Goal: Task Accomplishment & Management: Complete application form

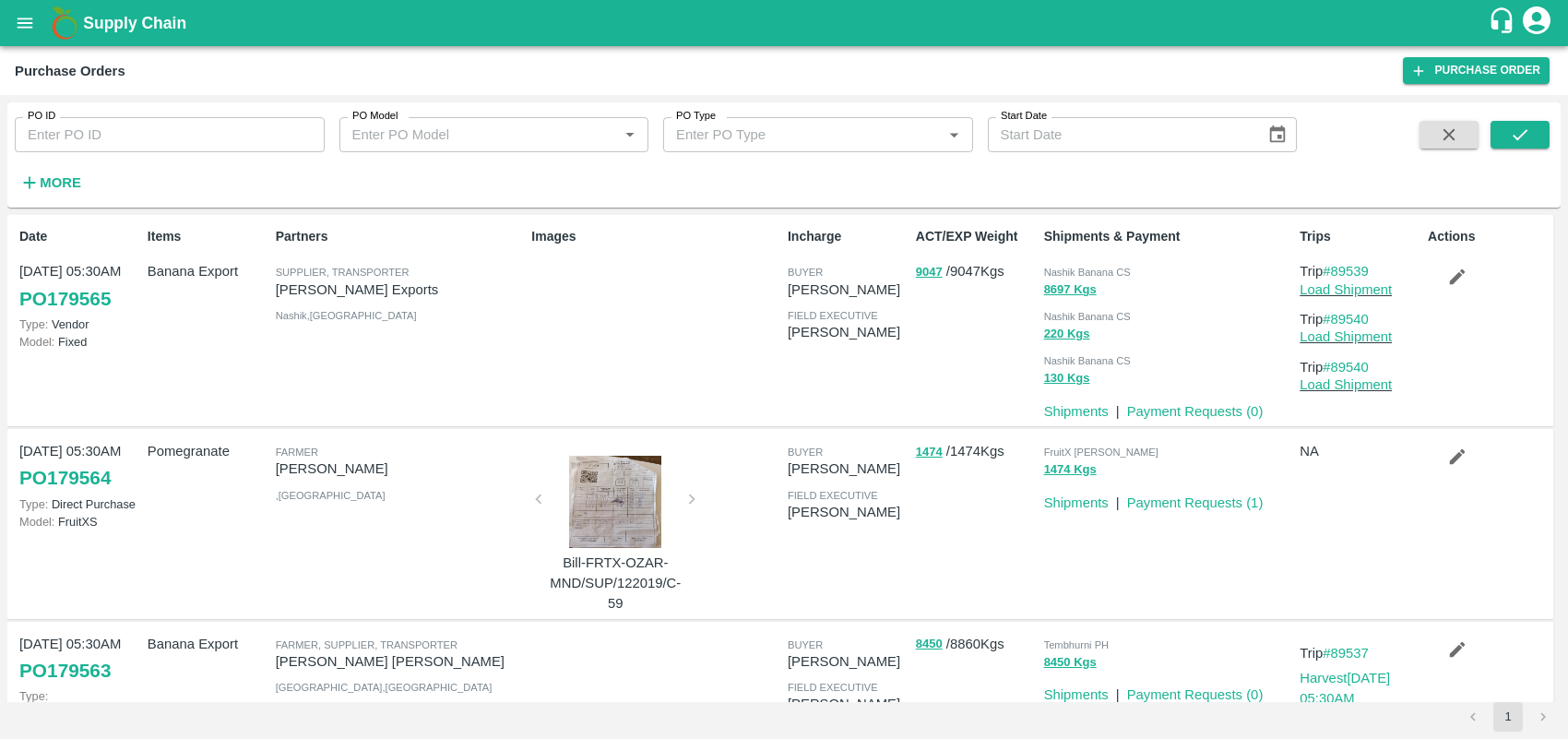
click at [21, 25] on icon "open drawer" at bounding box center [25, 23] width 20 height 20
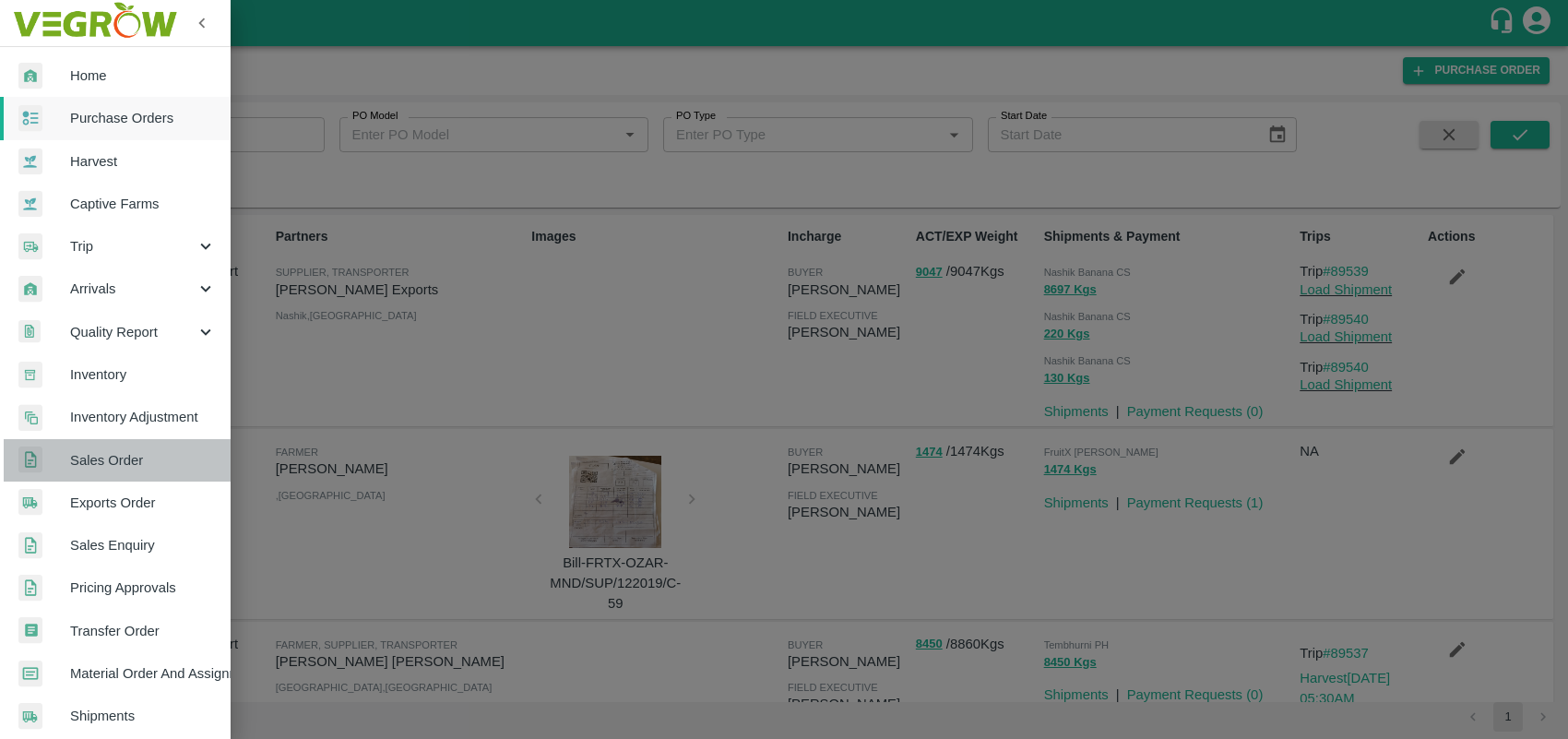
click at [129, 461] on span "Sales Order" at bounding box center [143, 460] width 146 height 20
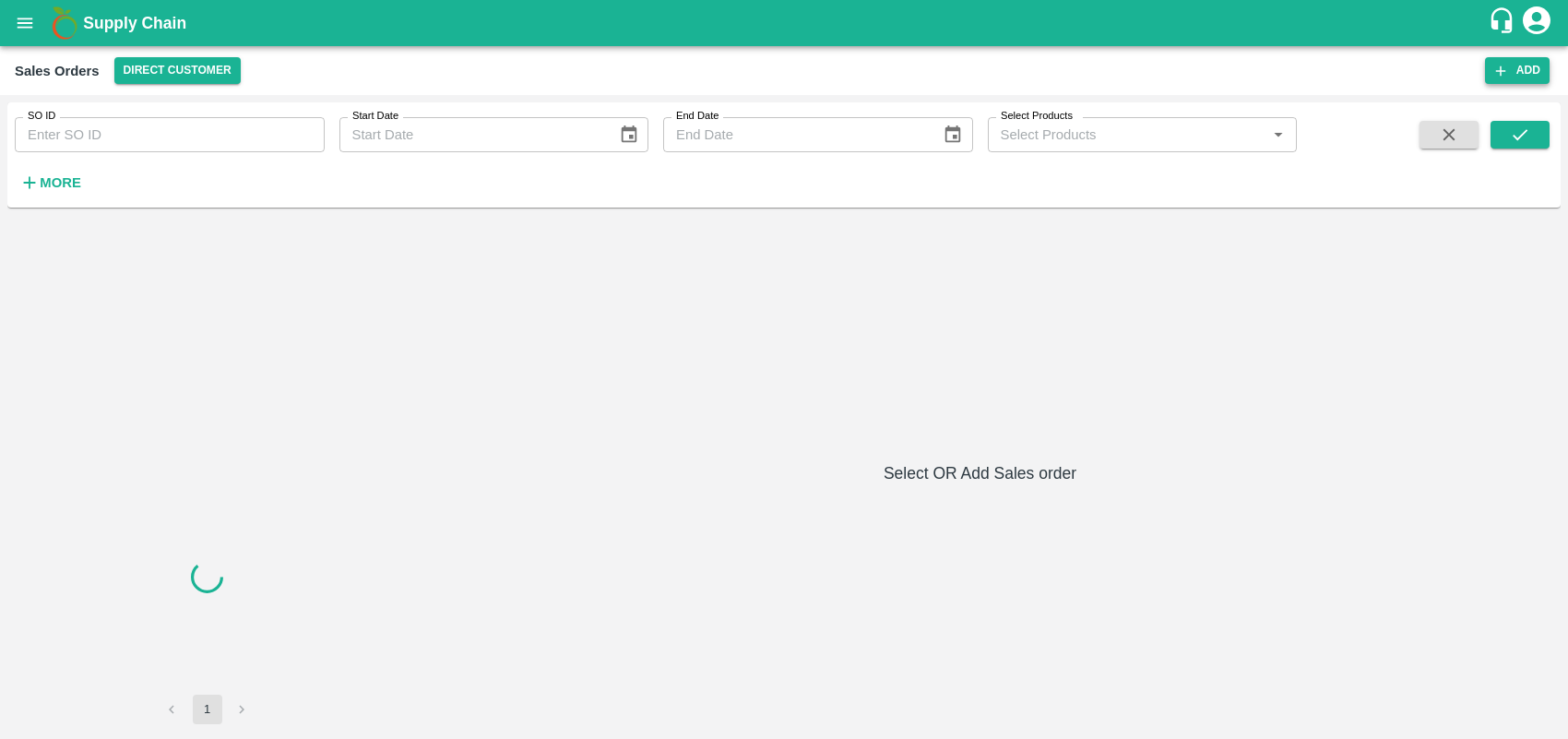
click at [1528, 63] on button "Add" at bounding box center [1517, 70] width 65 height 27
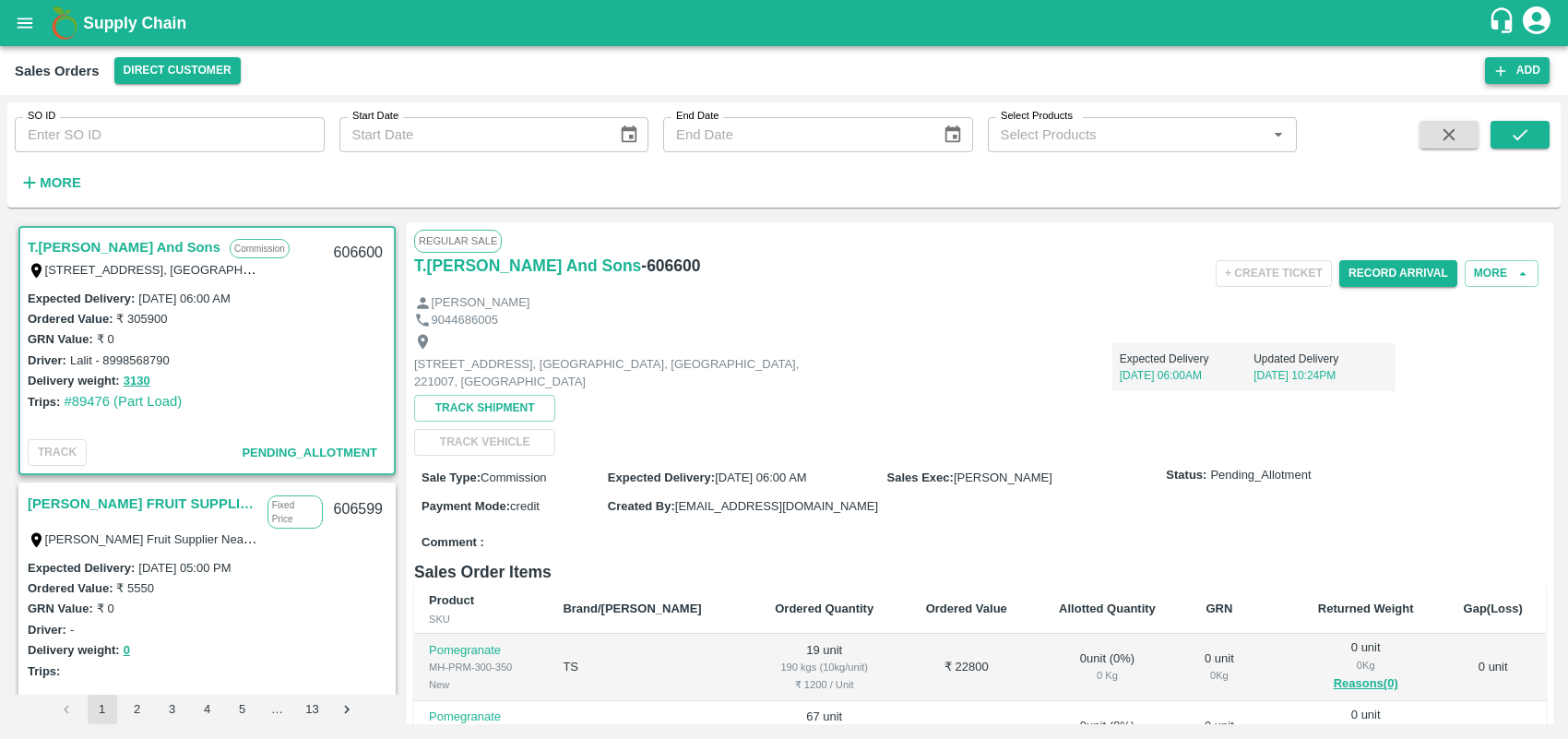
click at [1515, 72] on button "Add" at bounding box center [1517, 70] width 65 height 27
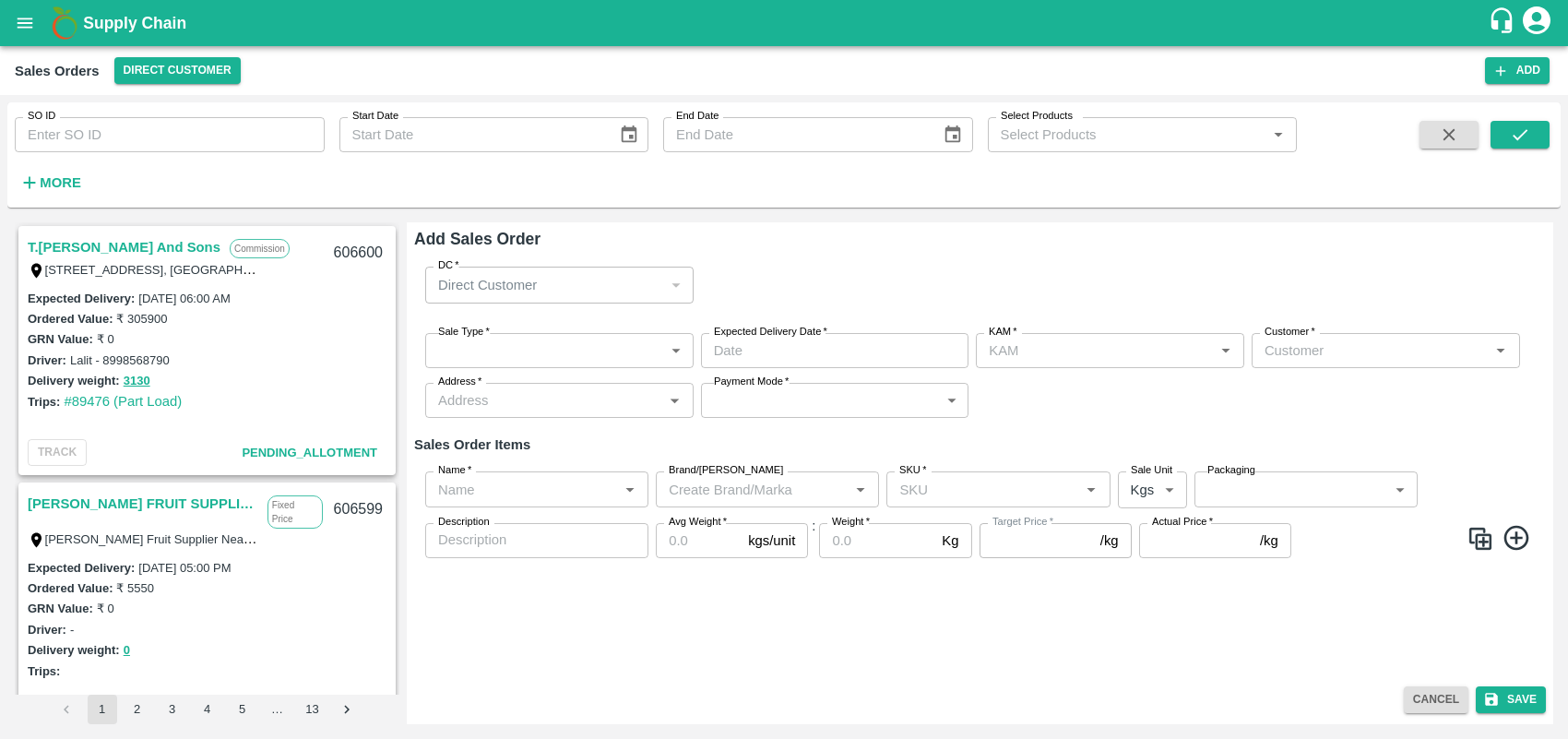
type input "[PERSON_NAME] M"
click at [643, 349] on body "Supply Chain Sales Orders Direct Customer Add SO ID SO ID Start Date Start Date…" at bounding box center [784, 370] width 1568 height 739
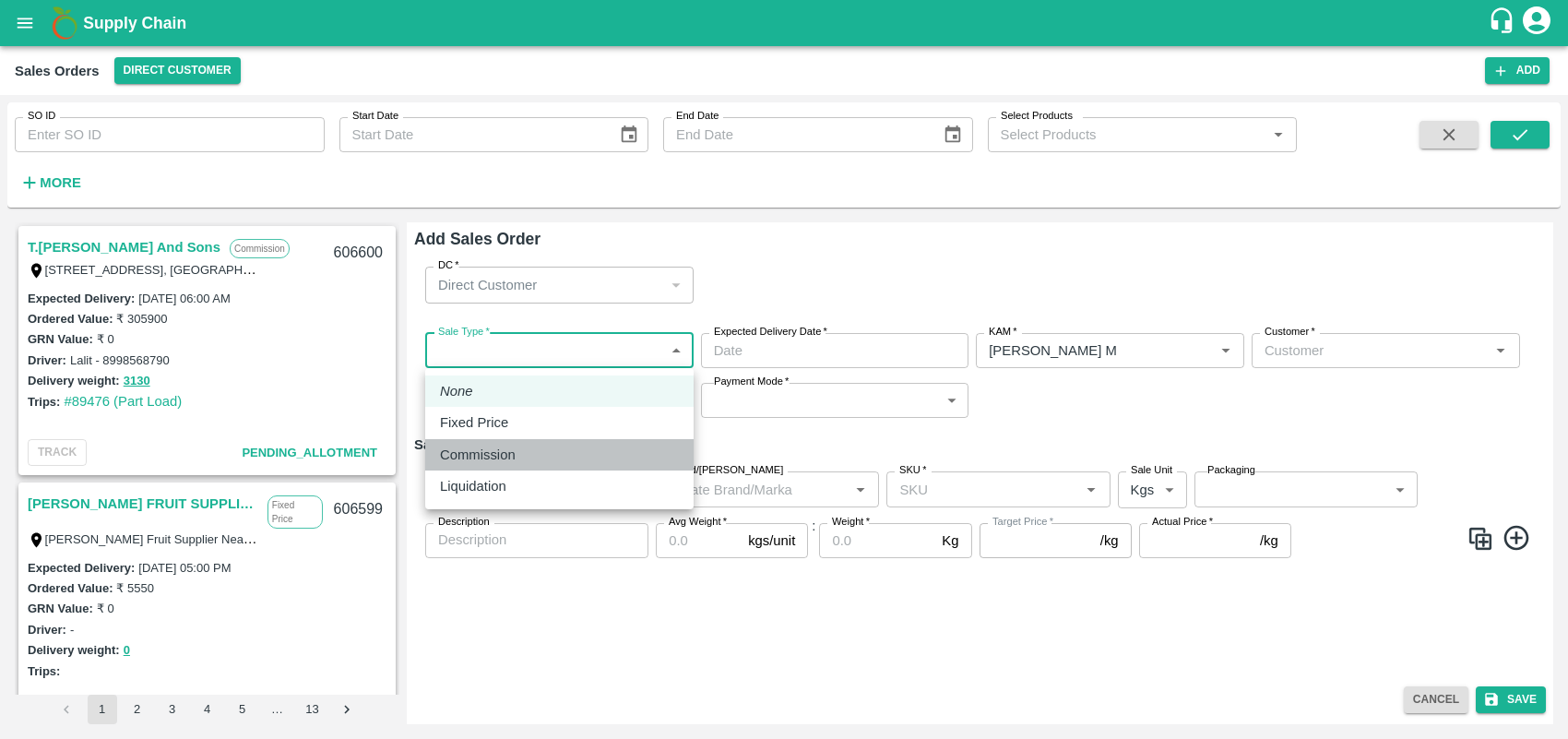
click at [493, 456] on p "Commission" at bounding box center [478, 454] width 76 height 20
type input "2"
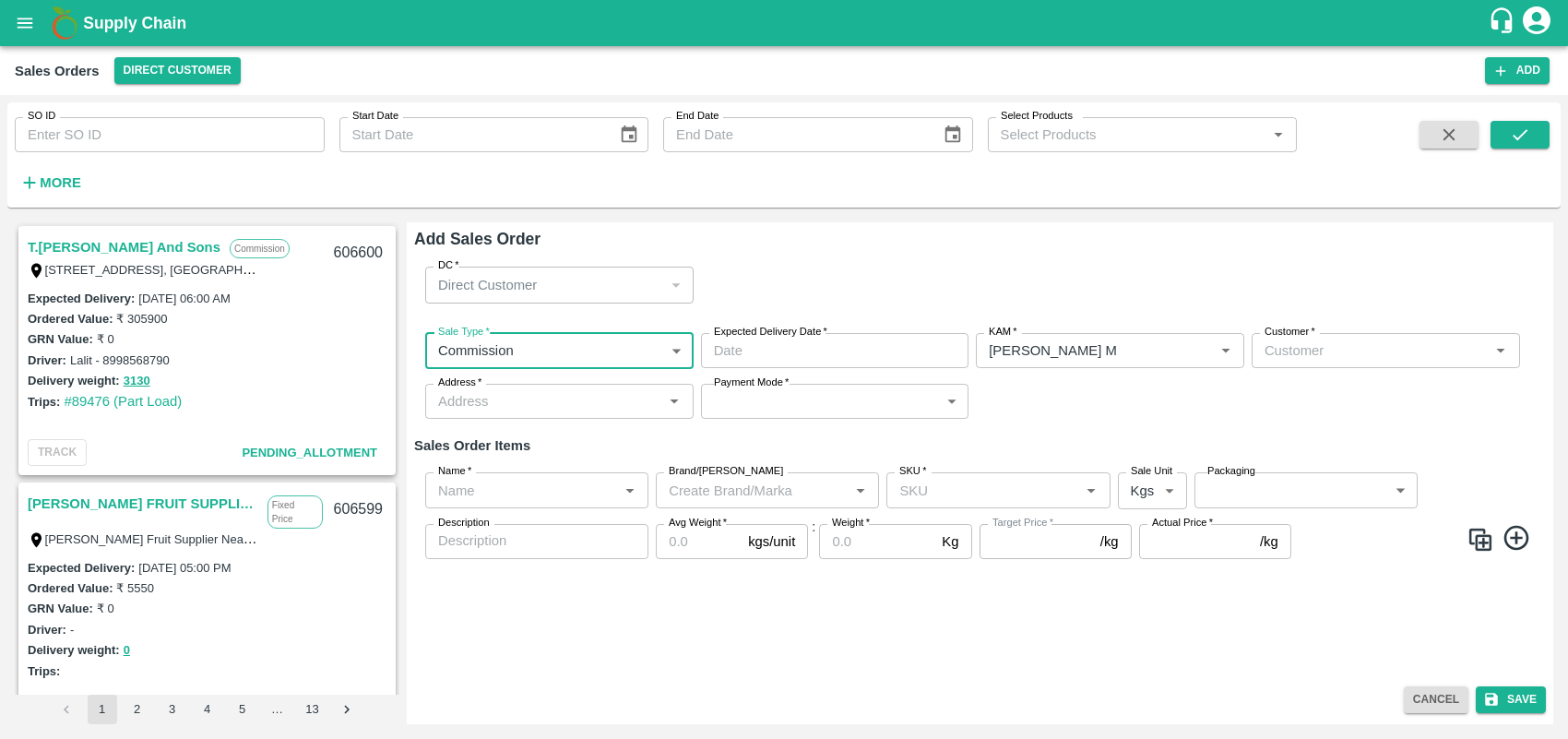
click at [950, 345] on input "Expected Delivery Date   *" at bounding box center [829, 350] width 256 height 35
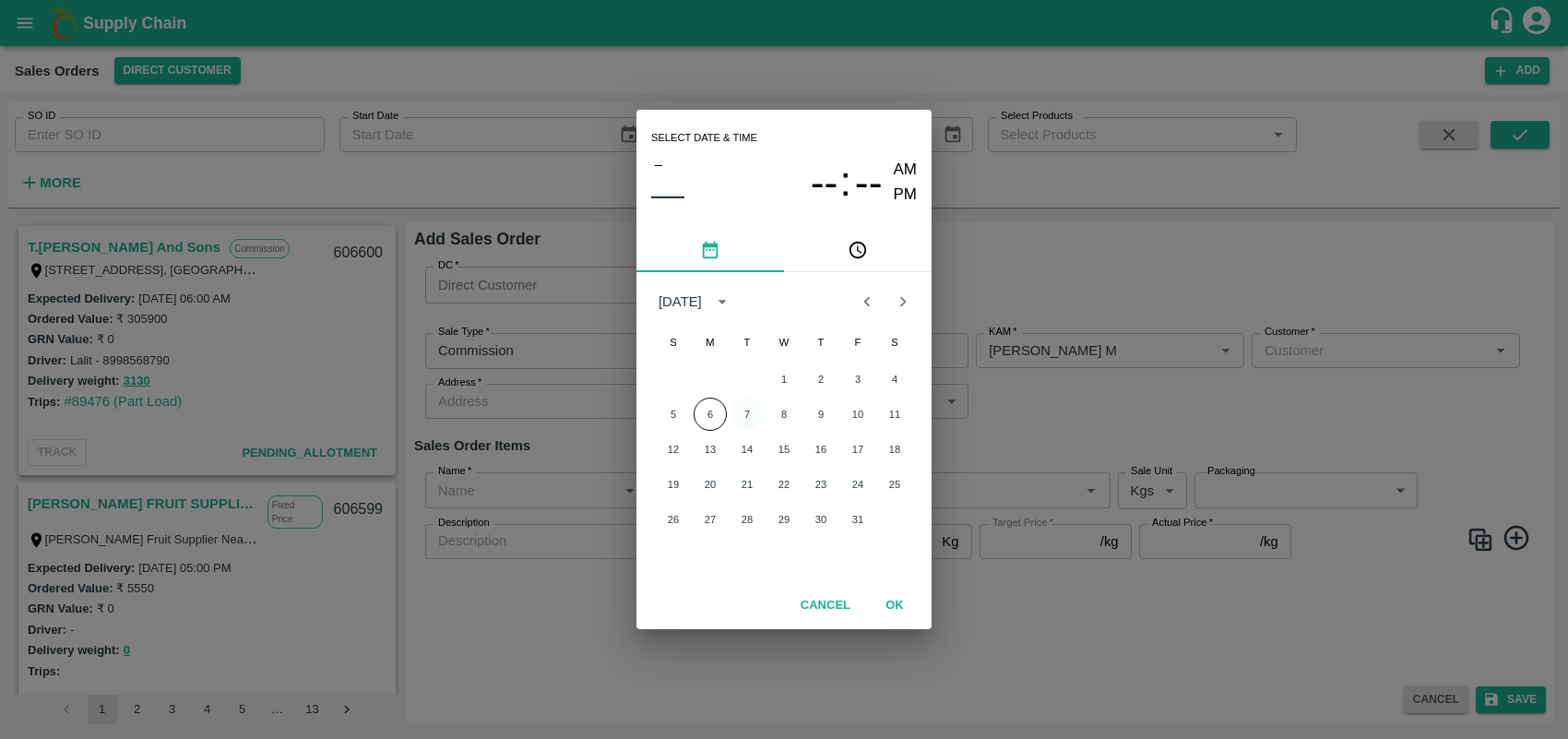
click at [752, 417] on button "7" at bounding box center [747, 413] width 33 height 33
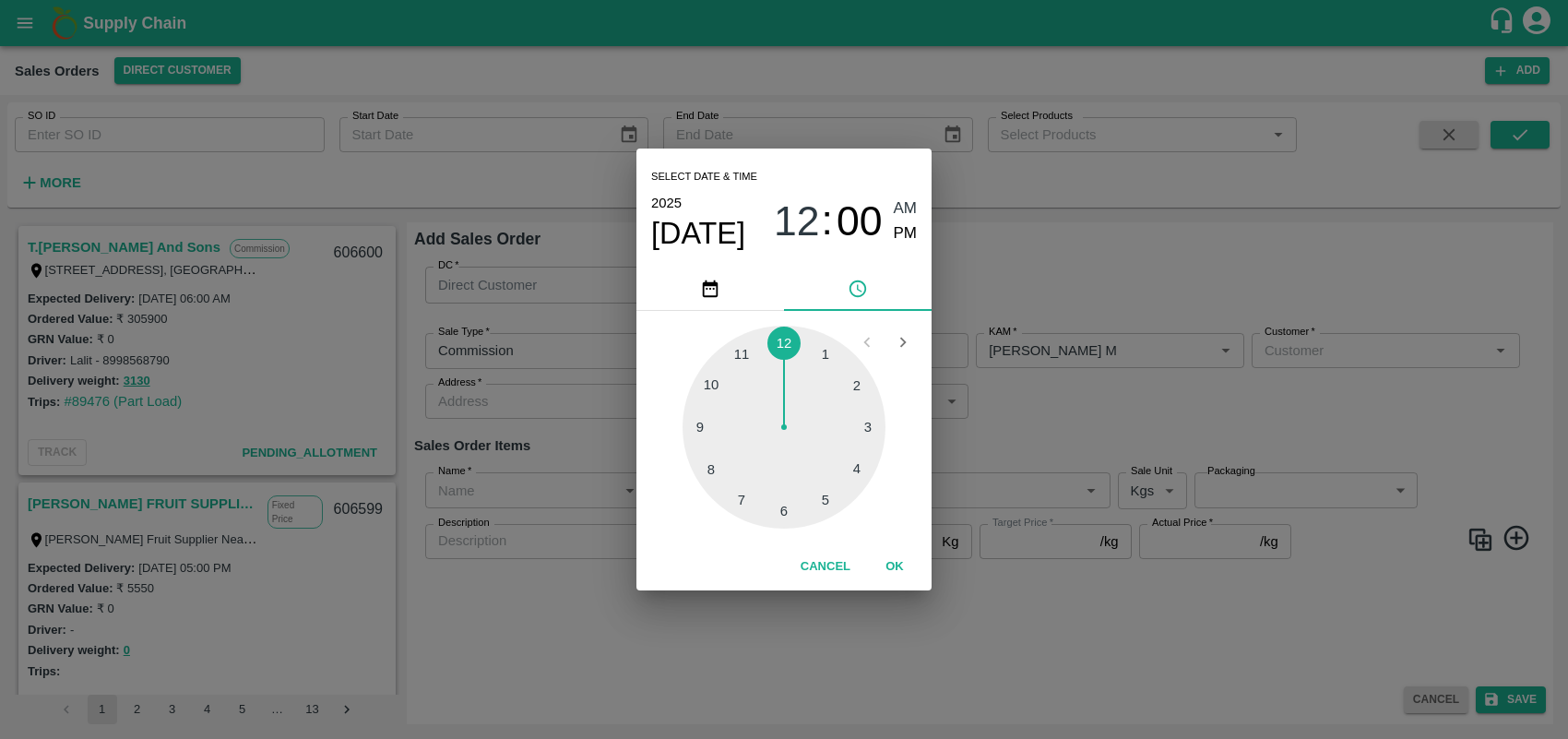
click at [873, 427] on div at bounding box center [783, 426] width 203 height 203
click at [912, 232] on span "PM" at bounding box center [906, 234] width 24 height 25
type input "[DATE] 03:00 PM"
click at [900, 570] on button "OK" at bounding box center [894, 566] width 59 height 32
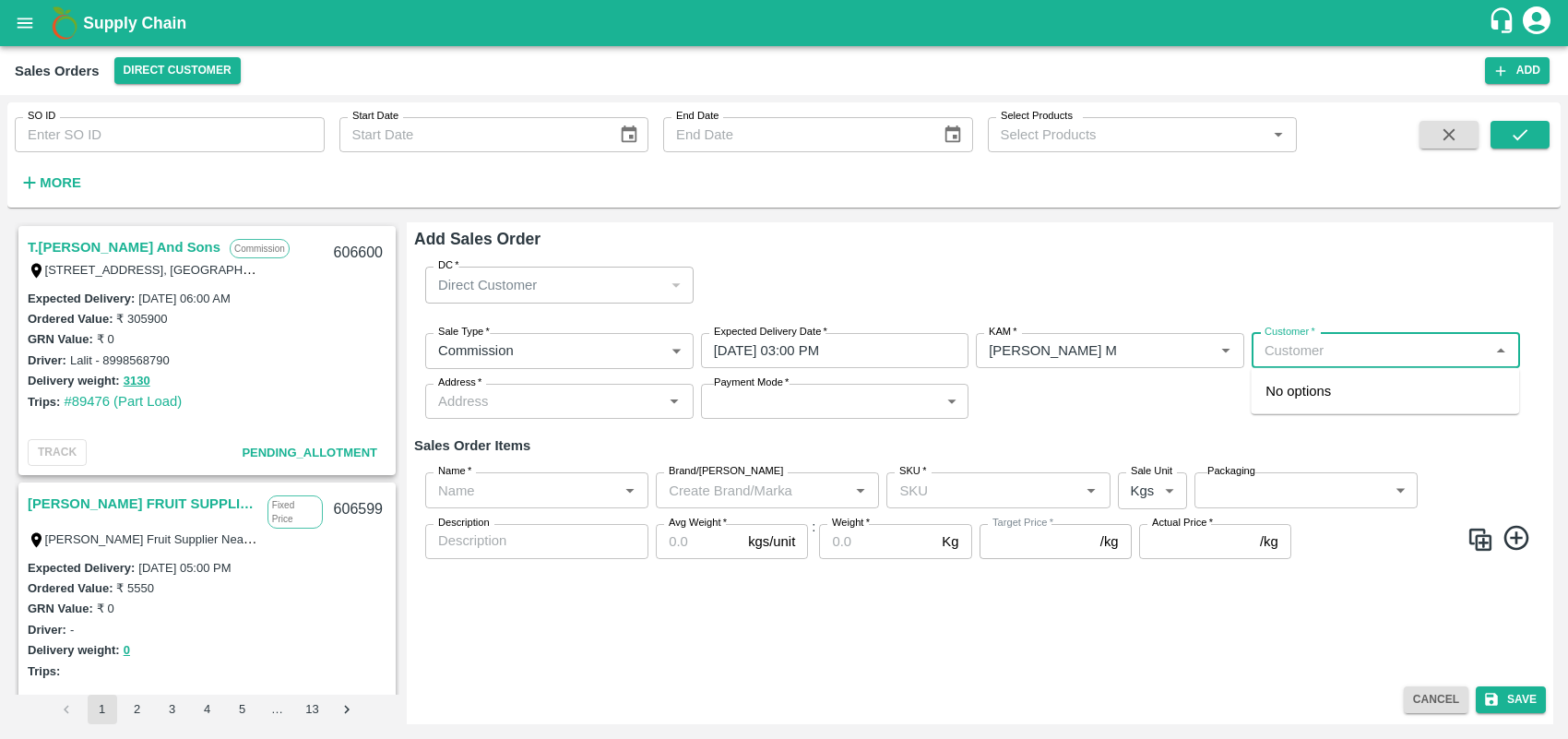
click at [1289, 346] on input "Customer   *" at bounding box center [1370, 351] width 227 height 24
click at [1343, 396] on p "Green Spices Hut" at bounding box center [1319, 390] width 108 height 20
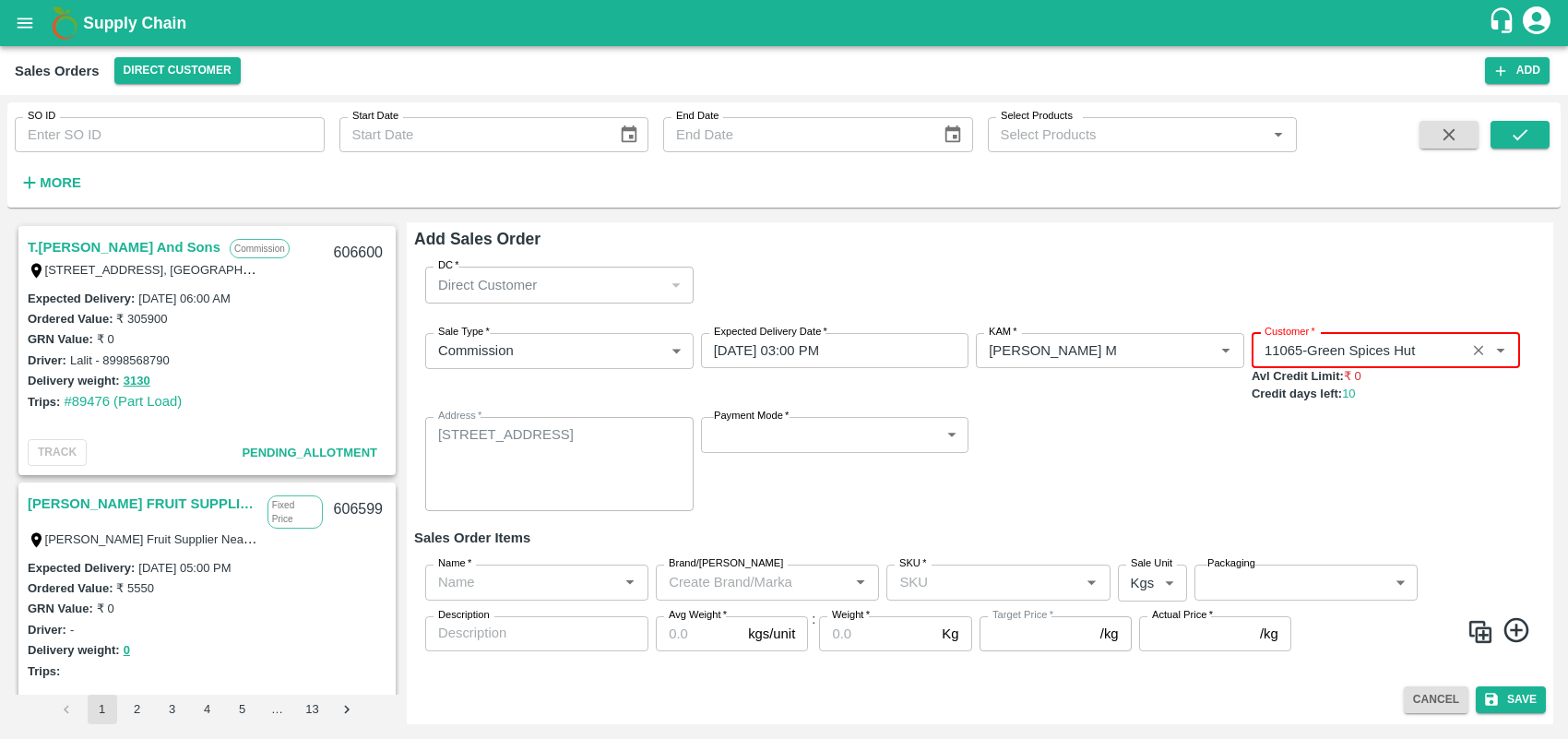
type input "11065-Green Spices Hut"
click at [892, 411] on div "Sale Type   * Commission 2 Sale Type Expected Delivery Date   * [DATE] 03:00 PM…" at bounding box center [980, 422] width 1132 height 209
click at [900, 430] on body "Supply Chain Sales Orders Direct Customer Add SO ID SO ID Start Date Start Date…" at bounding box center [784, 370] width 1568 height 739
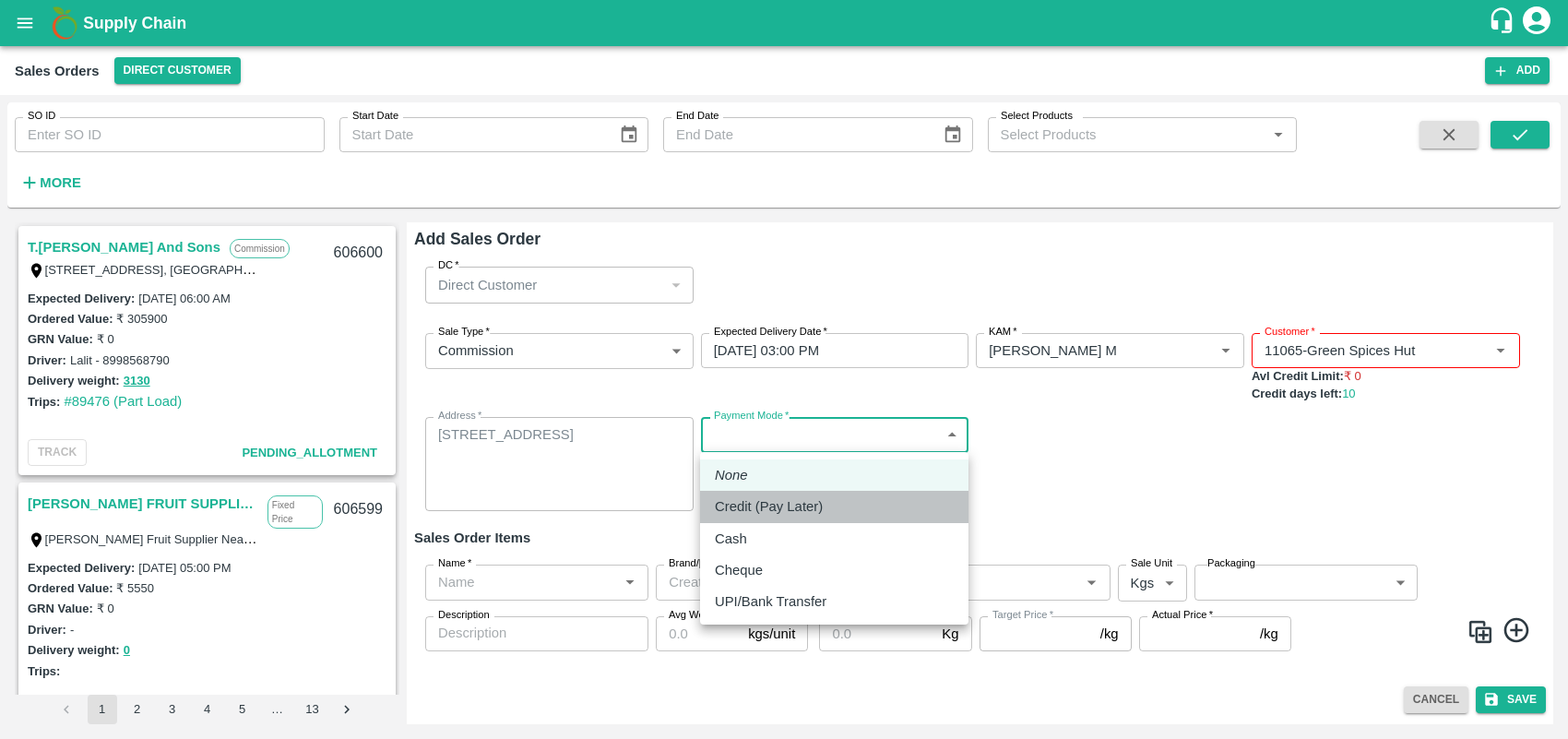
click at [785, 494] on li "Credit (Pay Later)" at bounding box center [834, 505] width 269 height 31
type input "credit"
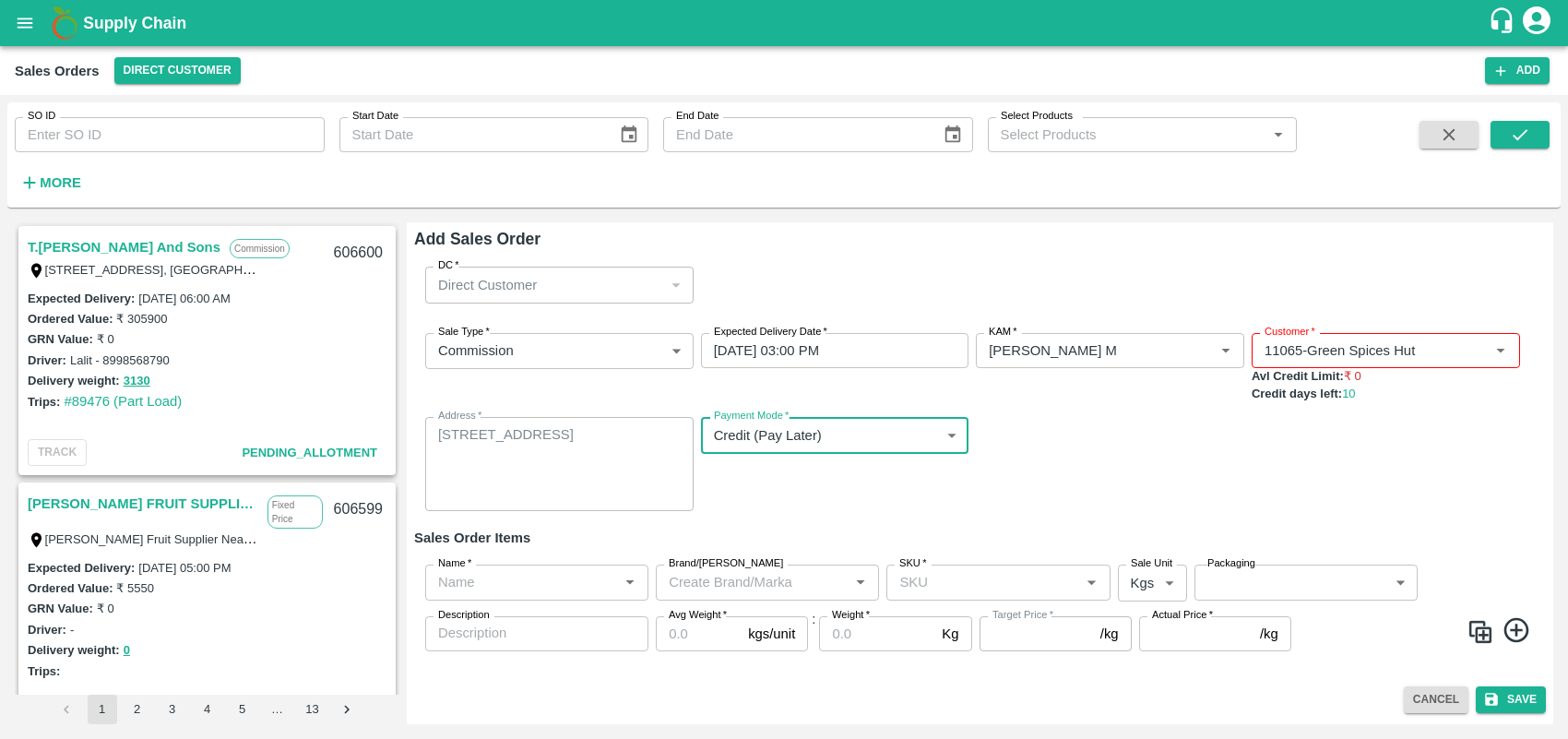
click at [499, 565] on div "Name   *" at bounding box center [537, 581] width 224 height 35
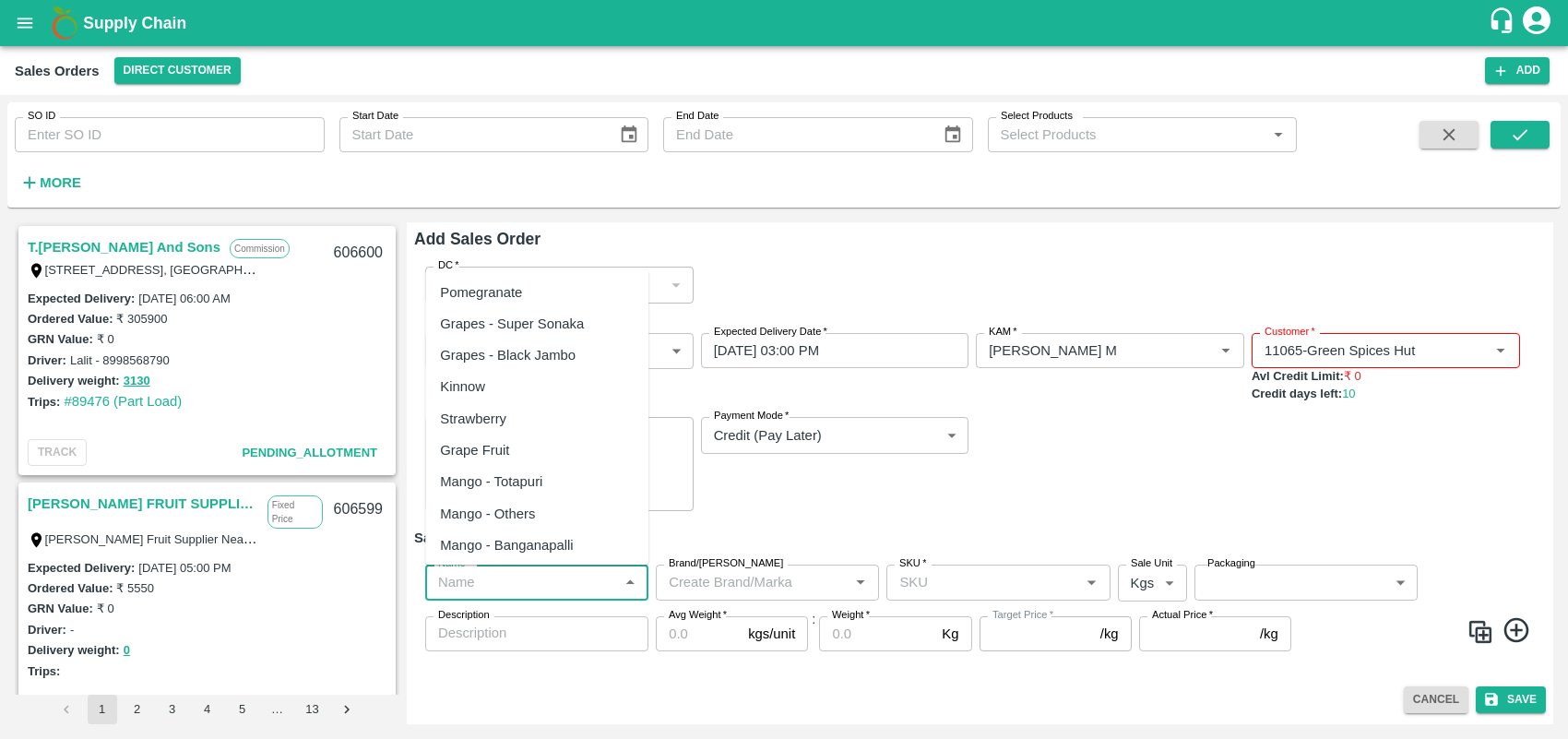
click at [512, 286] on div "Pomegranate" at bounding box center [481, 293] width 82 height 20
type input "Pomegranate"
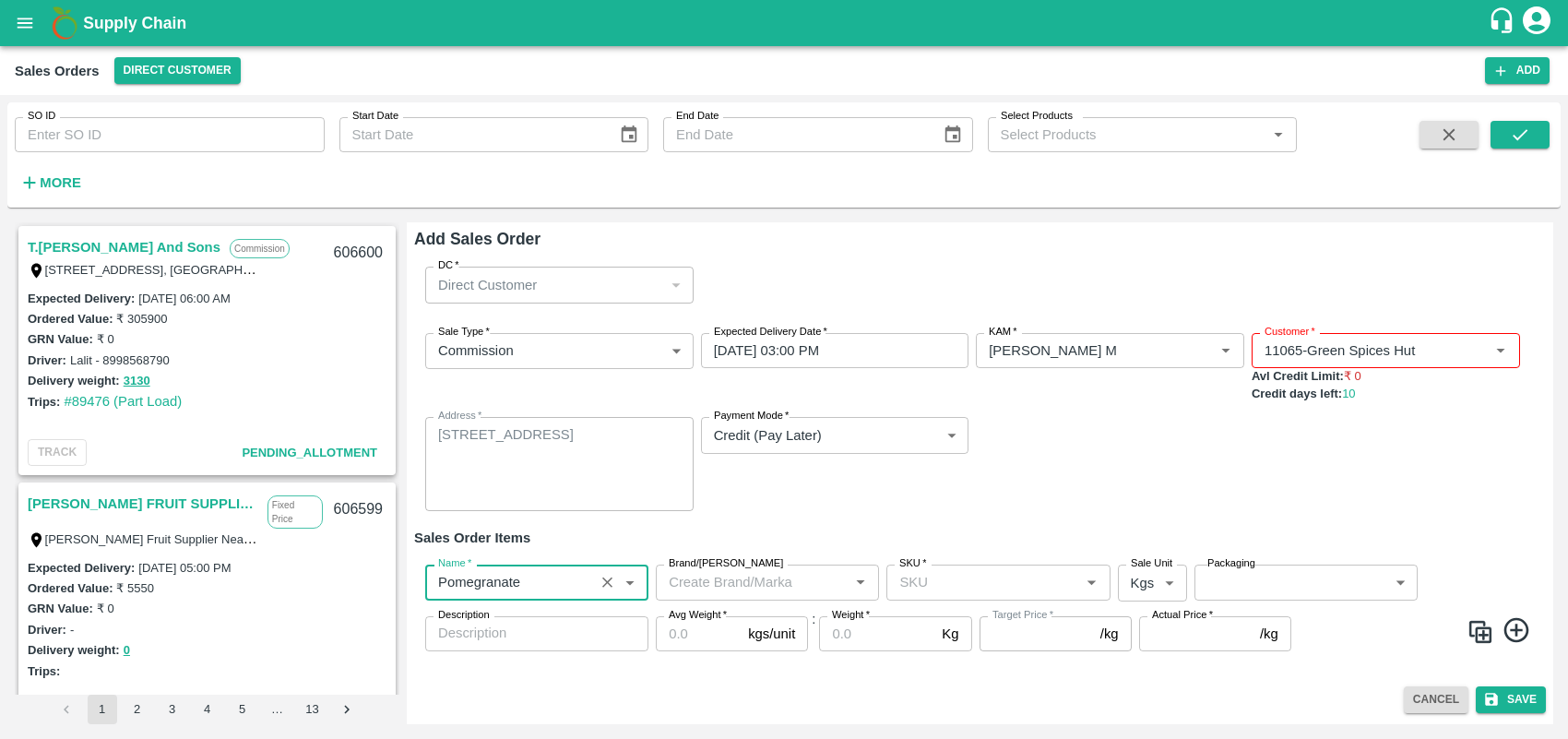
click at [793, 583] on input "Brand/[PERSON_NAME]" at bounding box center [752, 582] width 182 height 24
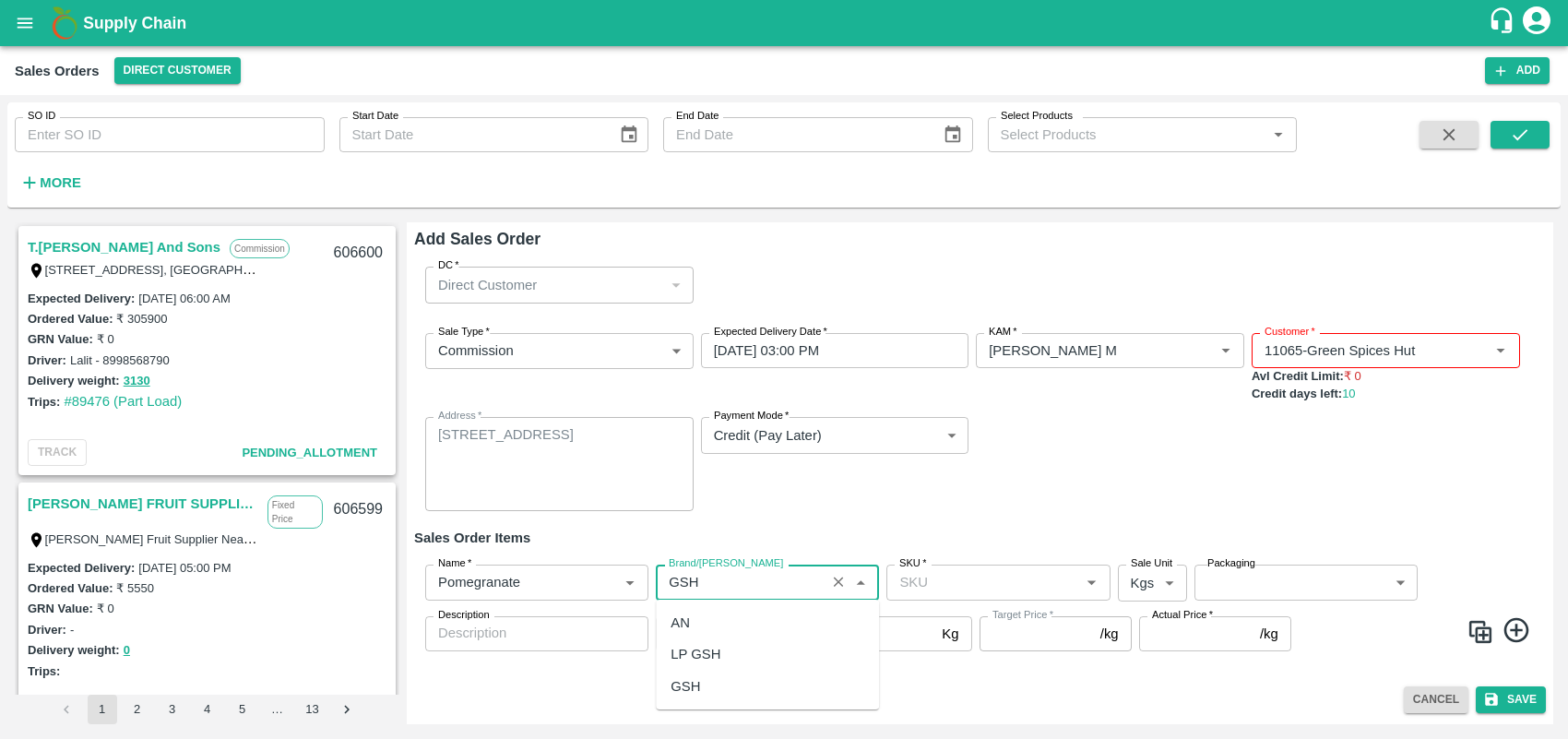
click at [716, 680] on div "GSH" at bounding box center [768, 685] width 224 height 31
type input "GSH"
click at [1012, 578] on input "SKU   *" at bounding box center [983, 582] width 182 height 24
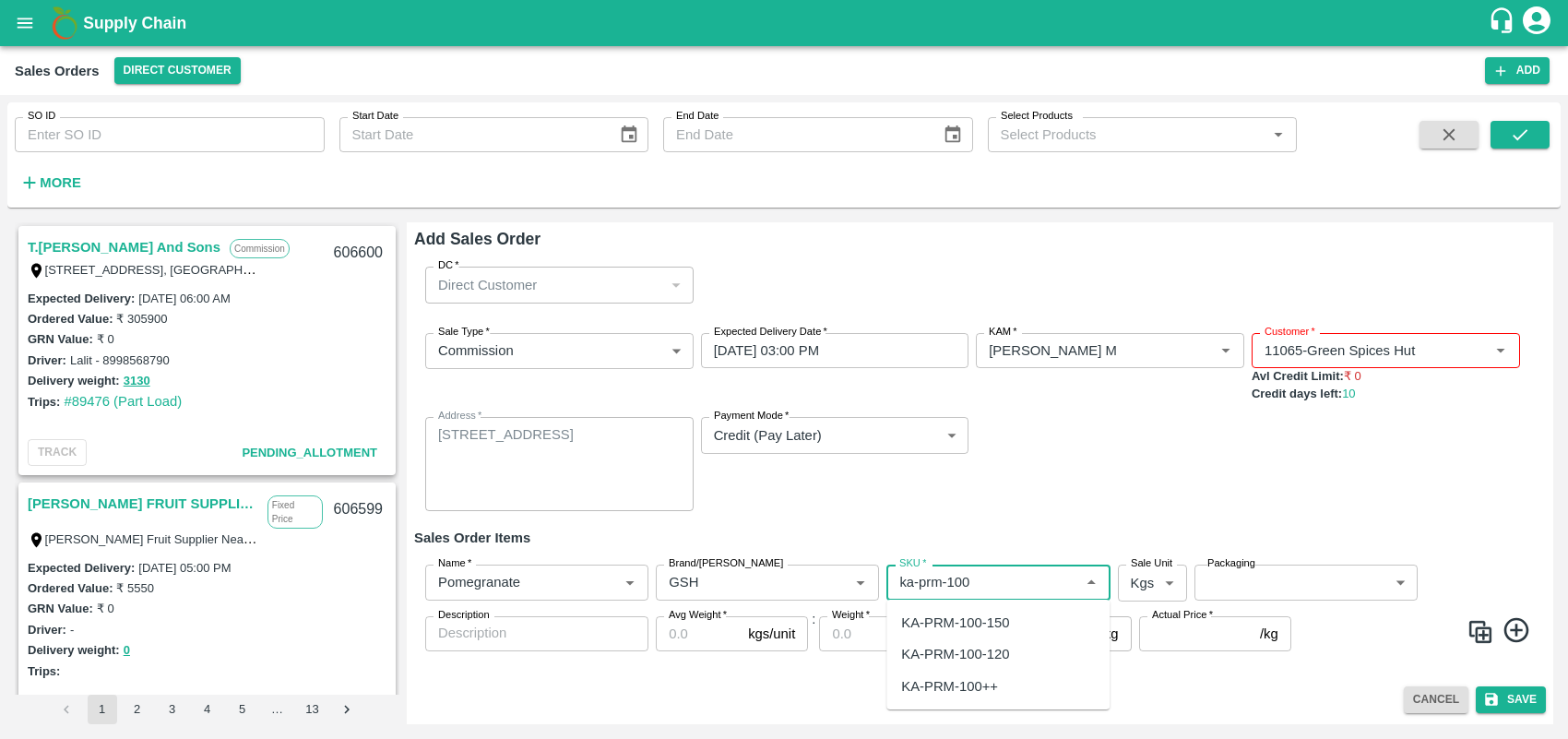
click at [1007, 604] on ul "KA-PRM-100-150 KA-PRM-100-120 KA-PRM-100++" at bounding box center [999, 654] width 224 height 110
click at [1007, 619] on div "KA-PRM-100-150" at bounding box center [955, 622] width 108 height 20
type input "KA-PRM-100-150"
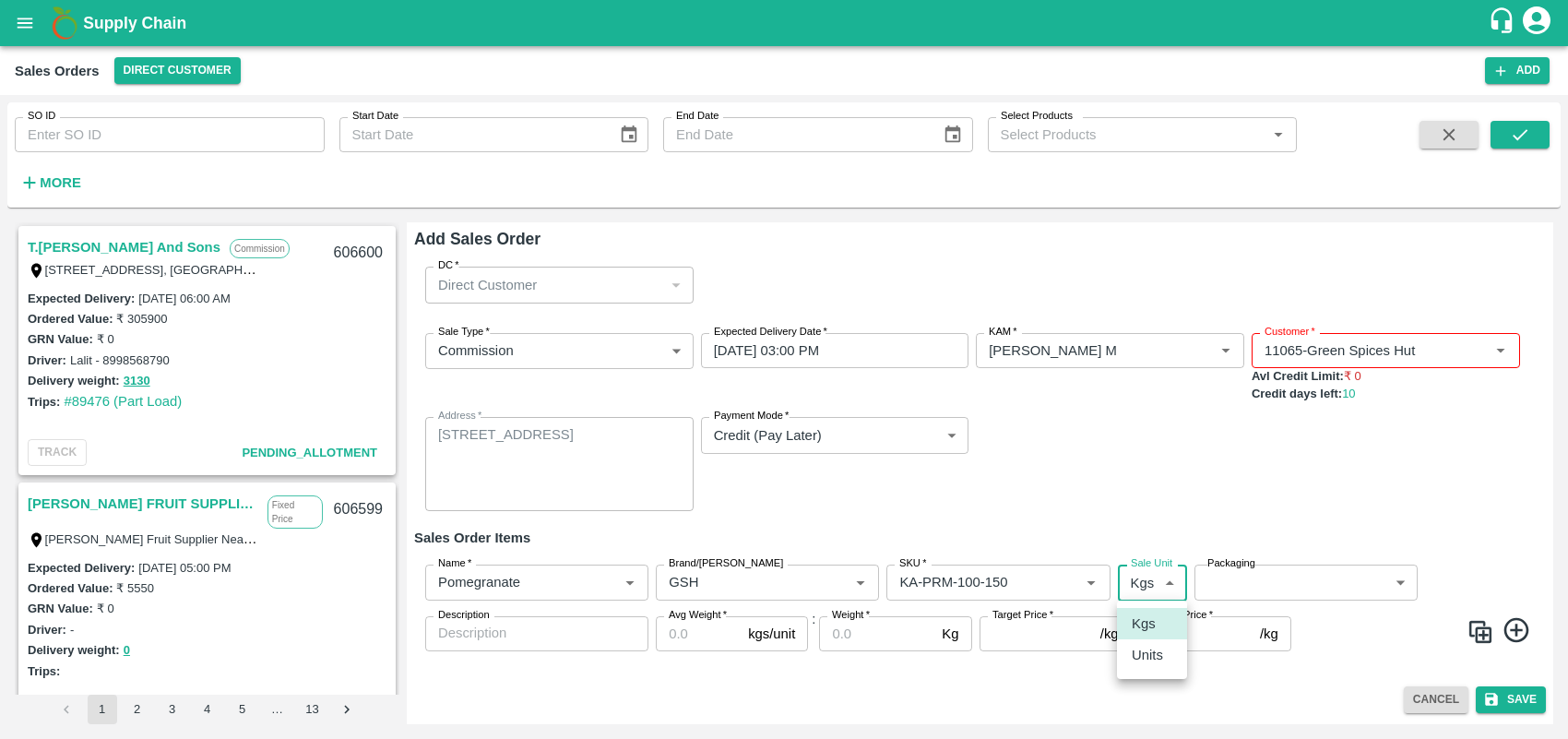
click at [1147, 586] on body "Supply Chain Sales Orders Direct Customer Add SO ID SO ID Start Date Start Date…" at bounding box center [784, 370] width 1568 height 739
click at [1147, 657] on p "Units" at bounding box center [1147, 655] width 31 height 20
type input "2"
click at [1296, 581] on body "Supply Chain Sales Orders Direct Customer Add SO ID SO ID Start Date Start Date…" at bounding box center [784, 370] width 1568 height 739
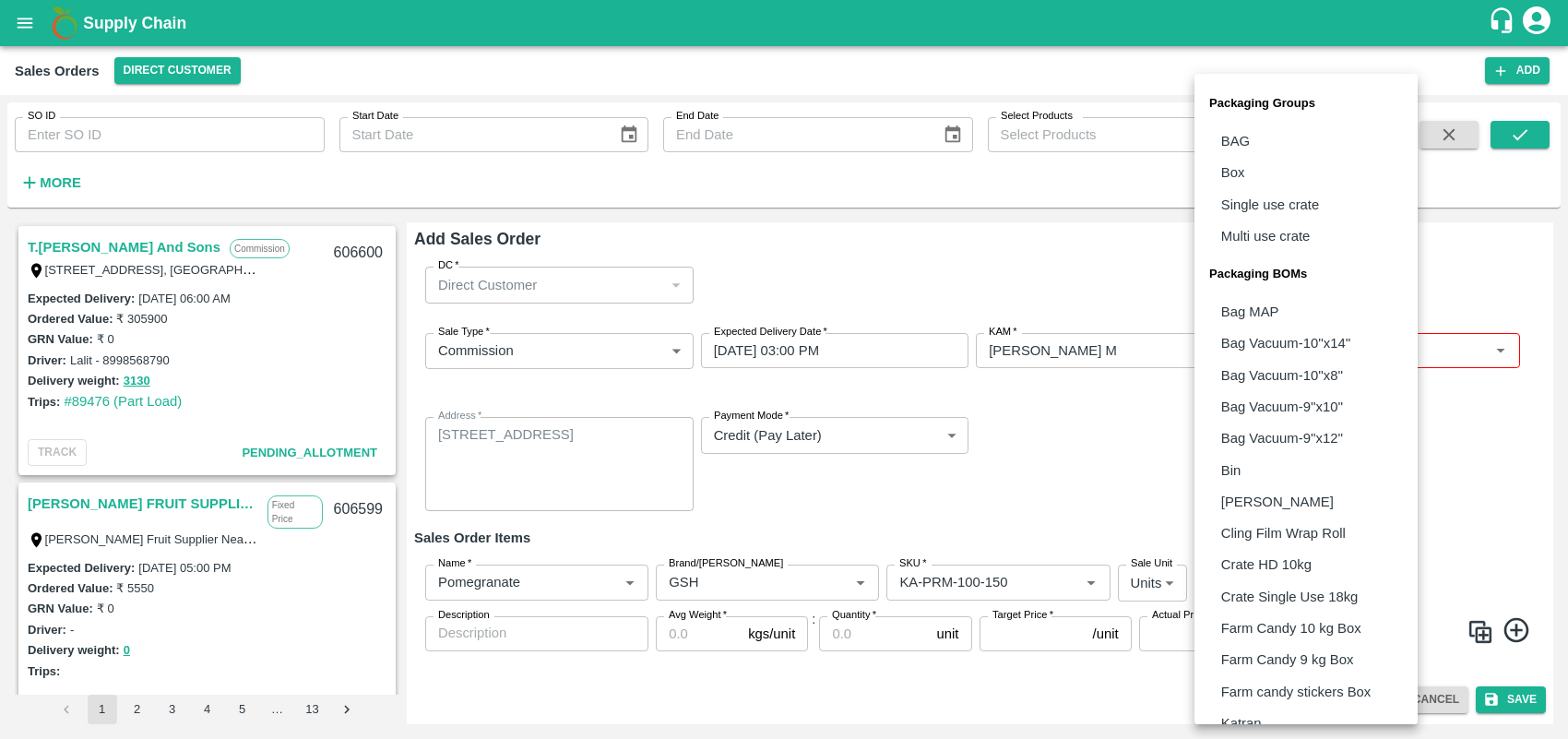
scroll to position [370, 0]
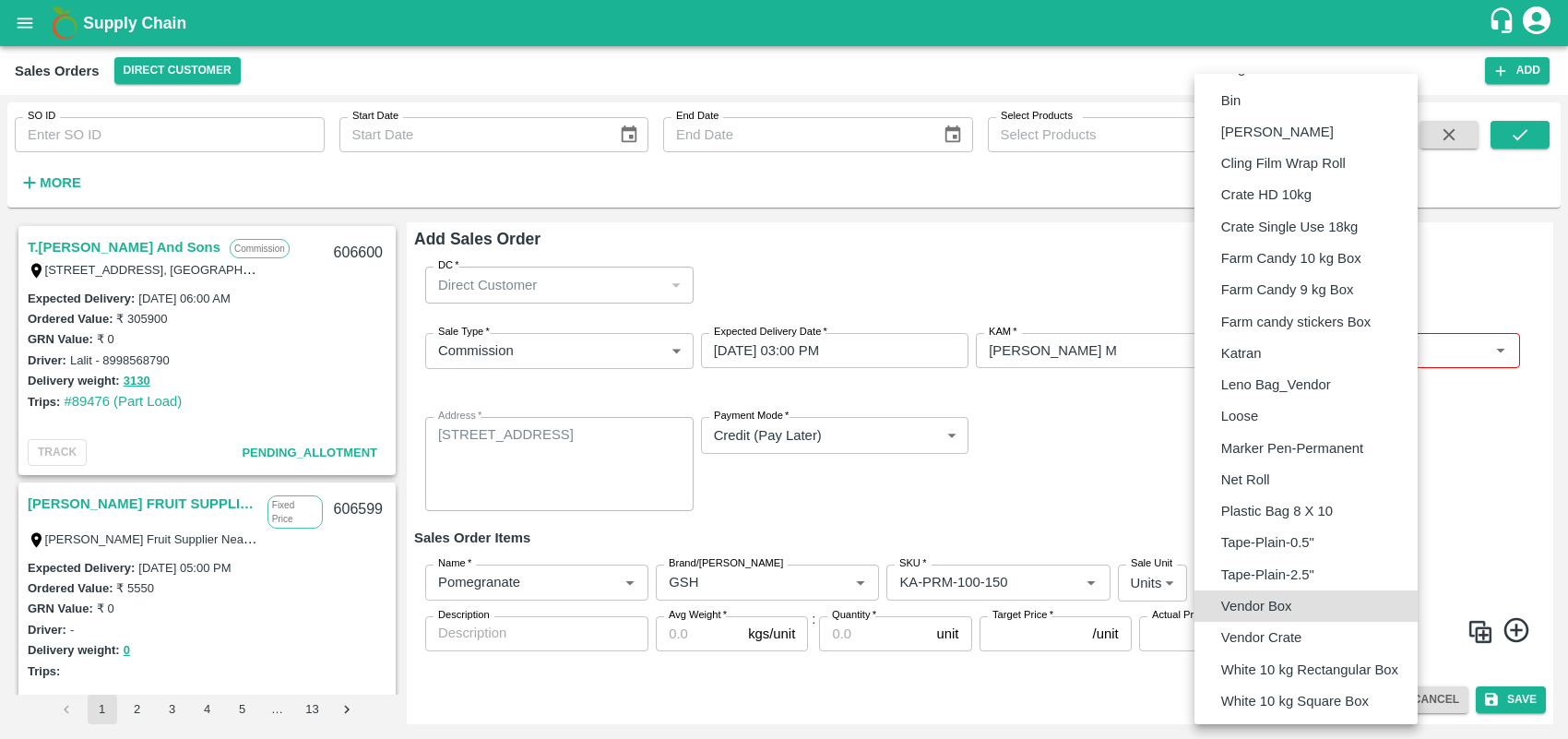
type input "BOM/276"
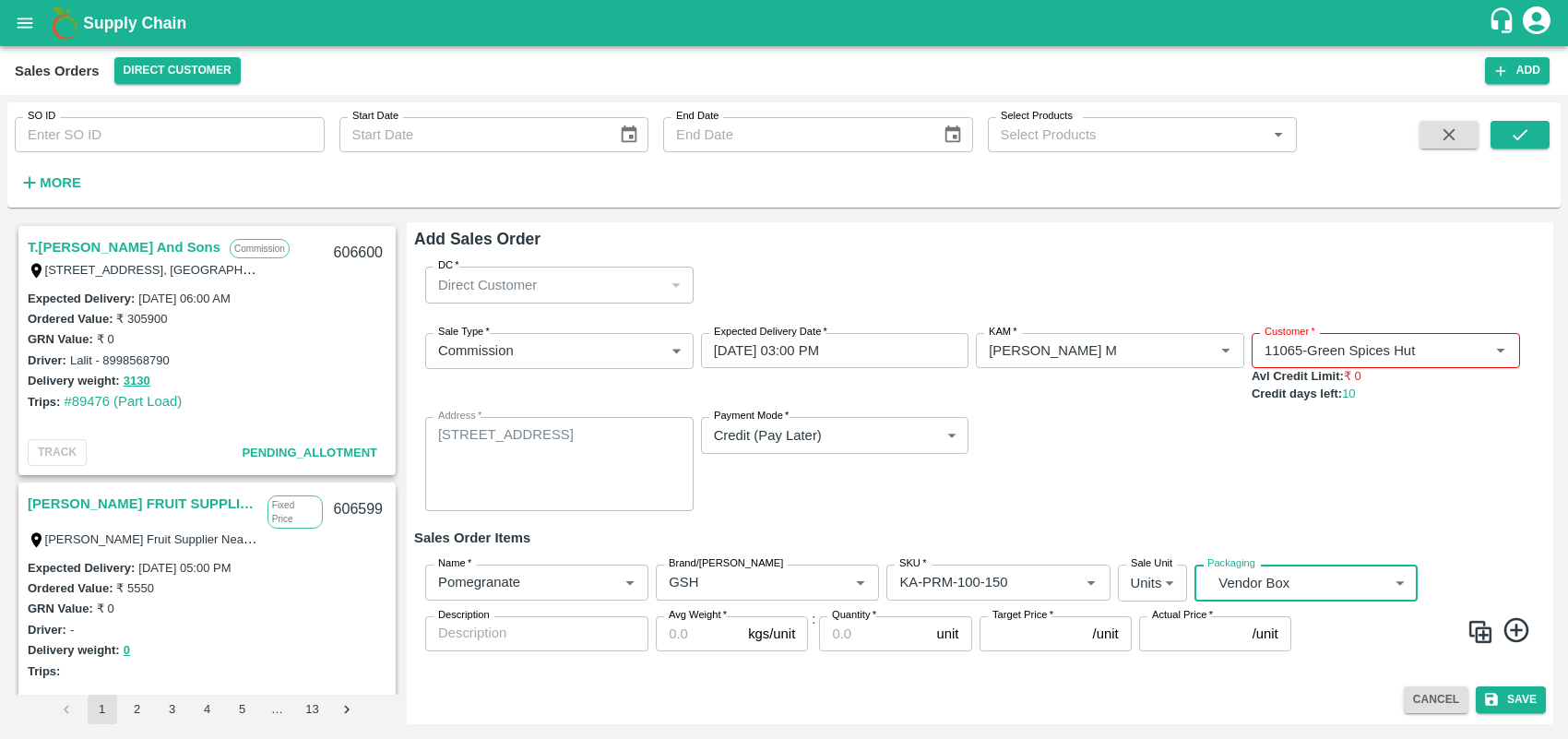
click at [551, 637] on textarea "Description" at bounding box center [537, 632] width 198 height 19
type textarea "GSH"
click at [688, 634] on input "Avg Weight   *" at bounding box center [698, 633] width 85 height 35
type input "9.5"
click at [860, 637] on input "Quantity   *" at bounding box center [874, 633] width 110 height 35
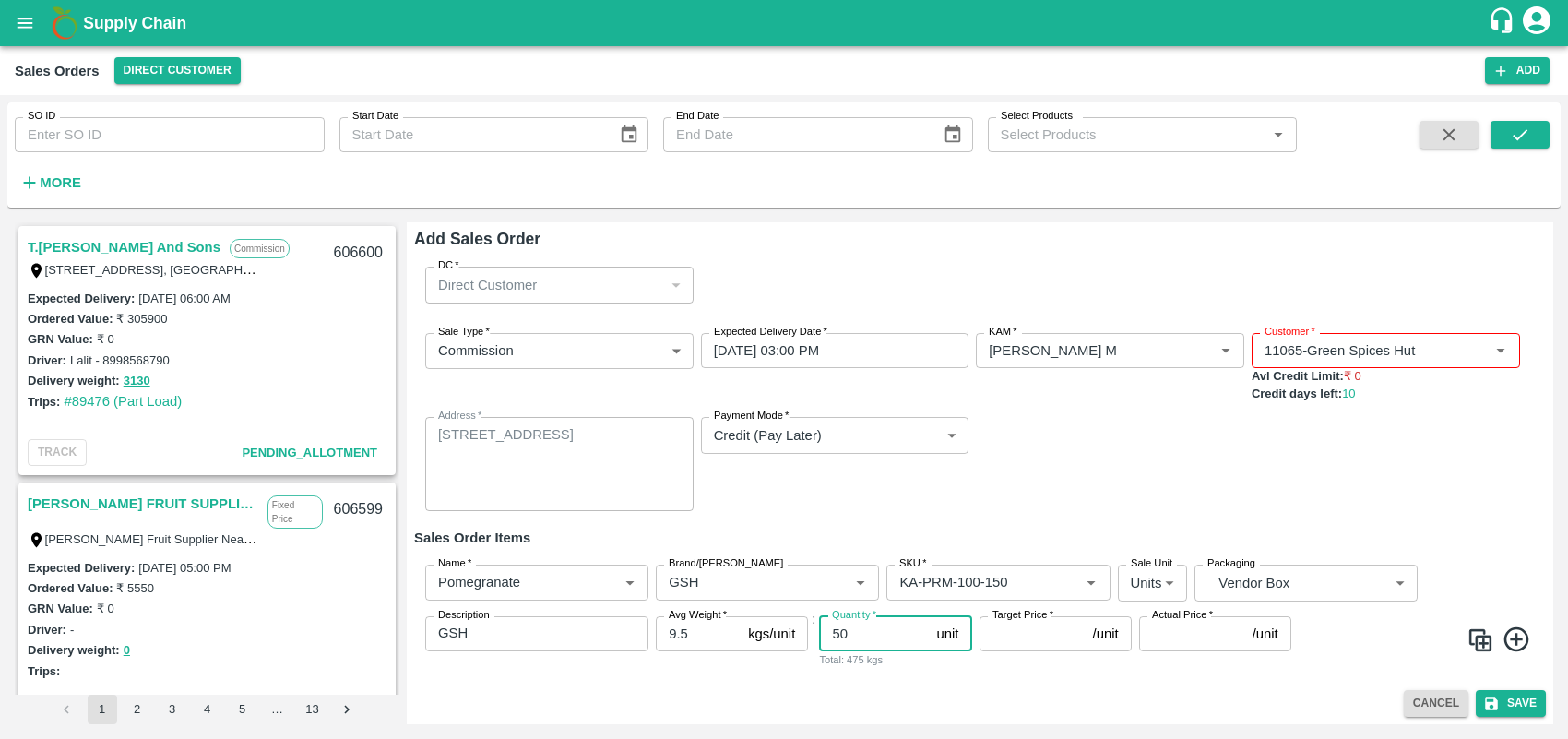
type input "50"
click at [997, 639] on input "Target Price   *" at bounding box center [1033, 633] width 106 height 35
type input "700"
click at [1483, 647] on img at bounding box center [1481, 640] width 28 height 28
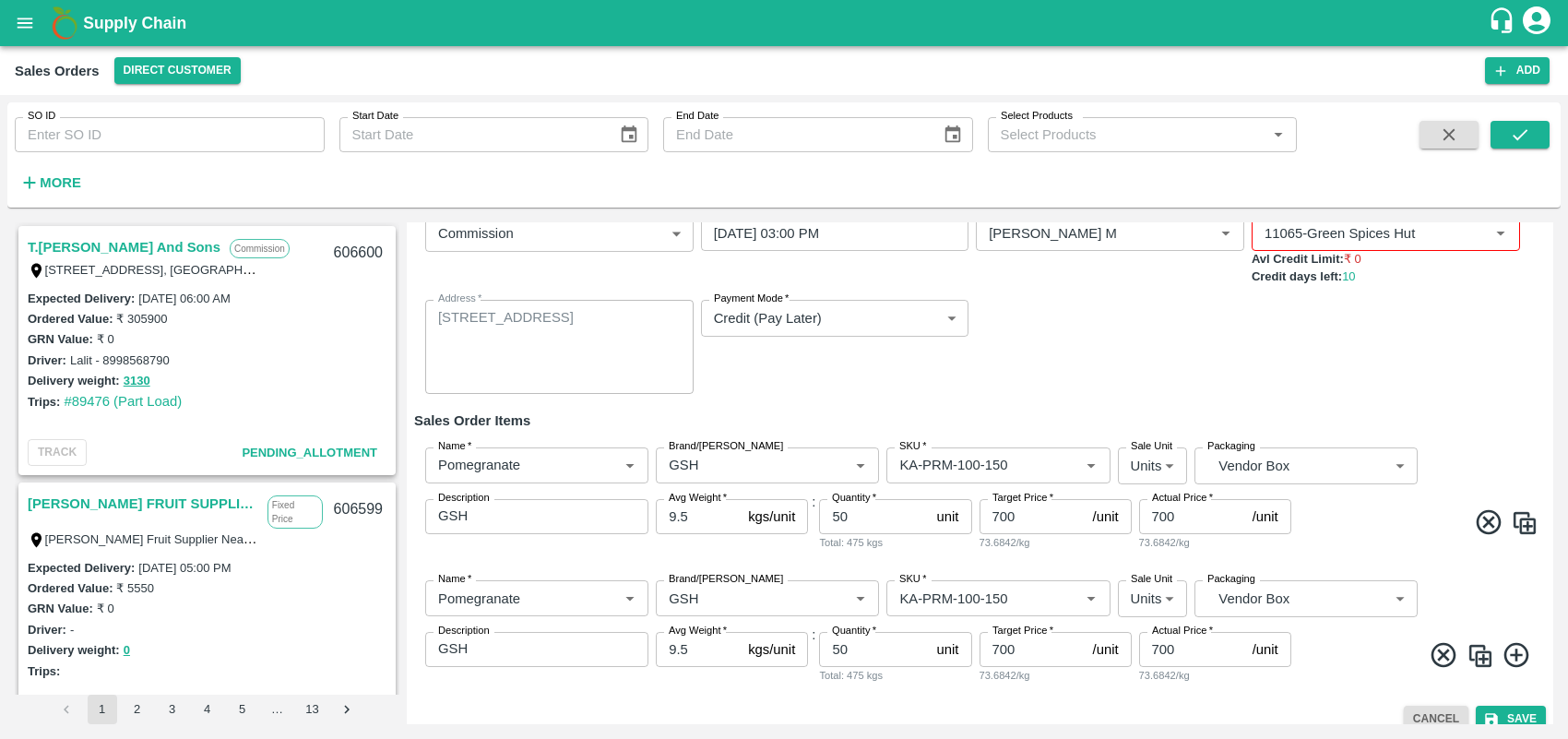
scroll to position [129, 0]
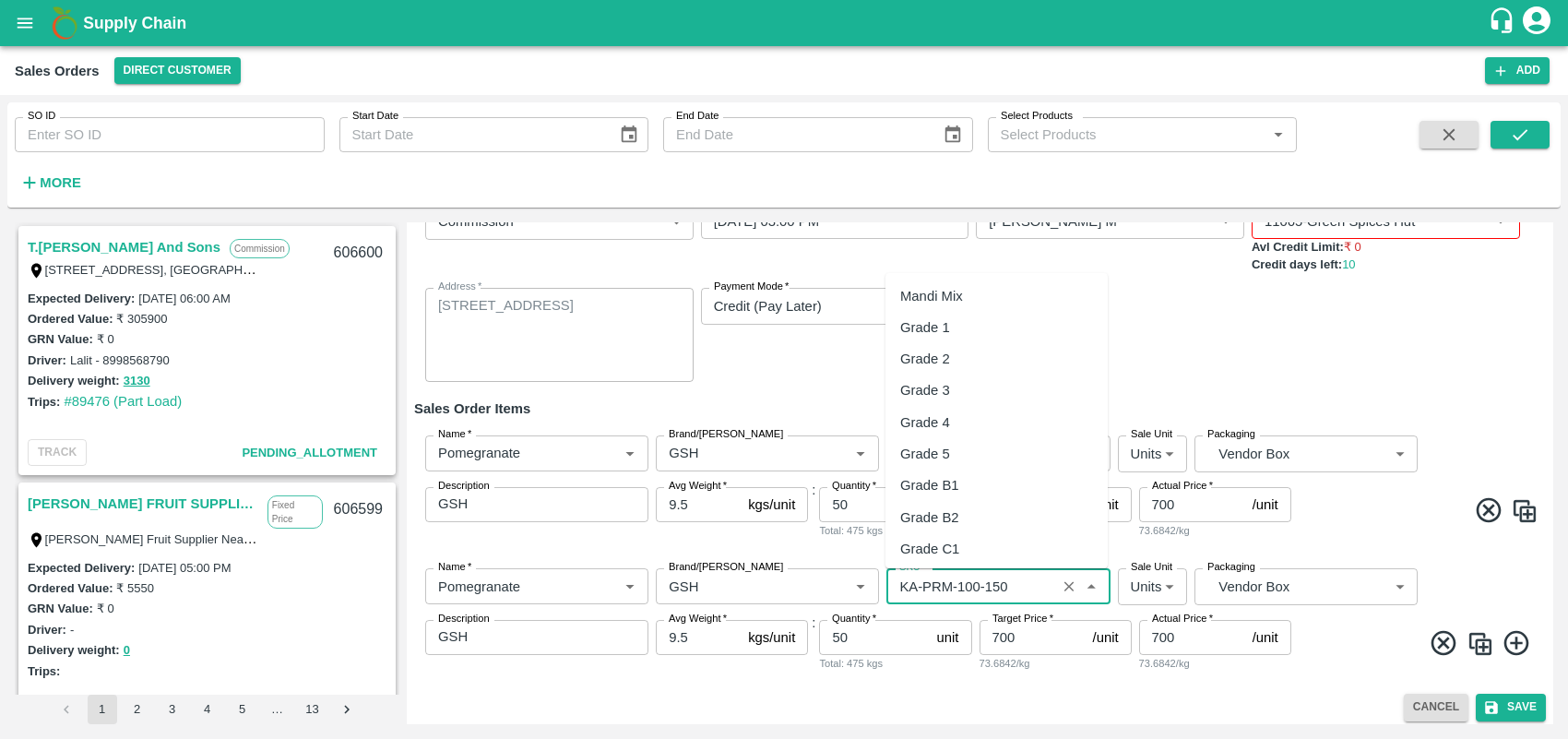
click at [985, 587] on input "SKU   *" at bounding box center [971, 586] width 158 height 24
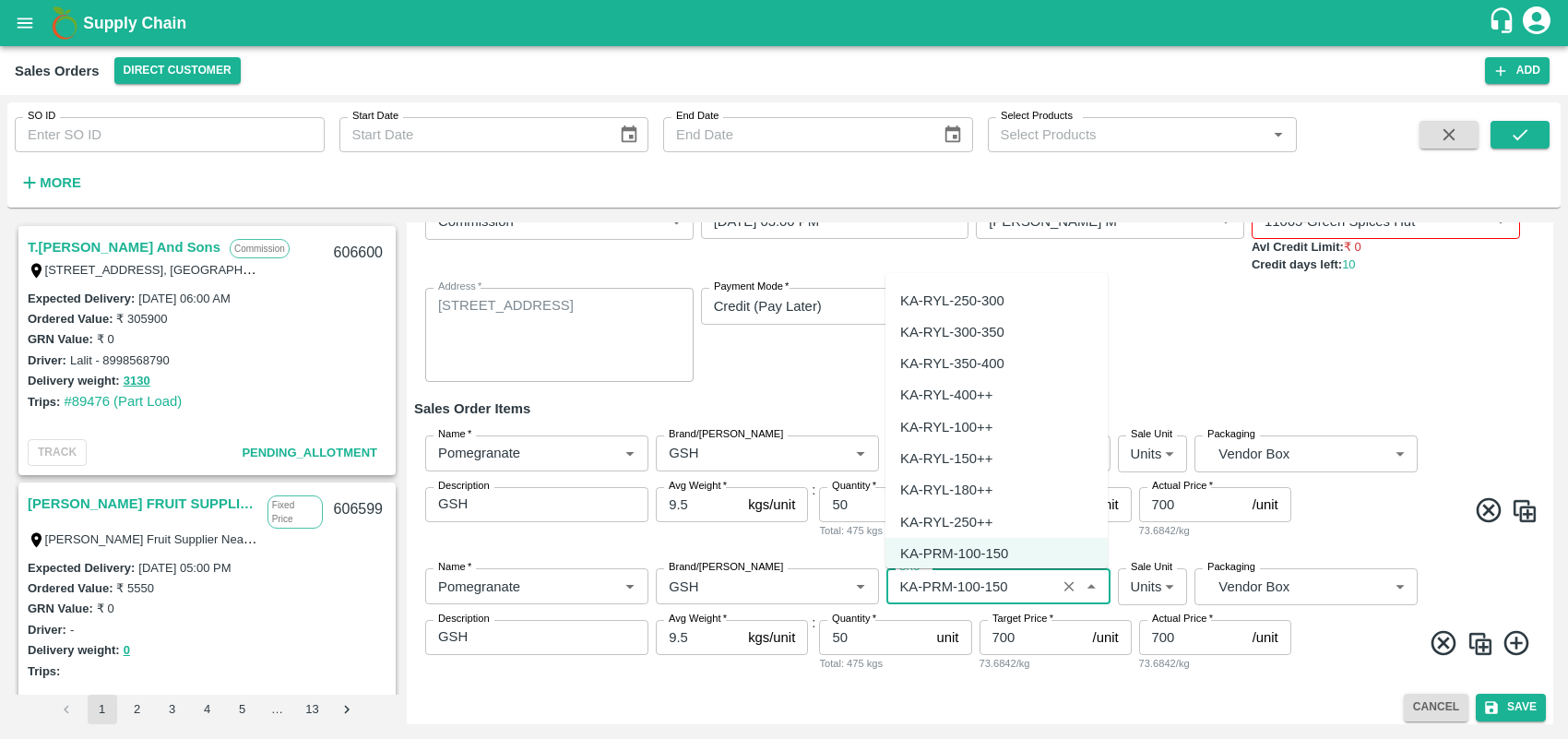
click at [1018, 581] on input "SKU   *" at bounding box center [971, 586] width 158 height 24
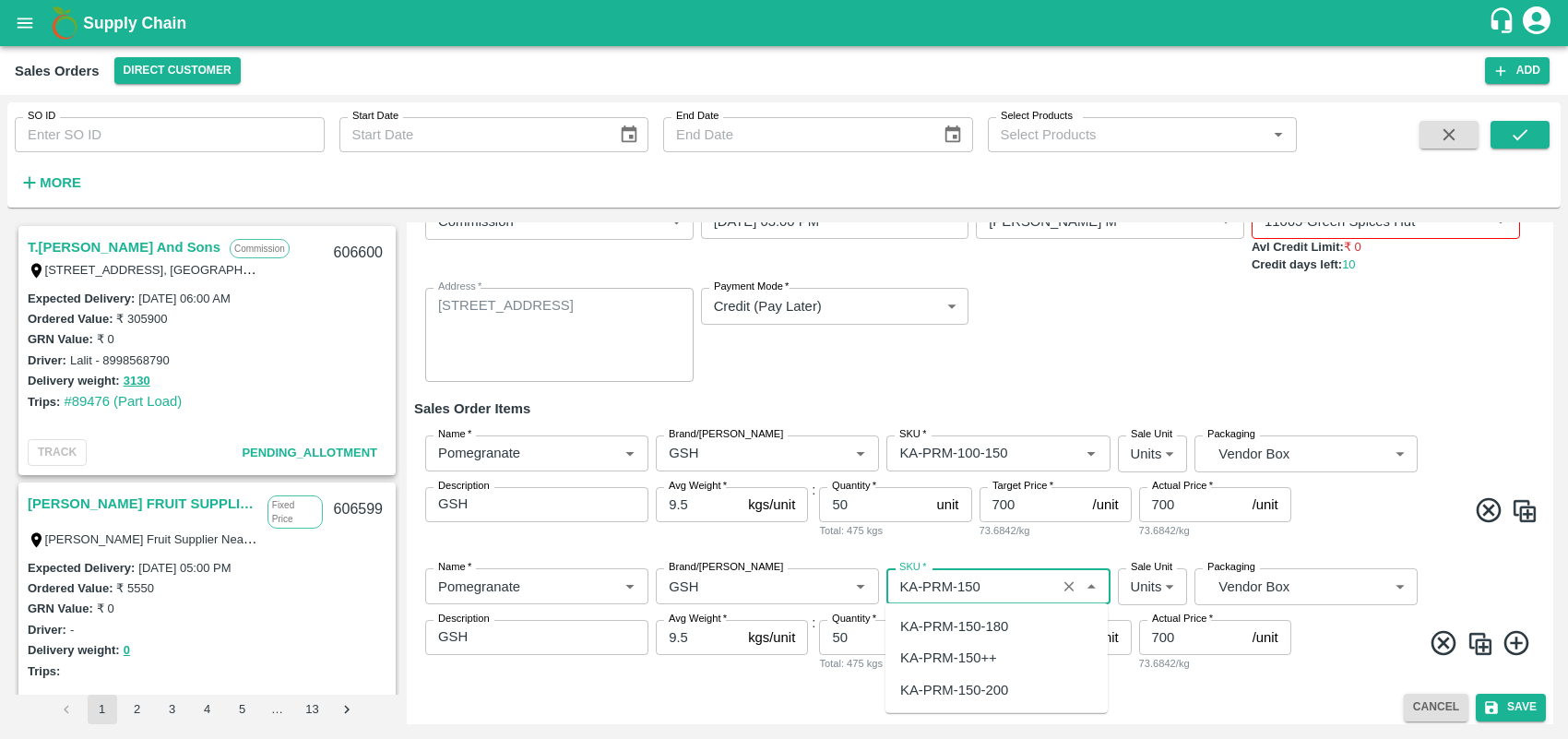
click at [997, 624] on div "KA-PRM-150-180" at bounding box center [954, 626] width 108 height 20
type input "KA-PRM-150-180"
click at [1031, 646] on input "700" at bounding box center [1033, 637] width 106 height 35
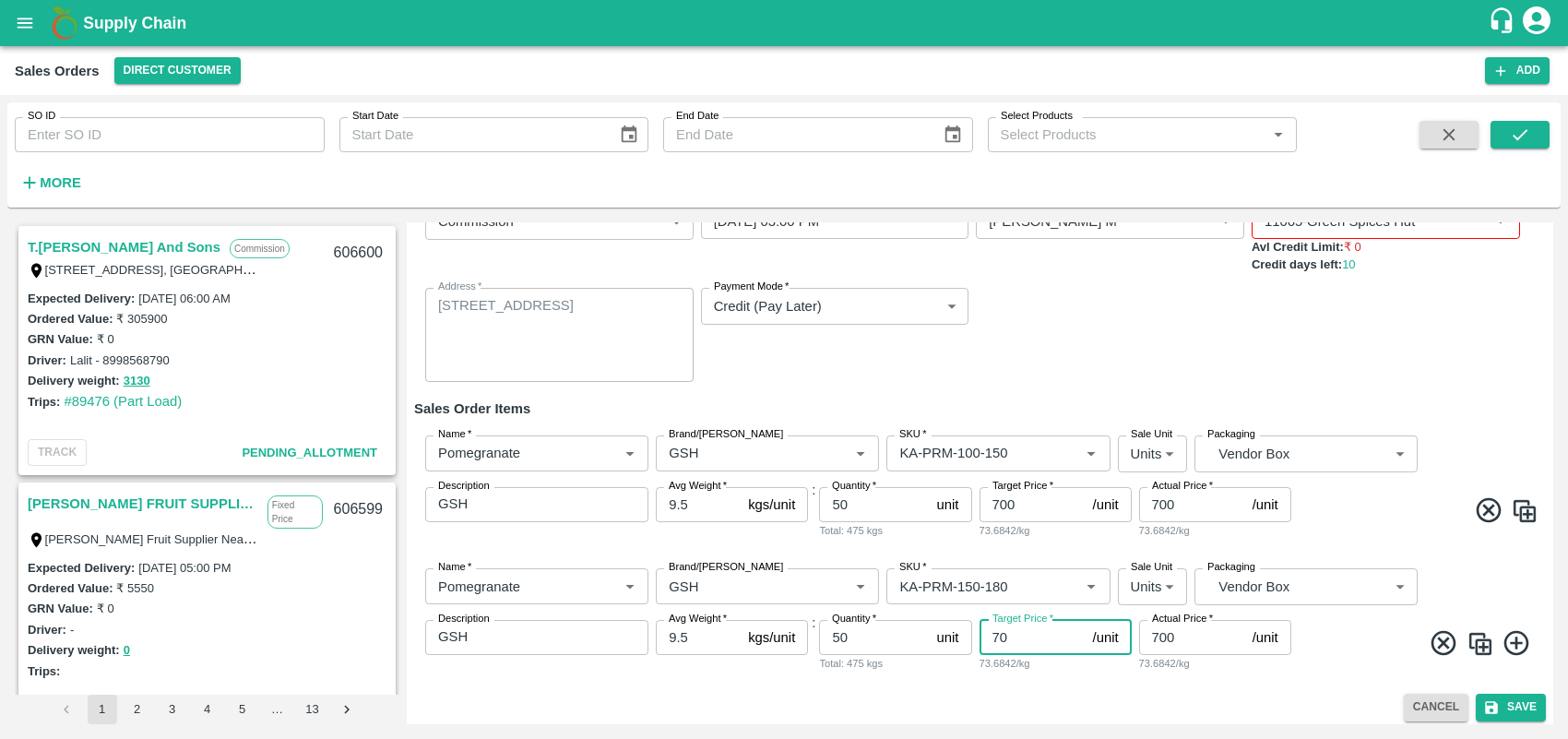
type input "7"
type input "850"
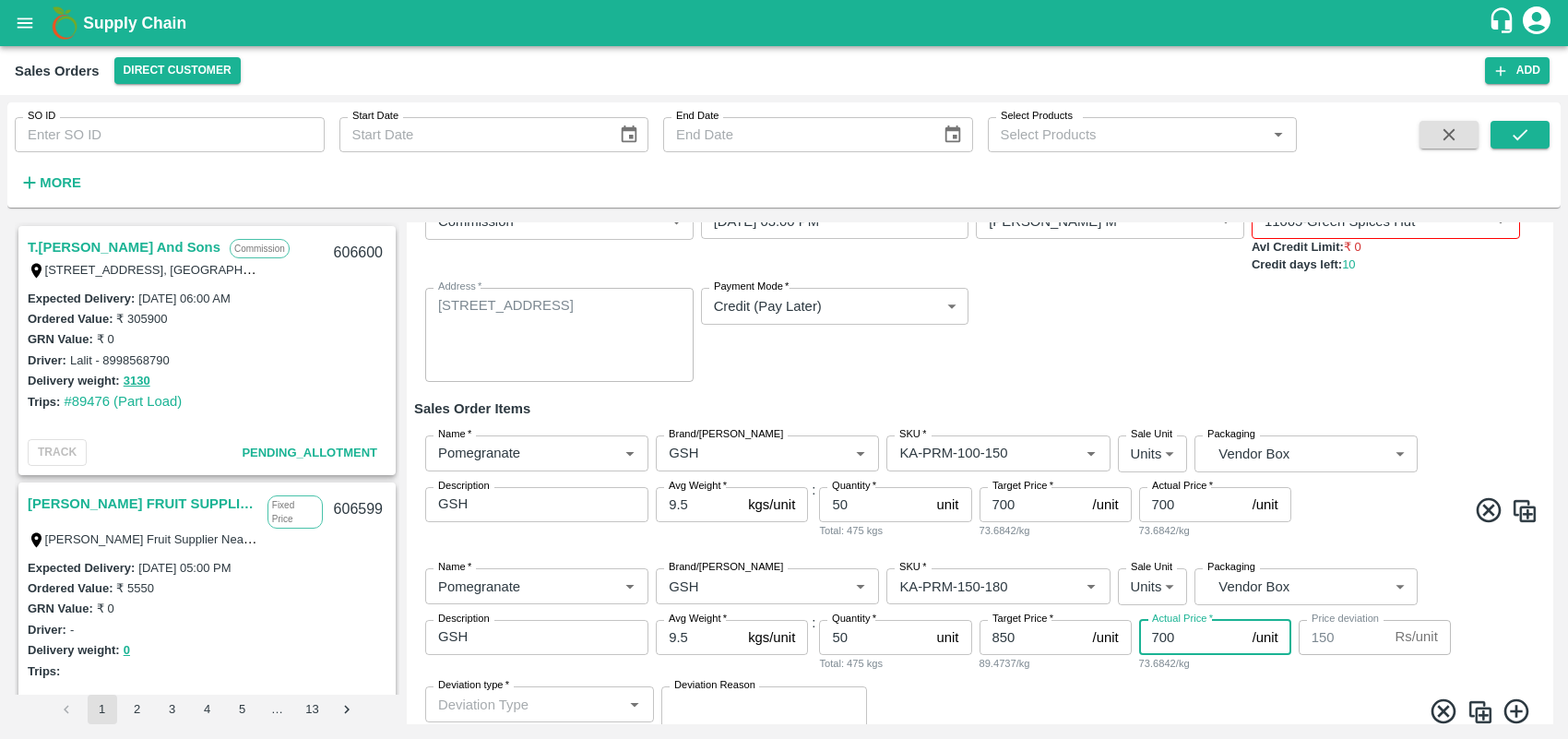
type input "8"
type input "842"
type input "85"
type input "765"
type input "850"
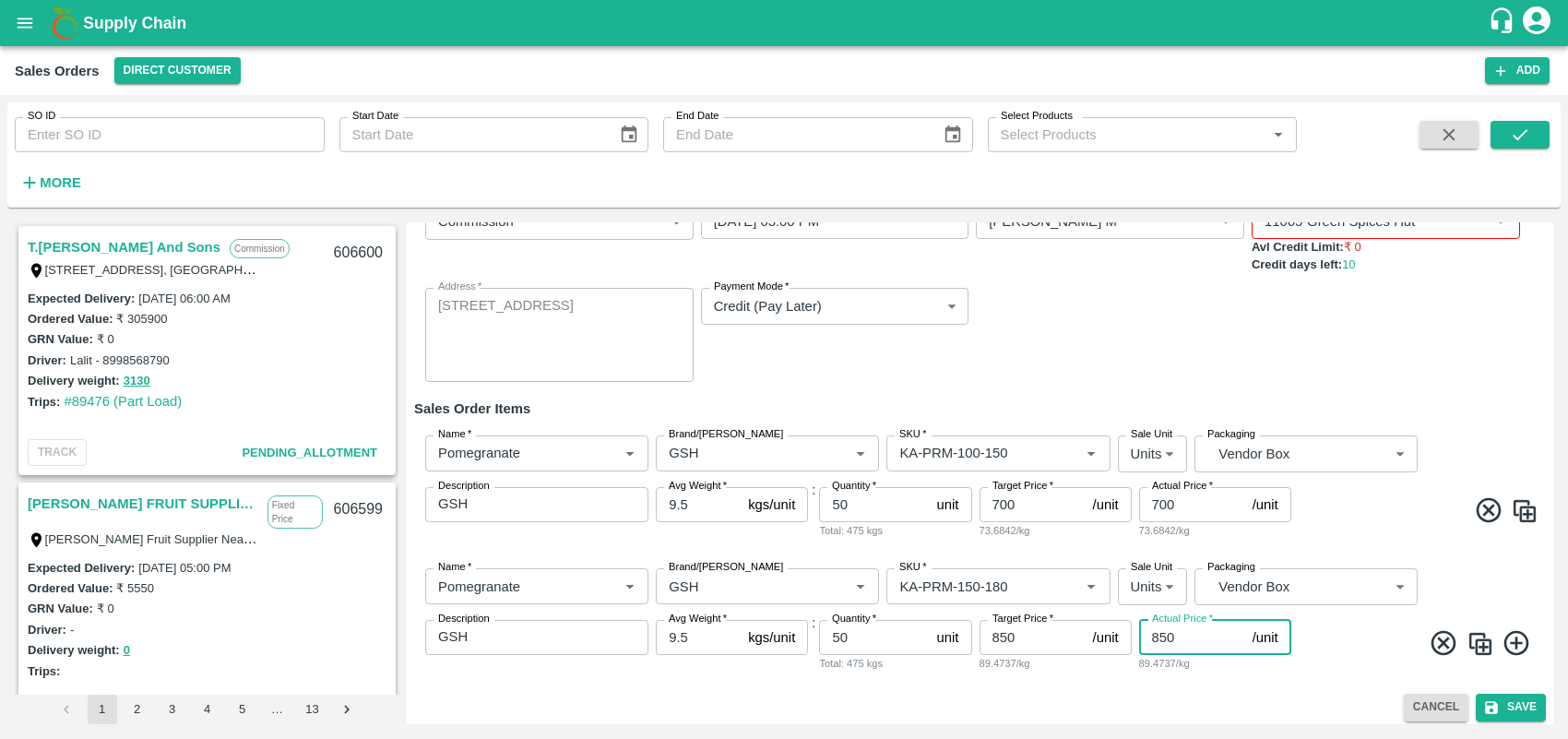
click at [1200, 701] on div "Cancel Save" at bounding box center [980, 707] width 1132 height 27
click at [1518, 646] on icon at bounding box center [1517, 643] width 30 height 30
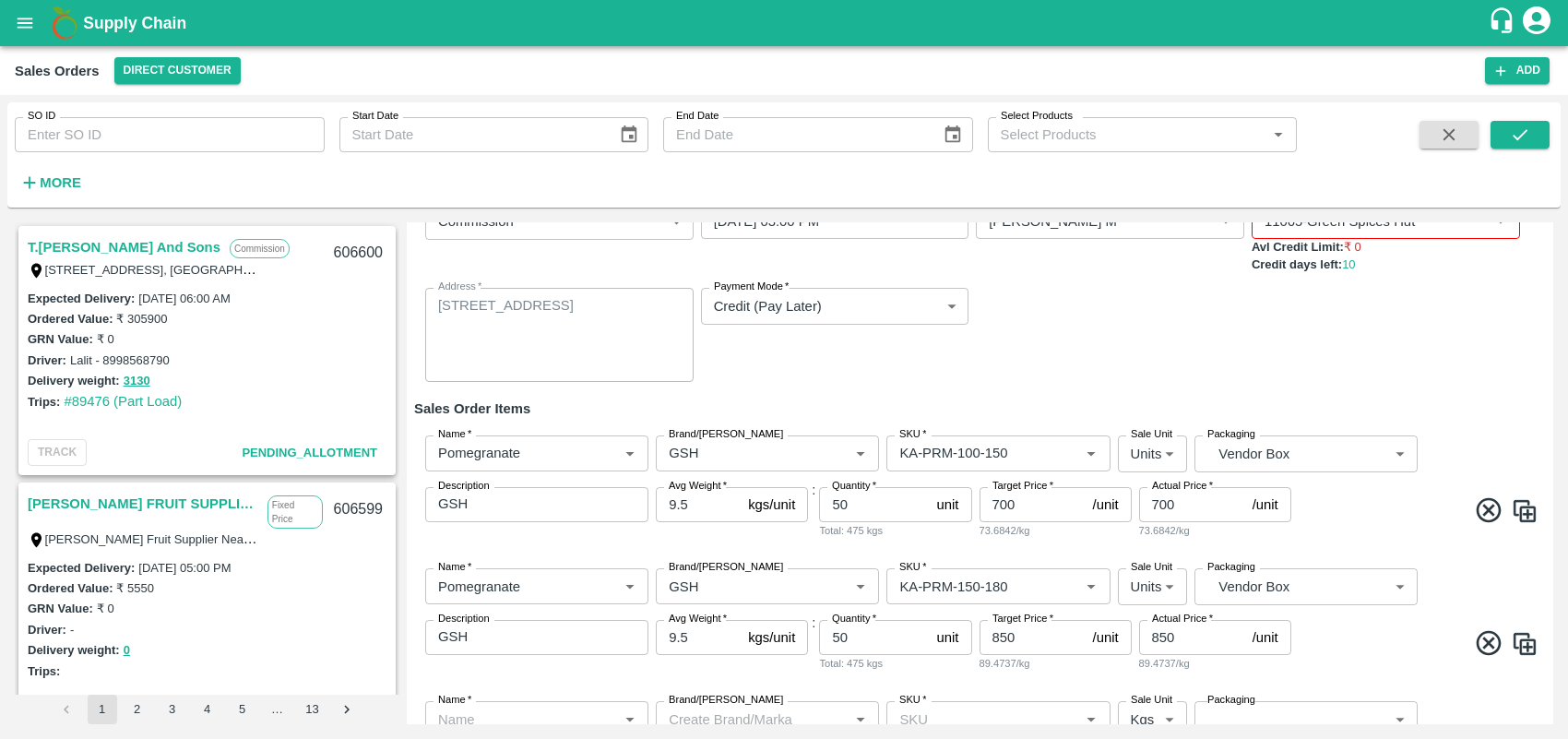
click at [1035, 501] on input "700" at bounding box center [1033, 504] width 106 height 35
type input "7"
type input "650"
click at [1038, 646] on input "850" at bounding box center [1033, 637] width 106 height 35
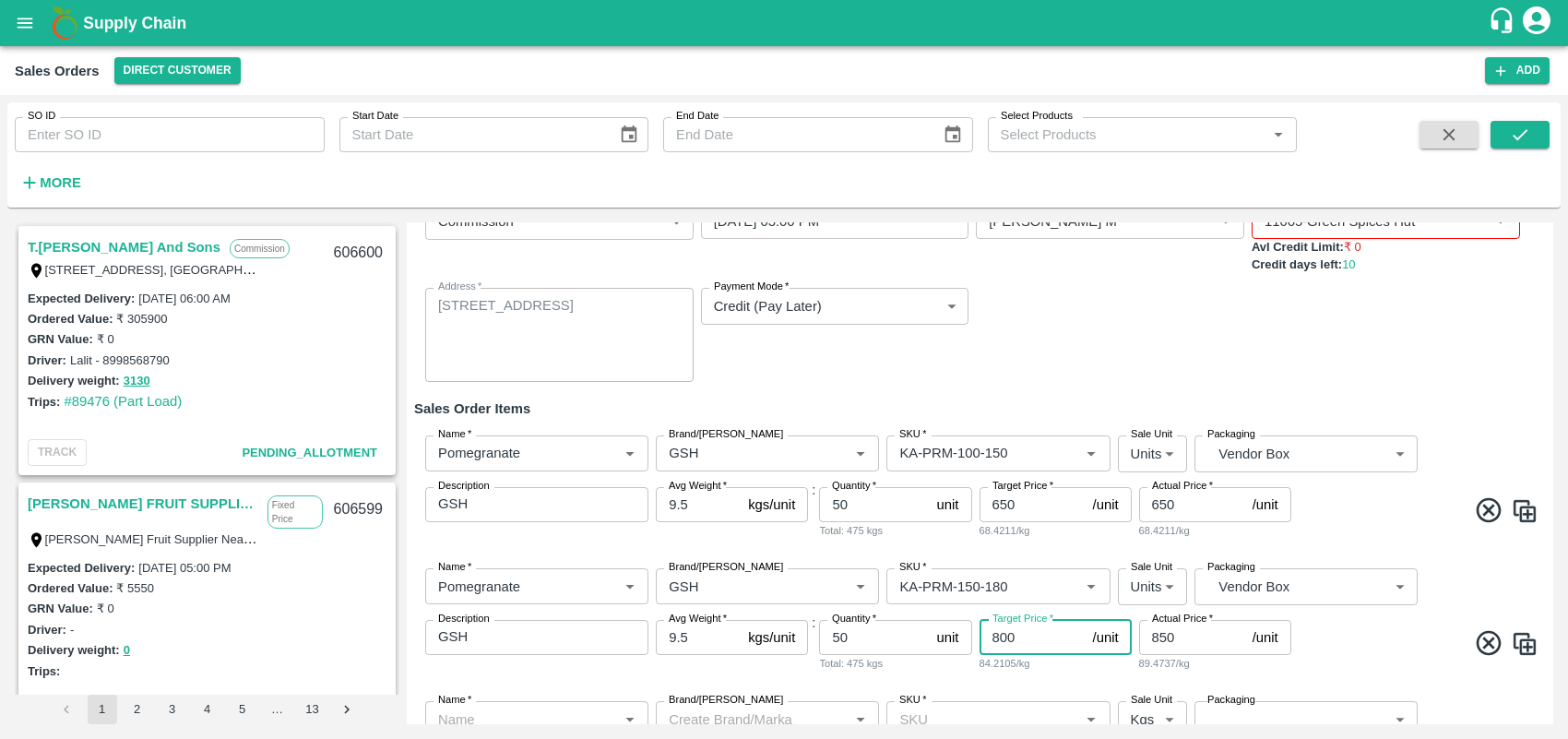
type input "800"
click at [1197, 628] on input "850" at bounding box center [1192, 637] width 106 height 35
type input "8"
type input "800"
click at [1473, 667] on div "Name   * Name   * Brand/[PERSON_NAME]/[PERSON_NAME]   * SKU   * Sale Unit Units…" at bounding box center [980, 619] width 1132 height 133
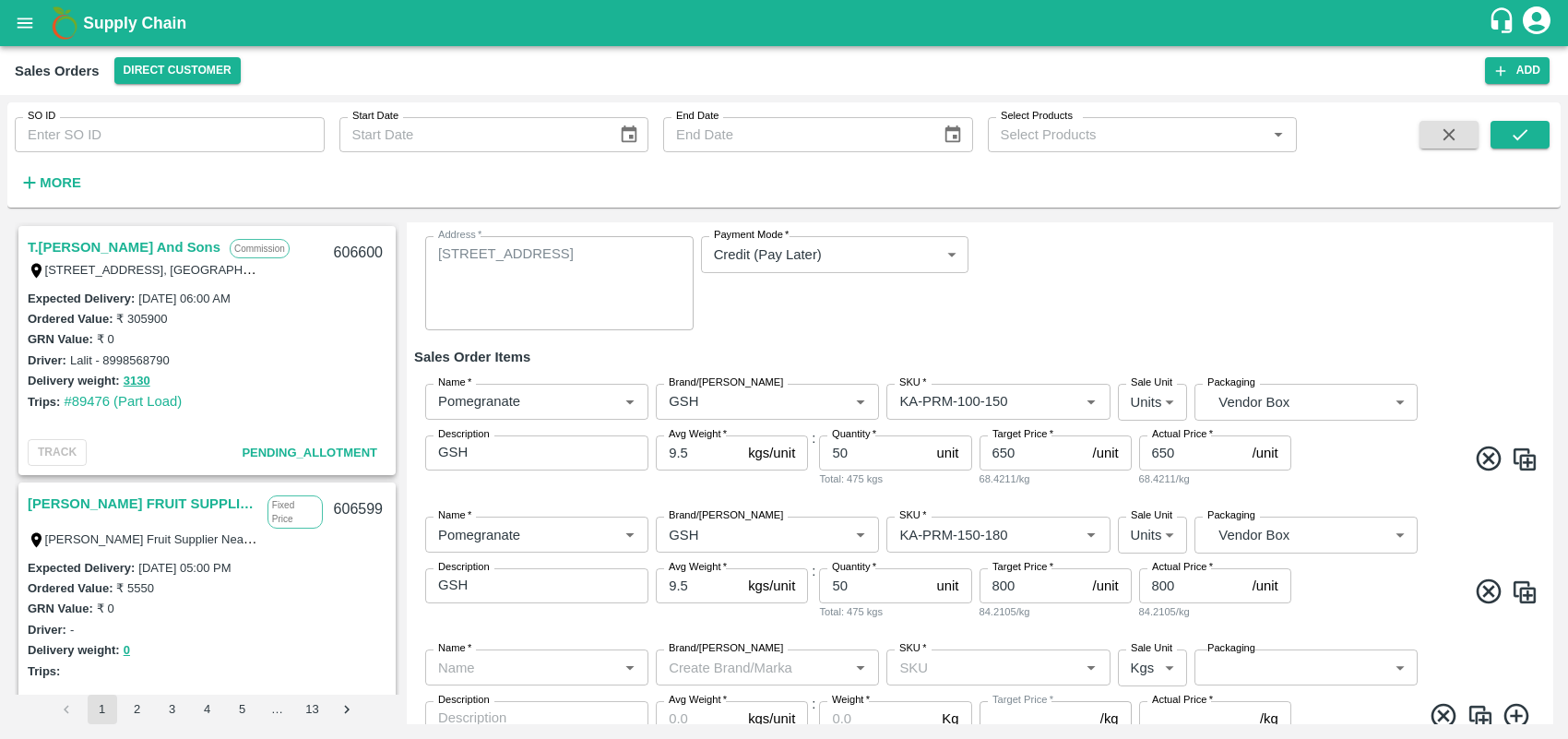
scroll to position [236, 0]
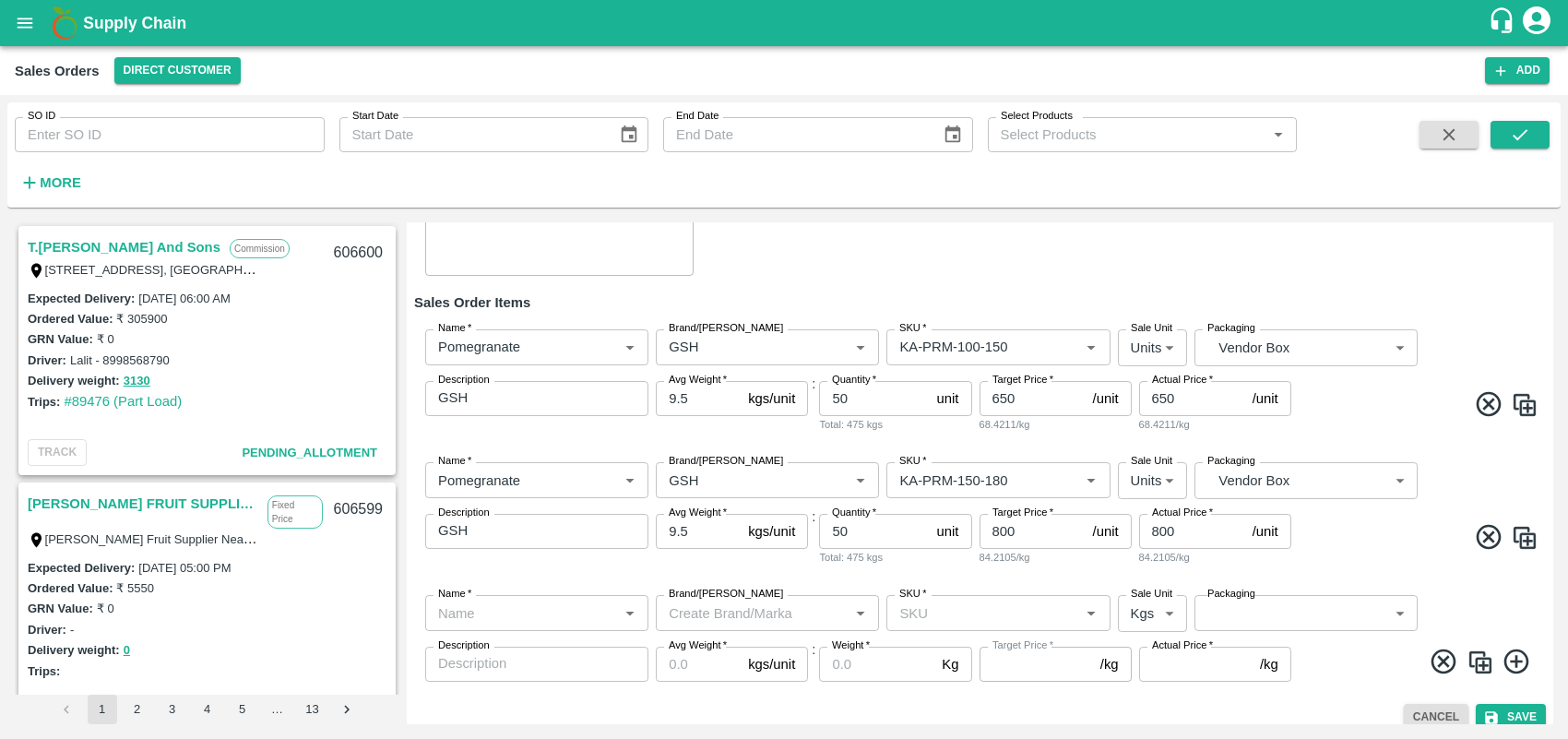
click at [1441, 658] on icon at bounding box center [1443, 660] width 25 height 25
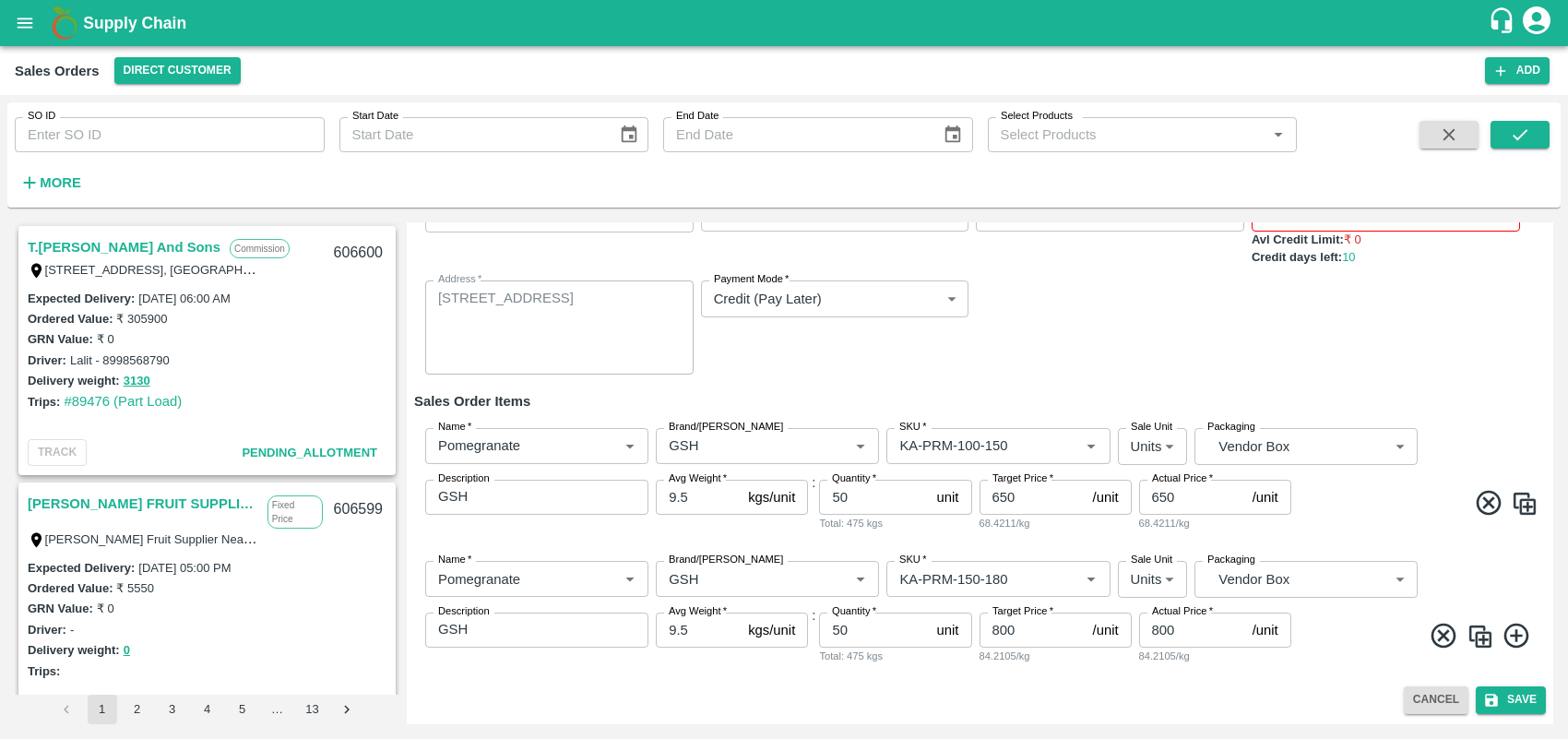
scroll to position [136, 0]
click at [1476, 625] on img at bounding box center [1481, 637] width 28 height 28
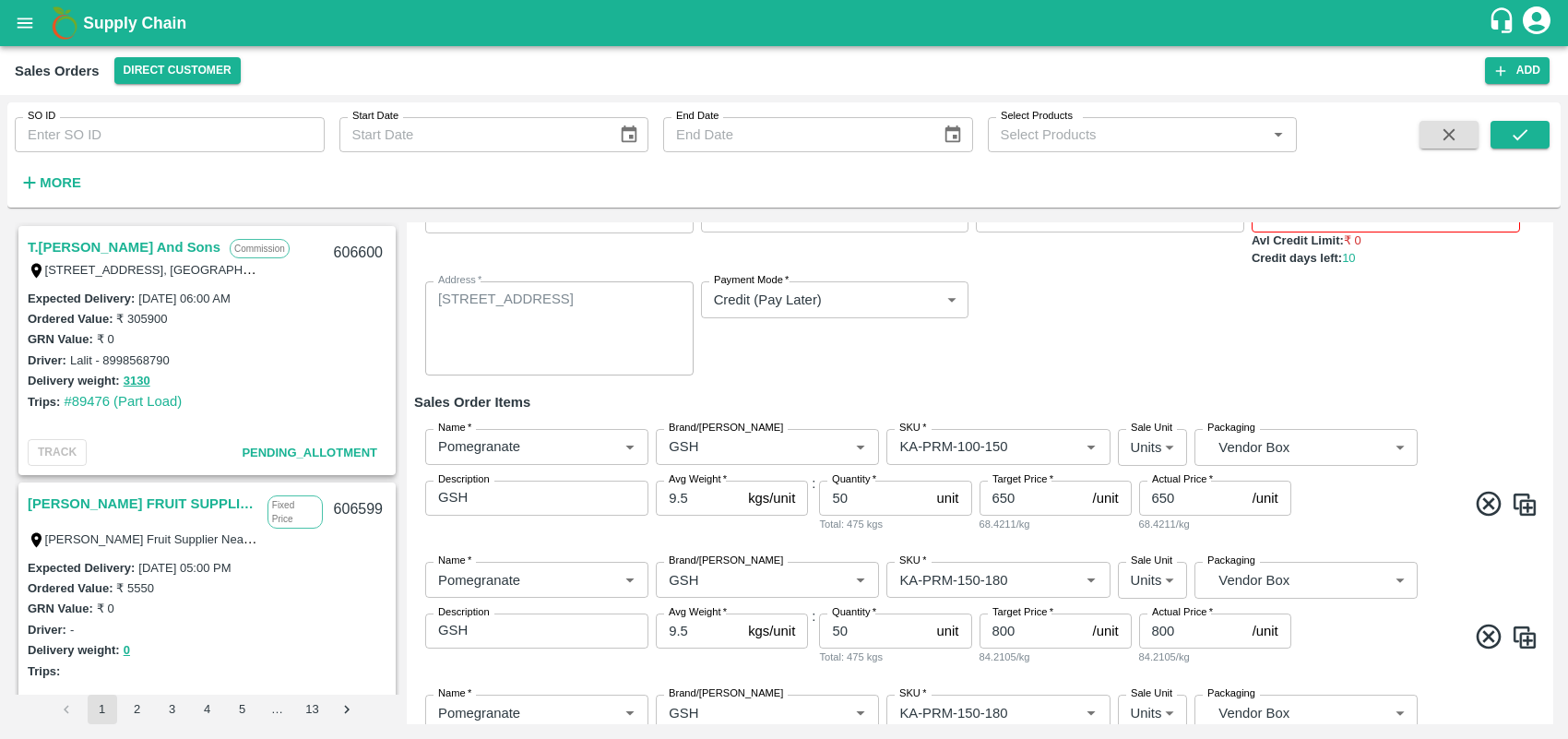
scroll to position [236, 0]
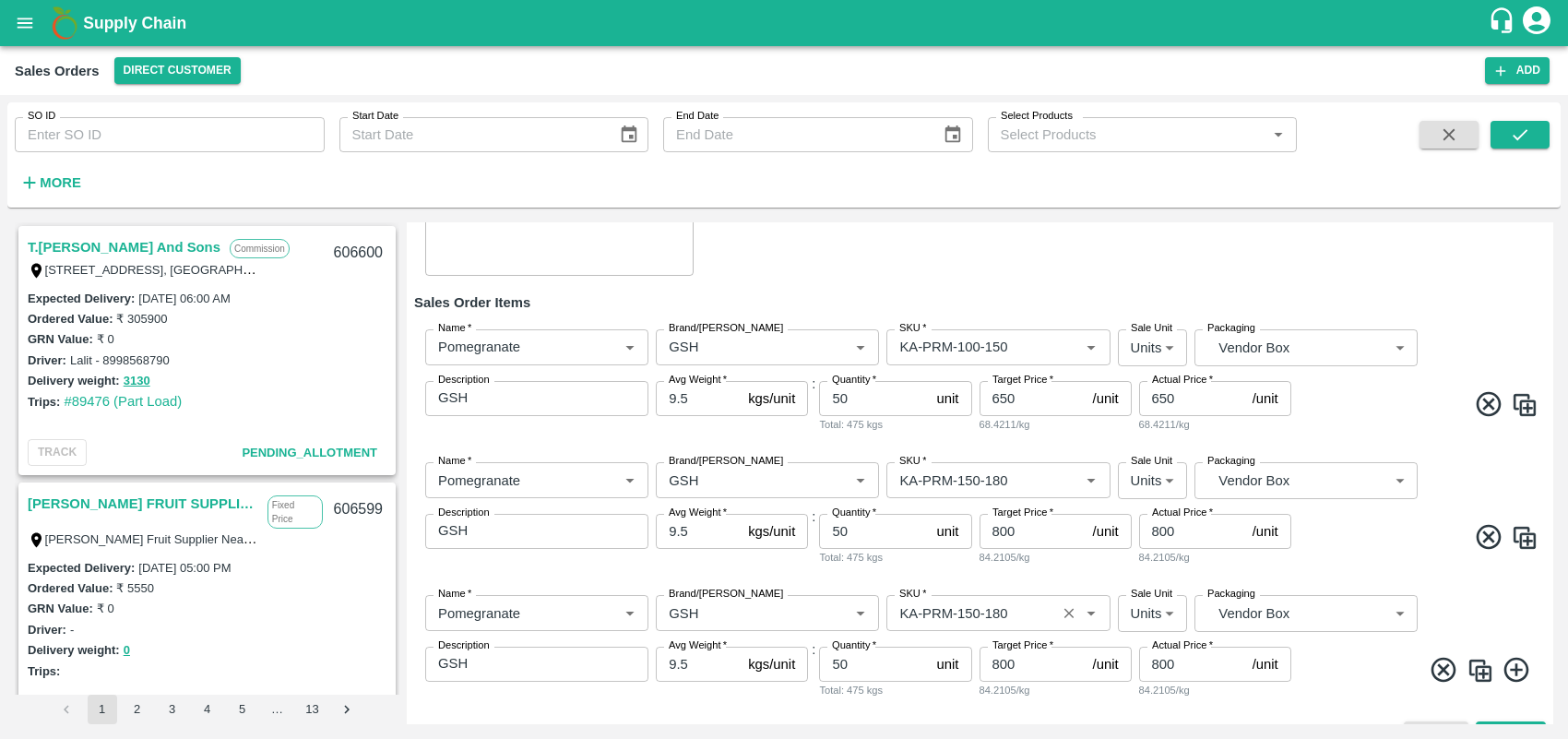
click at [1017, 615] on input "SKU   *" at bounding box center [971, 612] width 158 height 24
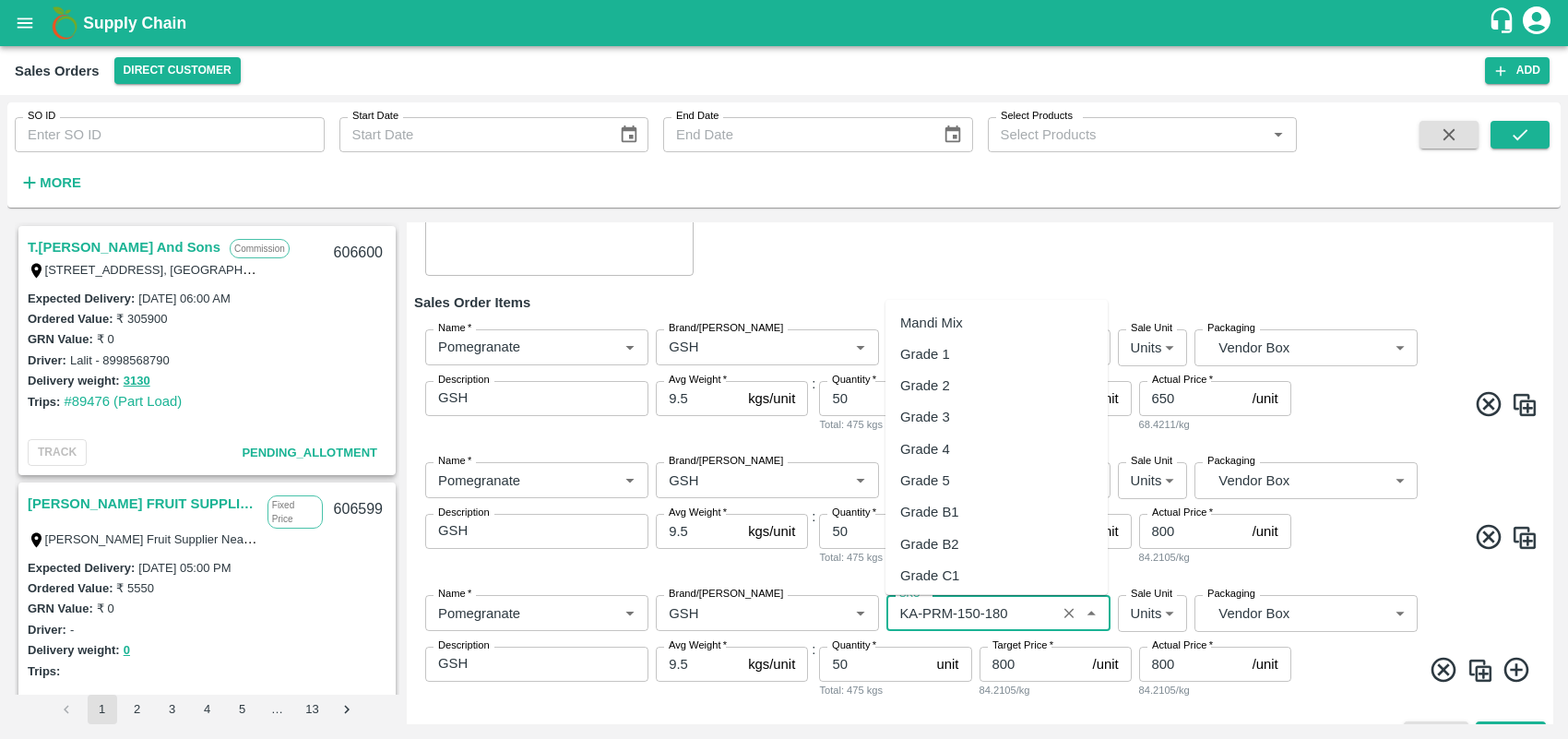
scroll to position [4581, 0]
click at [1017, 615] on input "SKU   *" at bounding box center [971, 612] width 158 height 24
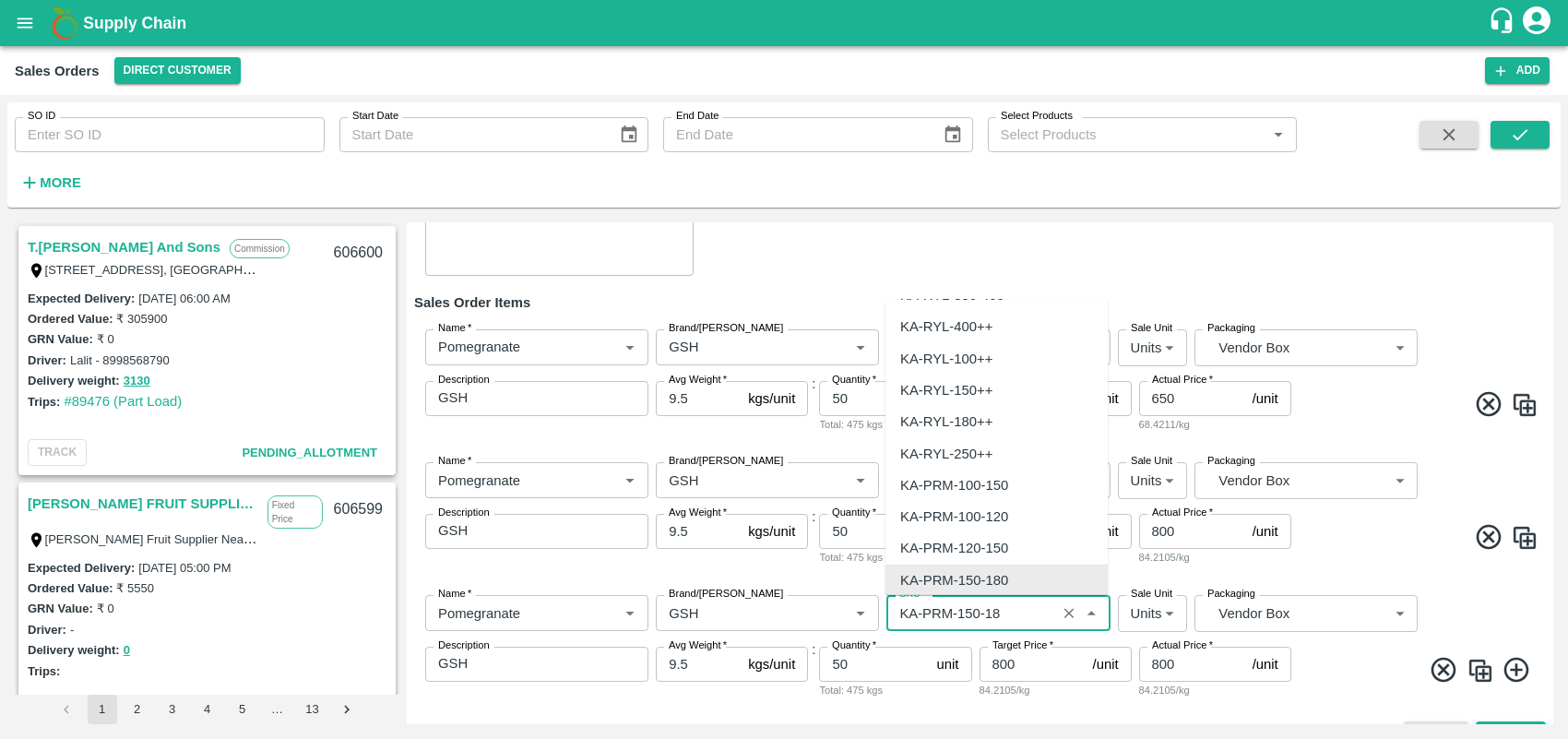
scroll to position [0, 0]
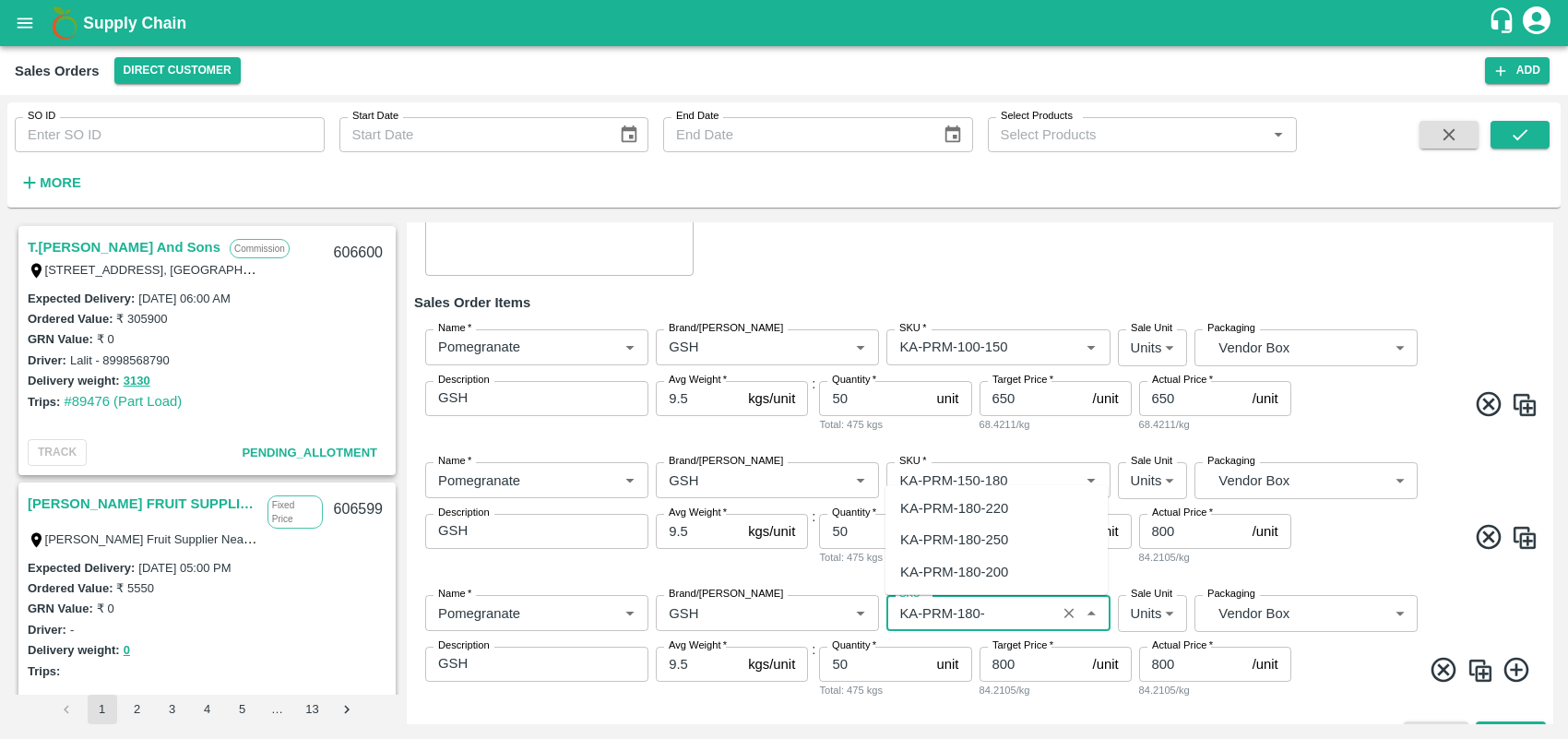
click at [993, 512] on div "KA-PRM-180-220" at bounding box center [954, 508] width 108 height 20
type input "KA-PRM-180-220"
click at [1035, 659] on input "800" at bounding box center [1033, 663] width 106 height 35
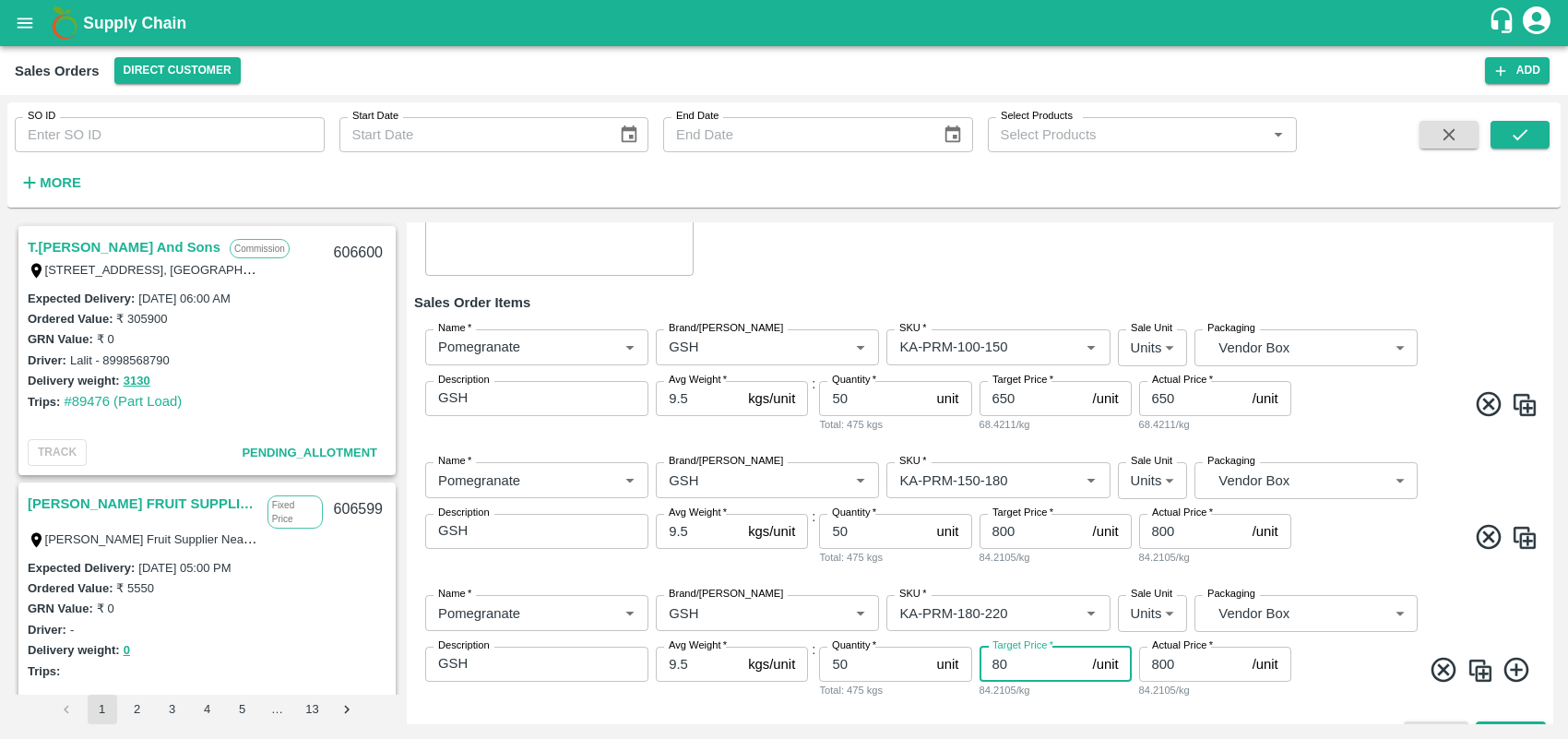
type input "8"
type input "900"
click at [1353, 687] on span at bounding box center [1417, 673] width 244 height 36
click at [1478, 670] on img at bounding box center [1481, 671] width 28 height 28
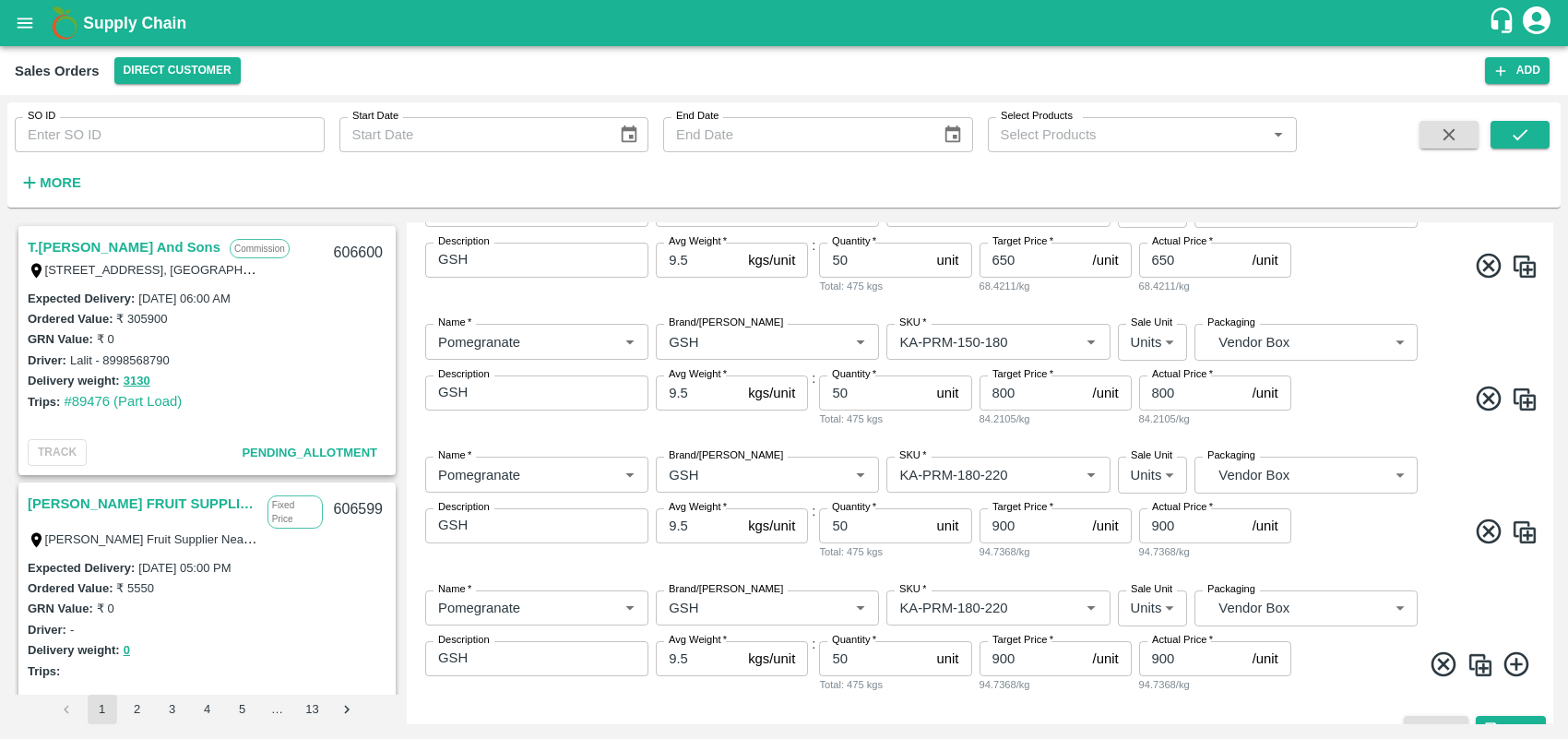
scroll to position [375, 0]
click at [1009, 596] on input "SKU   *" at bounding box center [971, 606] width 158 height 24
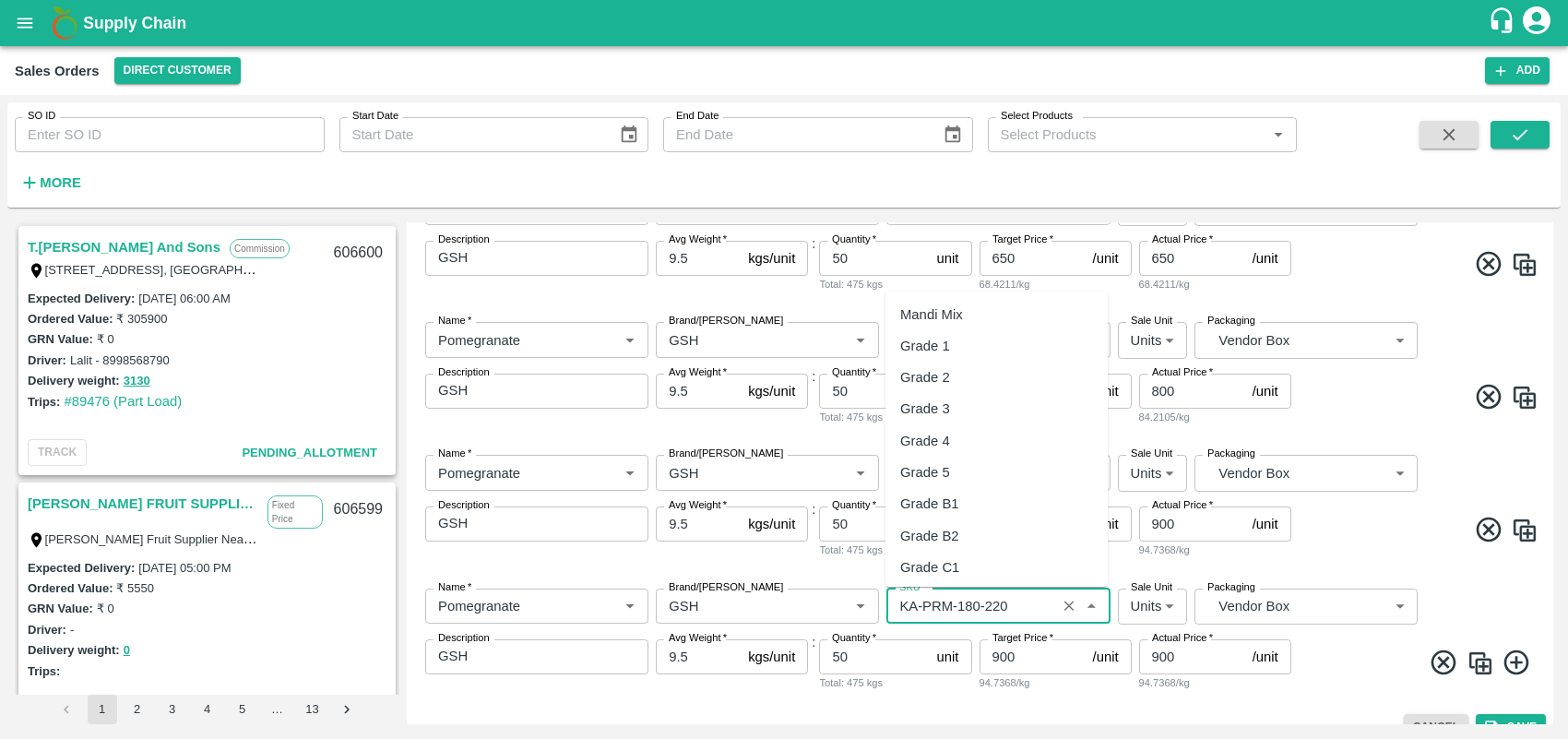
scroll to position [4613, 0]
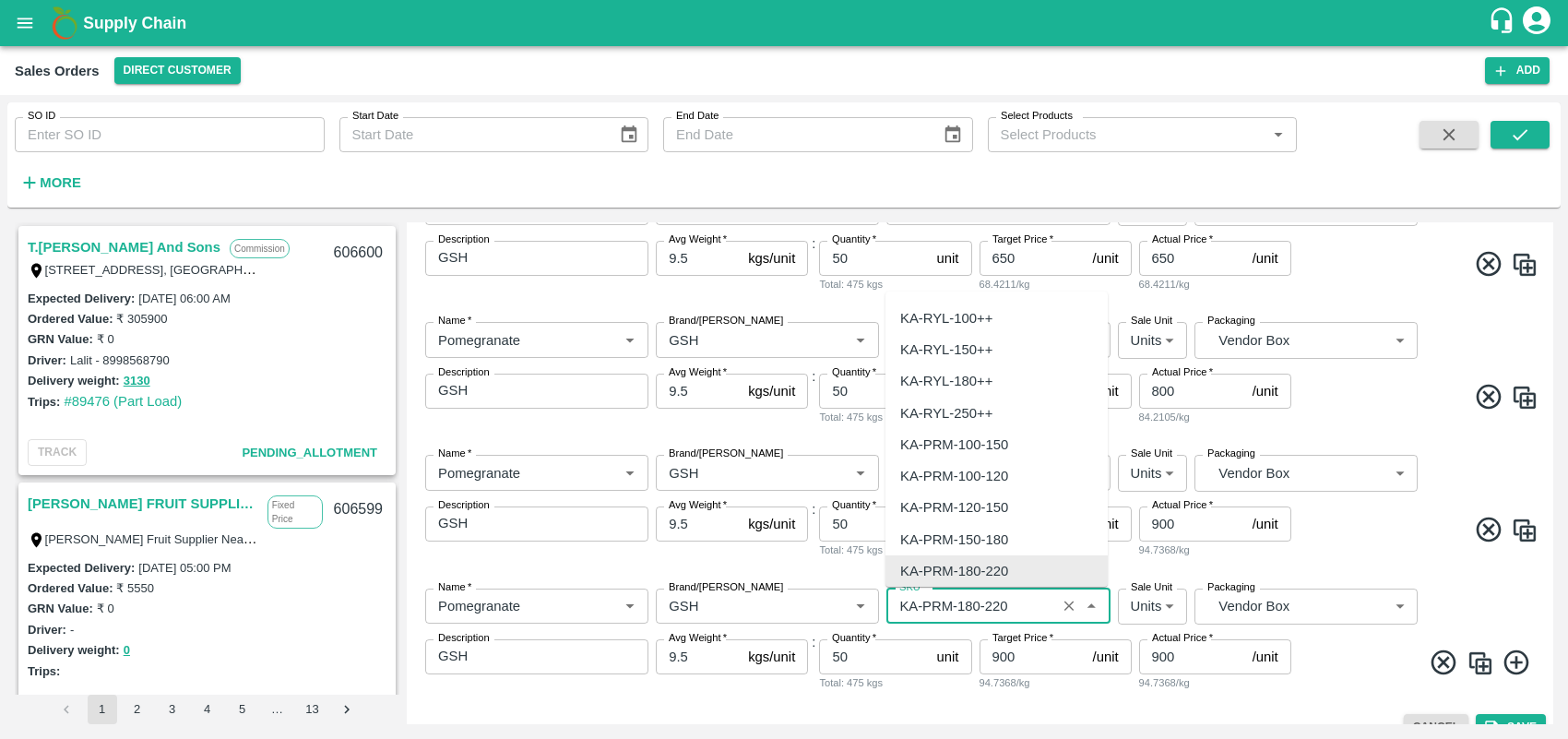
click at [1009, 596] on input "SKU   *" at bounding box center [971, 606] width 158 height 24
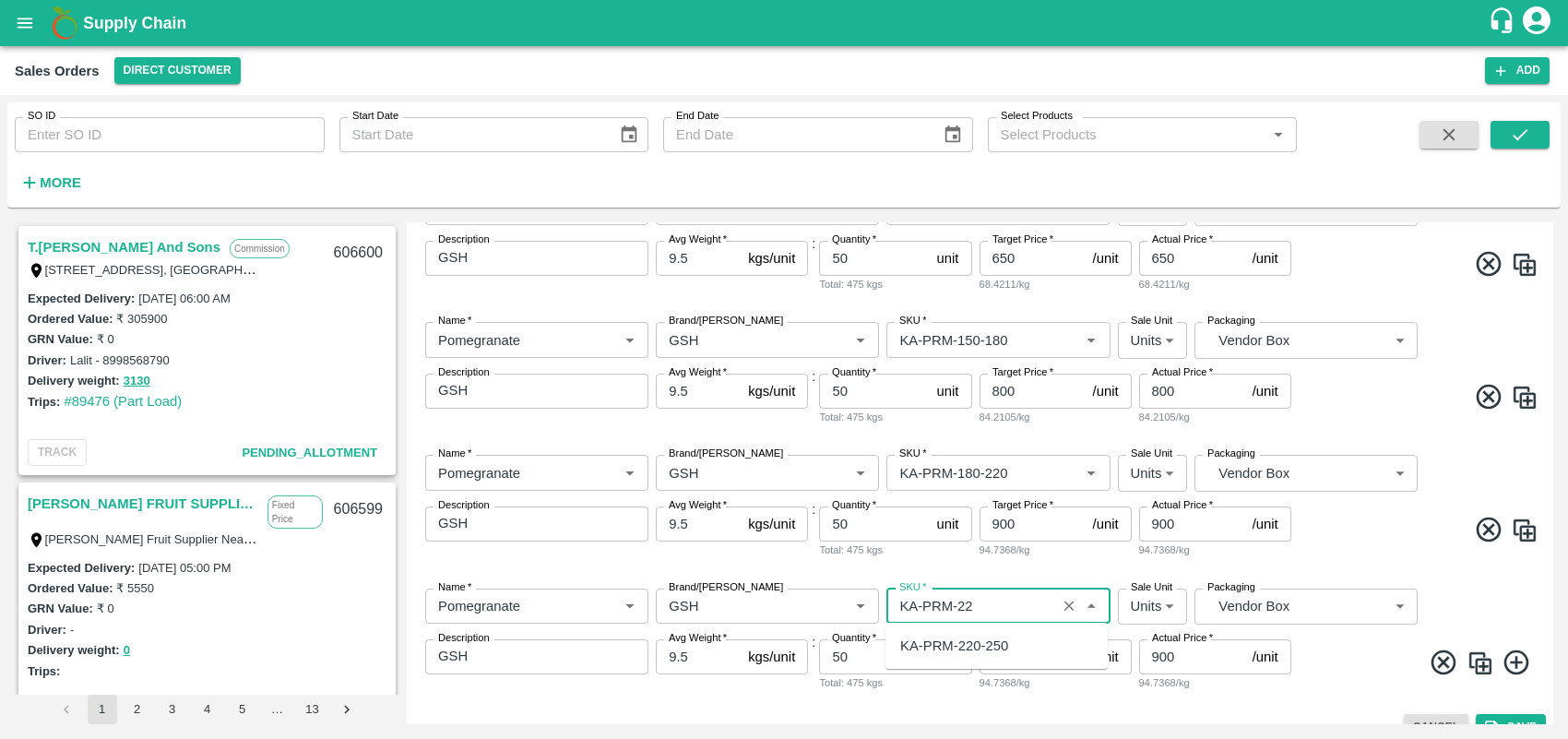
click at [1009, 644] on div "KA-PRM-220-250" at bounding box center [997, 645] width 223 height 31
type input "KA-PRM-220-250"
click at [1024, 658] on input "900" at bounding box center [1033, 656] width 106 height 35
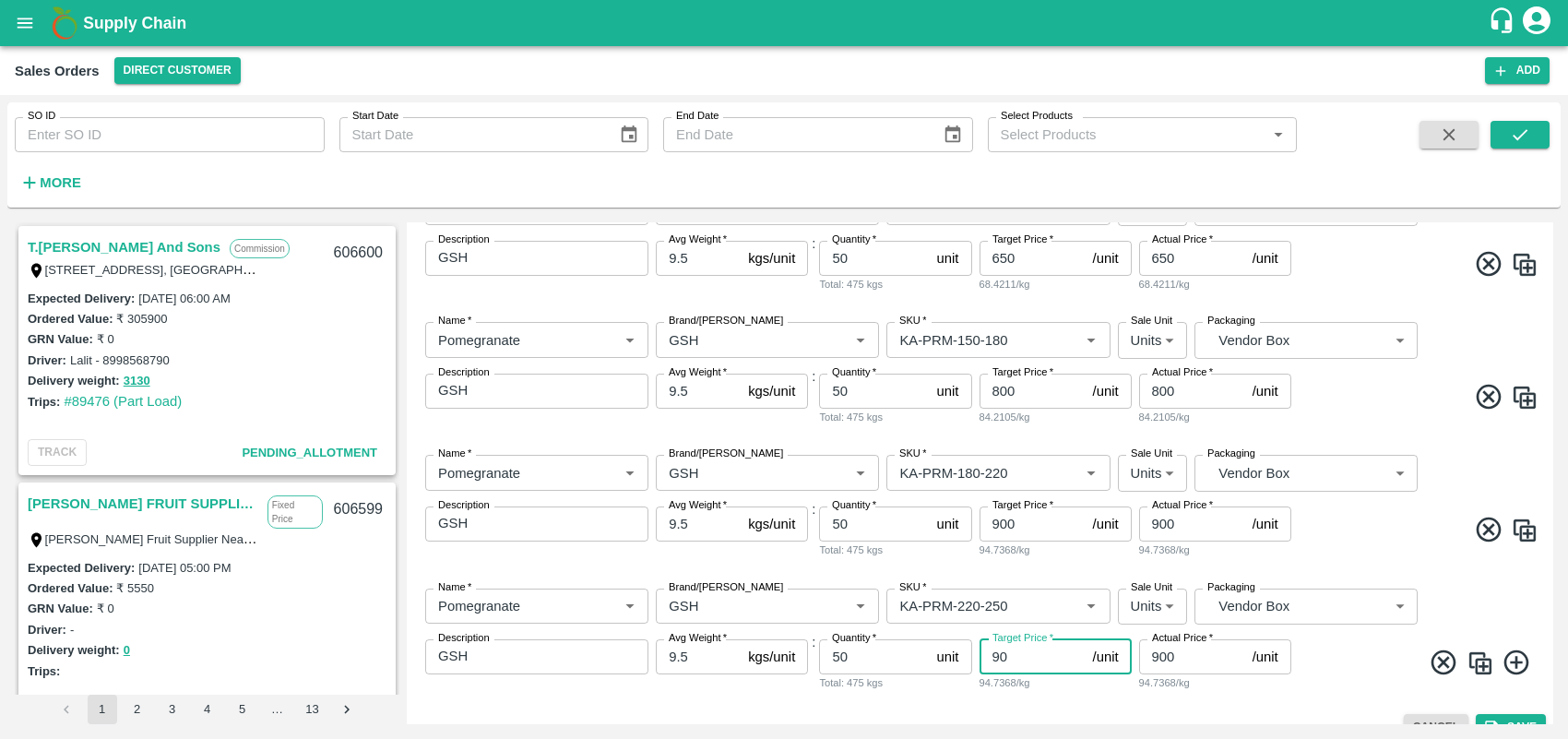
type input "9"
type input "1000"
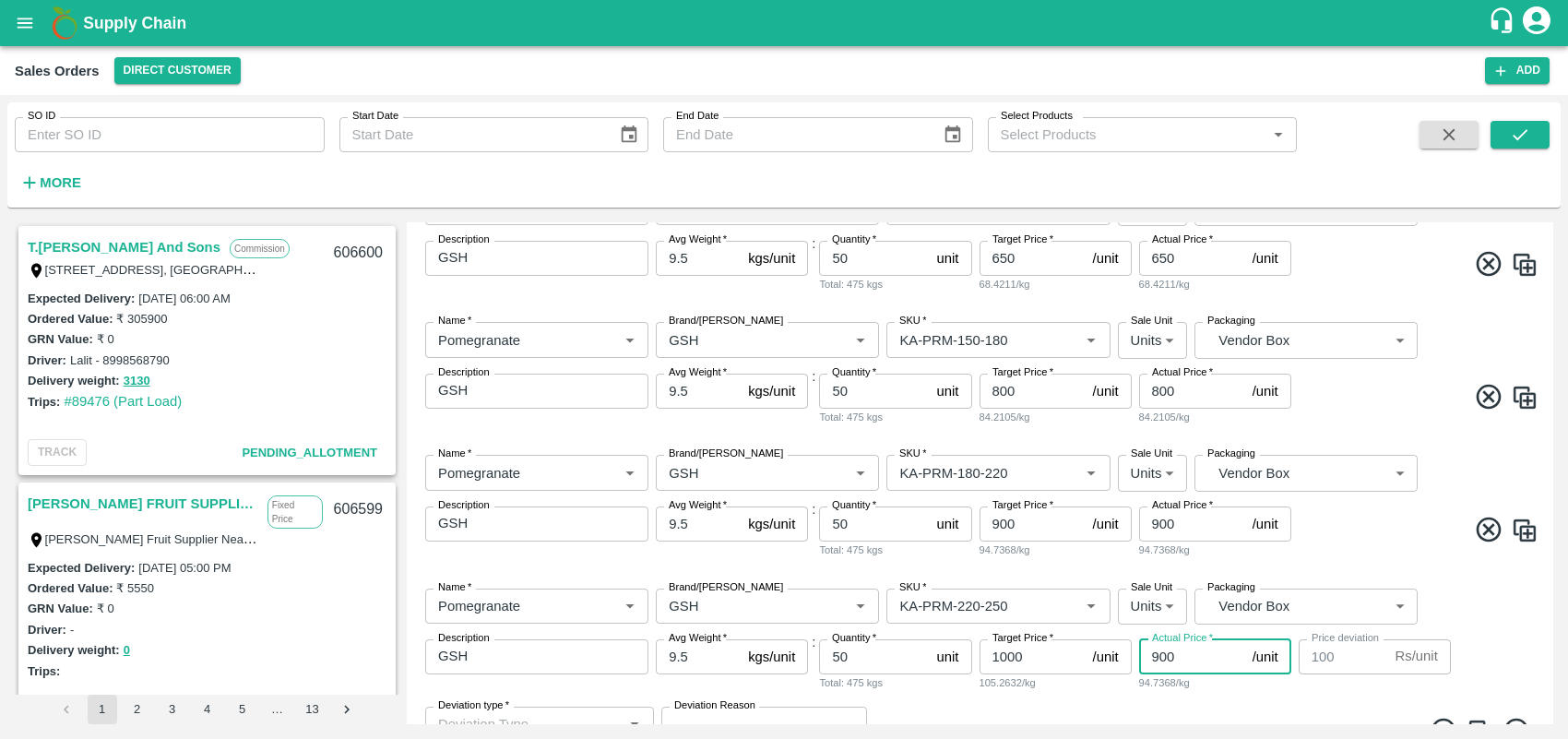
type input "1"
type input "999"
type input "1000"
click at [1344, 661] on span at bounding box center [1417, 665] width 244 height 36
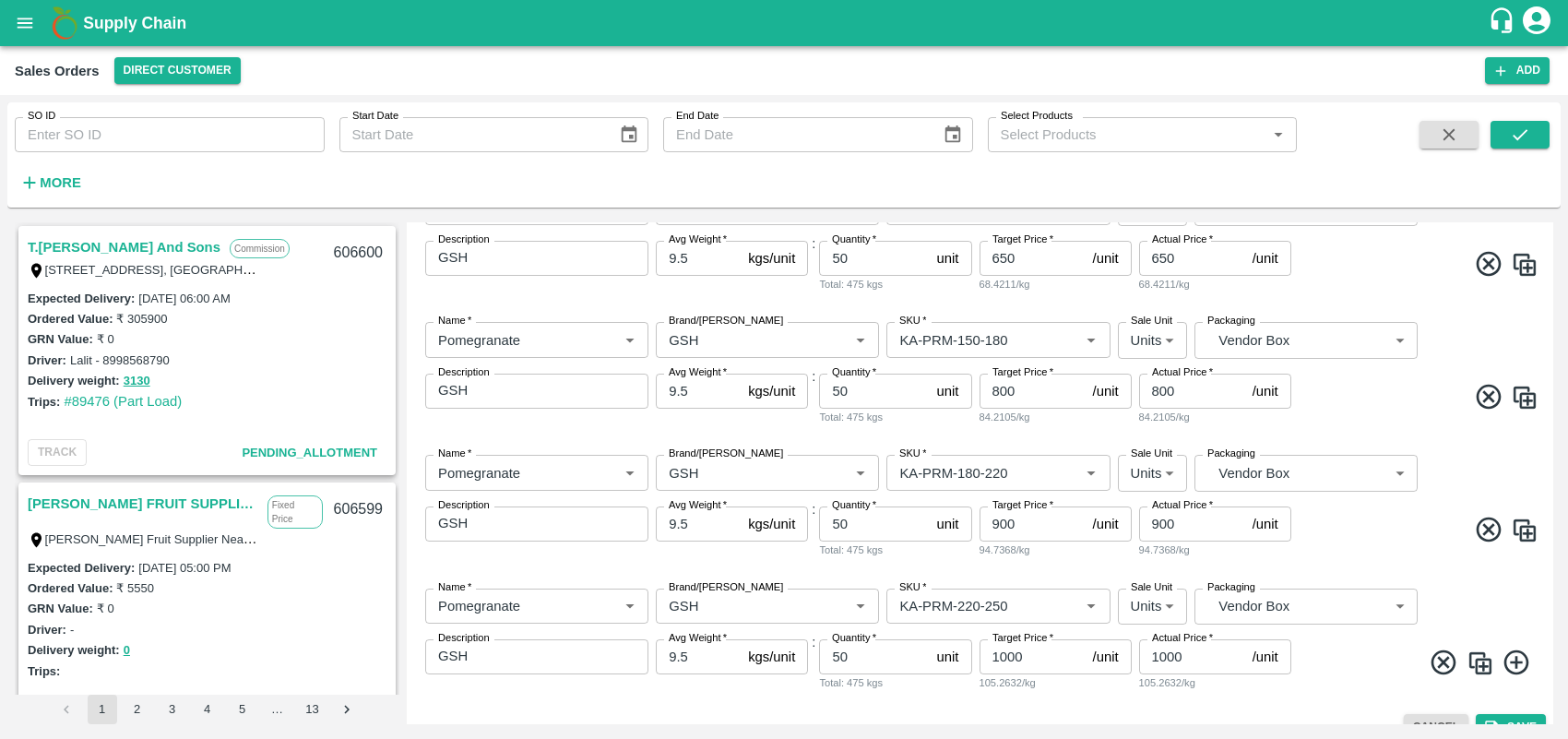
click at [1476, 661] on img at bounding box center [1481, 663] width 28 height 28
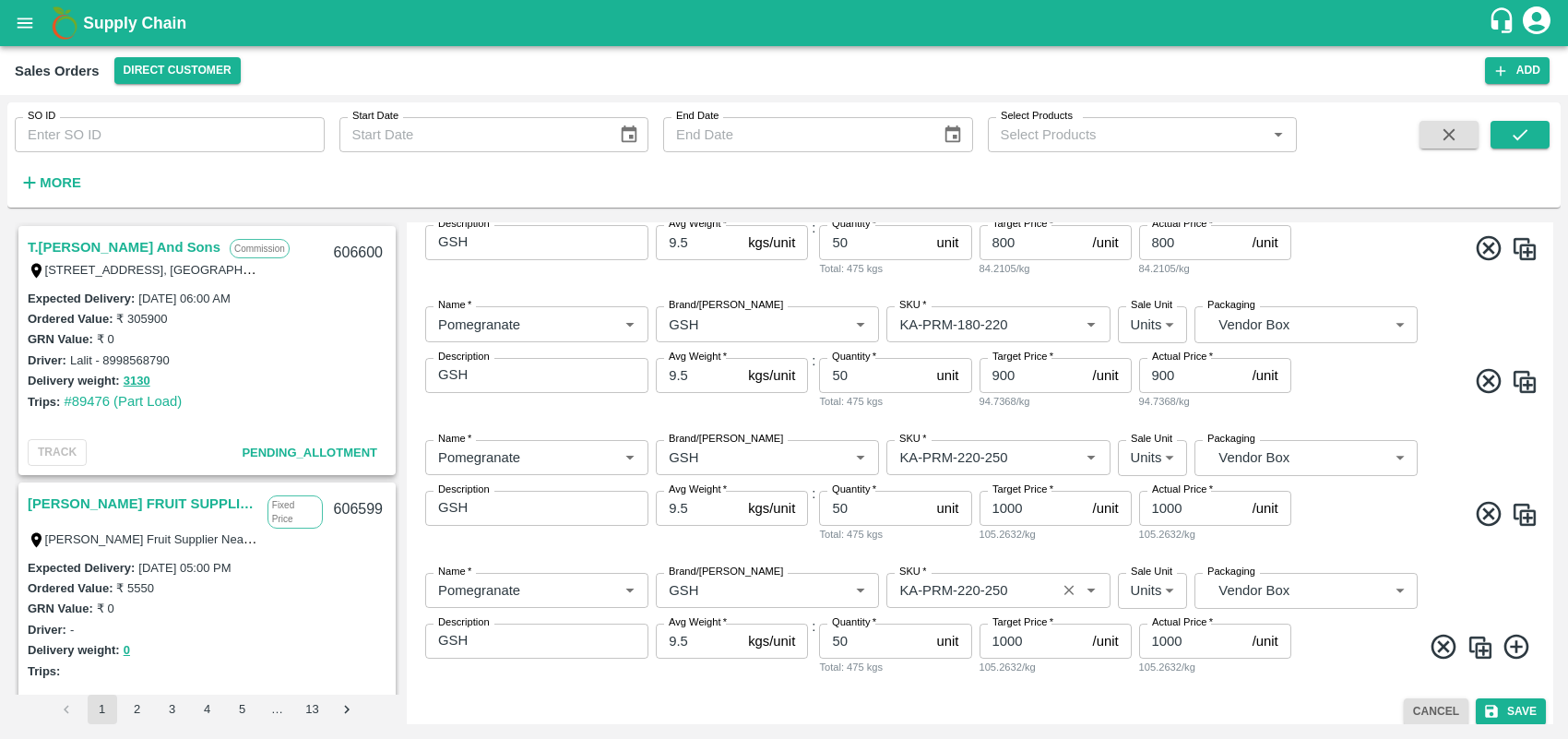
click at [1020, 595] on input "SKU   *" at bounding box center [971, 590] width 158 height 24
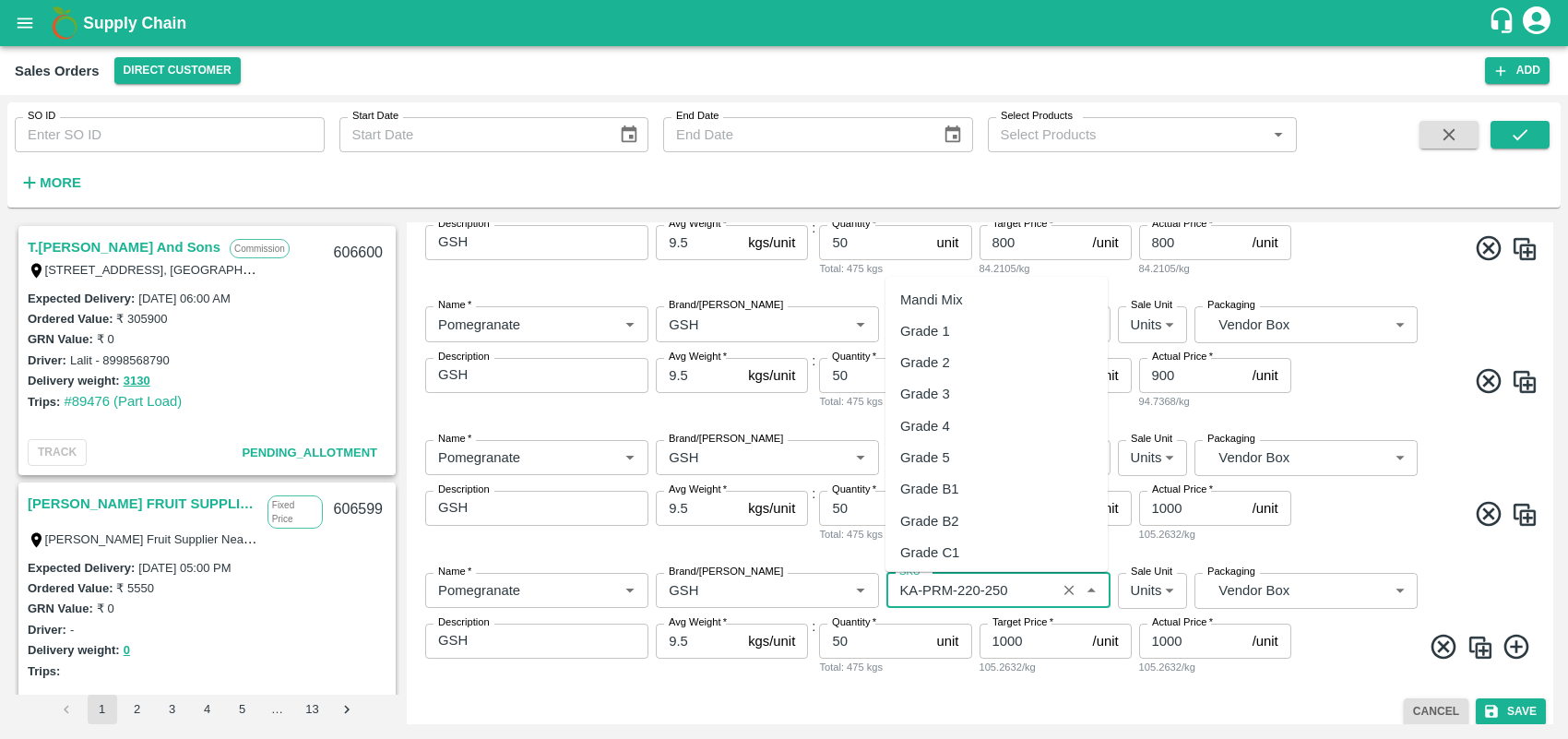
scroll to position [4675, 0]
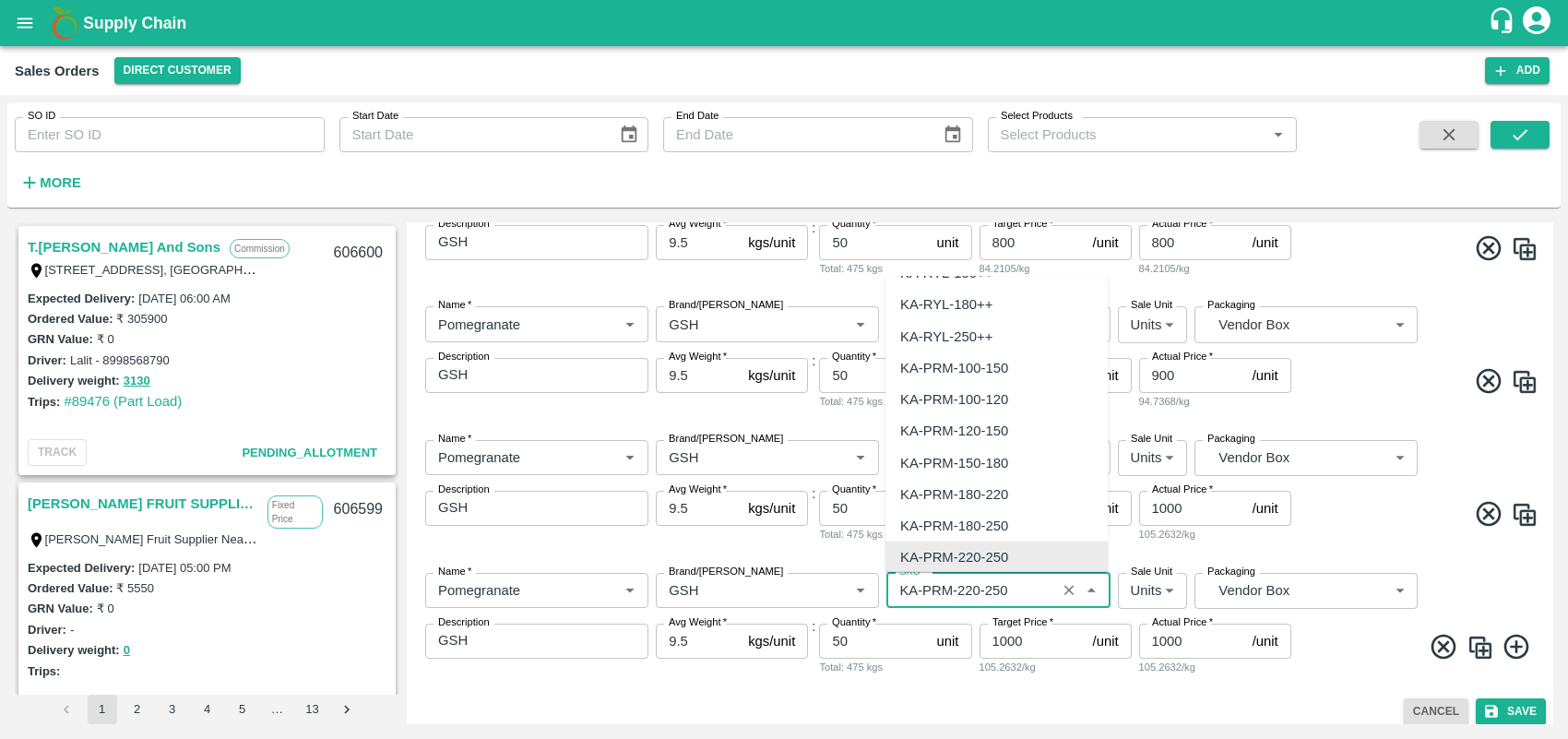
click at [1020, 595] on input "SKU   *" at bounding box center [971, 590] width 158 height 24
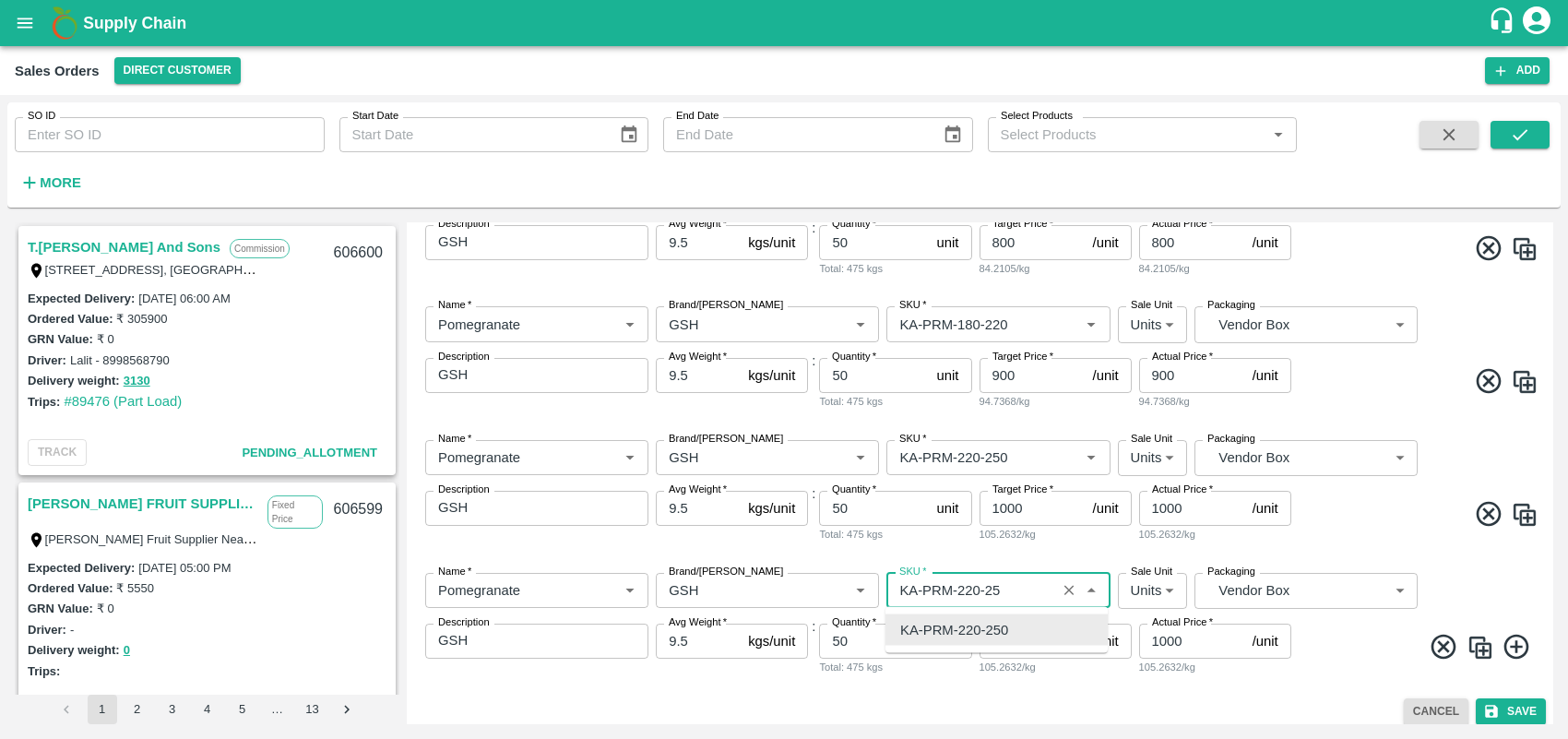
scroll to position [0, 0]
click at [1017, 621] on div "KA-PRM-250-300" at bounding box center [997, 629] width 223 height 31
type input "KA-PRM-250-300"
click at [1240, 678] on div "Name   * Name   * Brand/[PERSON_NAME]/[PERSON_NAME]   * SKU   * Sale Unit Units…" at bounding box center [980, 624] width 1132 height 133
click at [1009, 646] on input "1000" at bounding box center [1033, 640] width 106 height 35
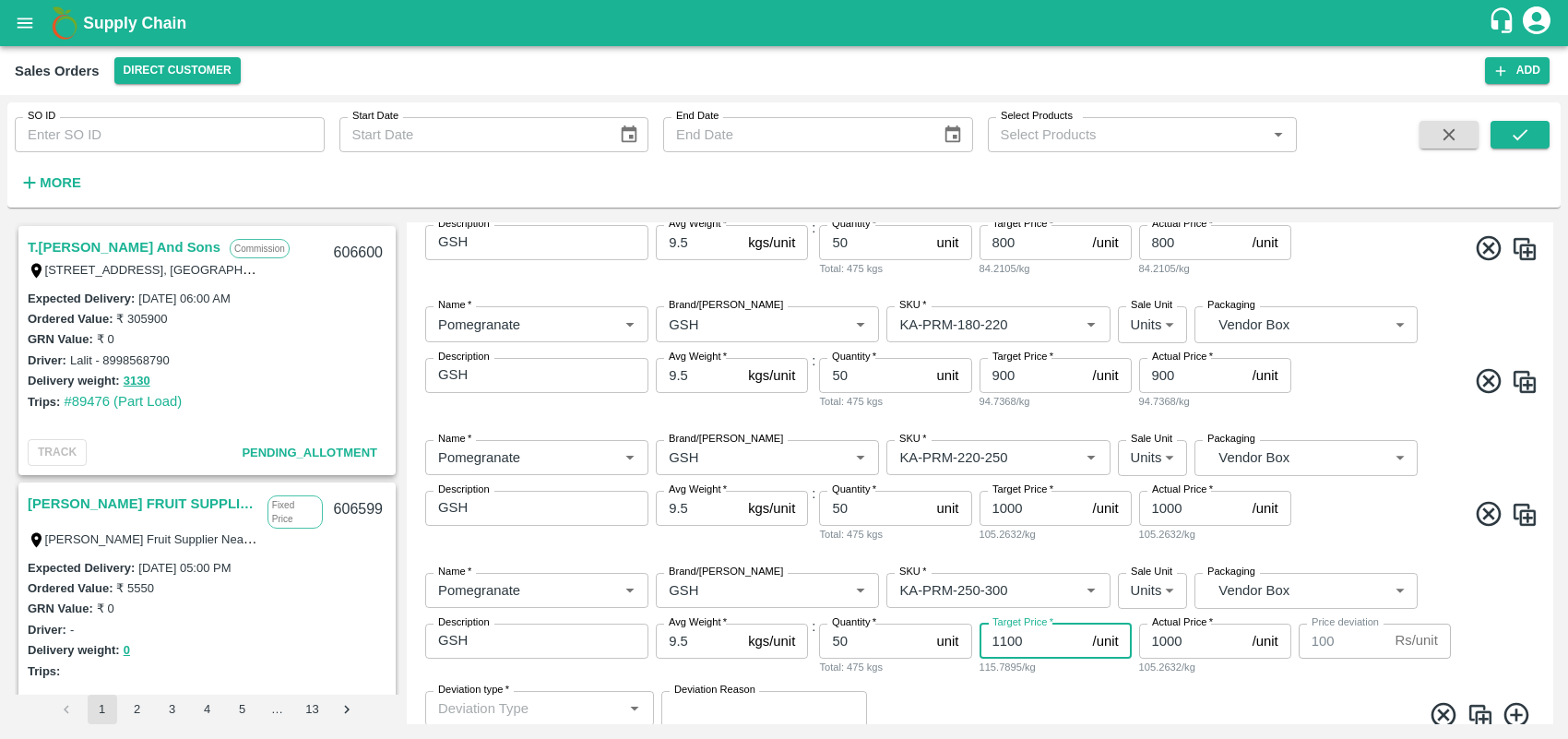
type input "1100"
click at [1168, 646] on input "1000" at bounding box center [1192, 640] width 106 height 35
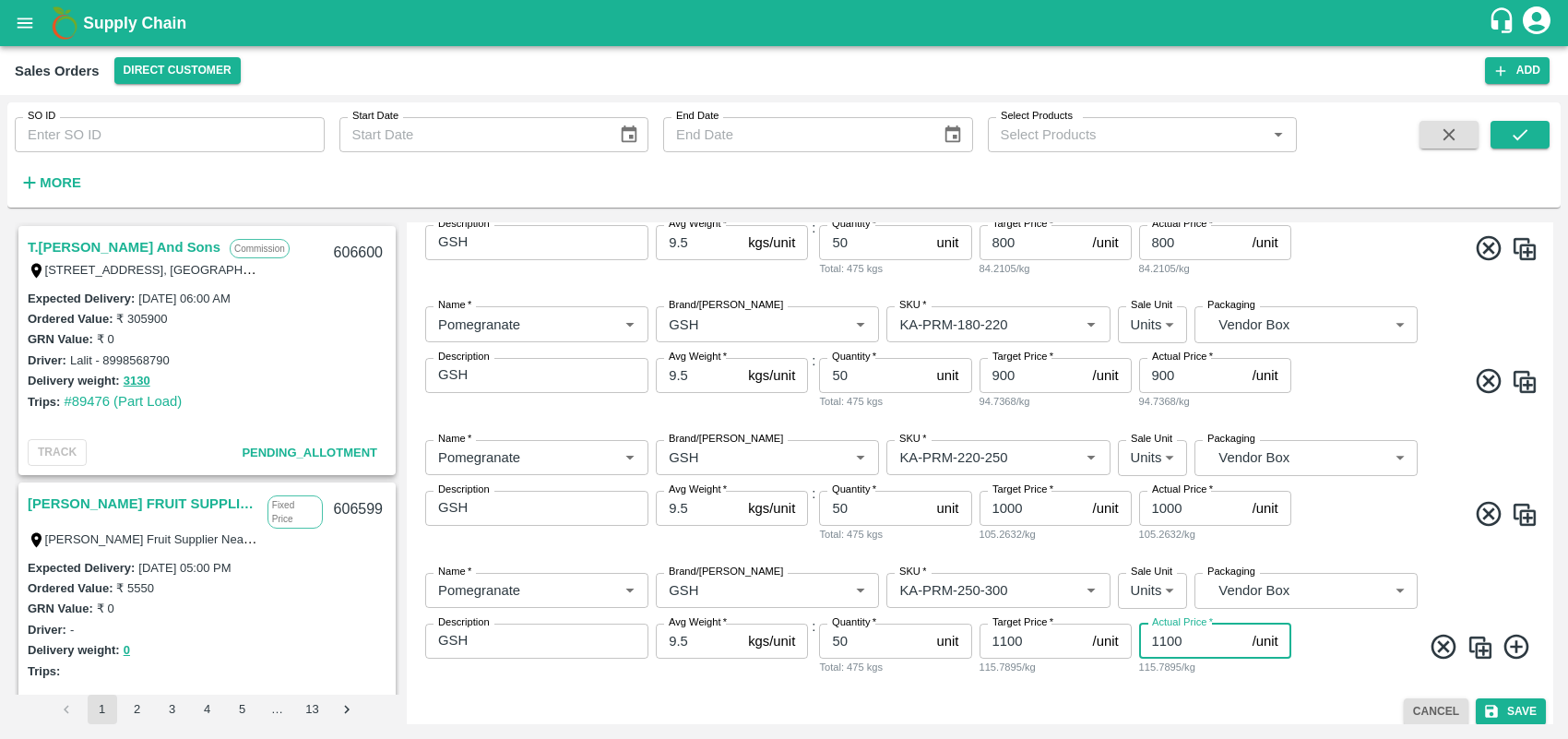
type input "1100"
click at [1333, 701] on div "Cancel Save" at bounding box center [980, 711] width 1132 height 27
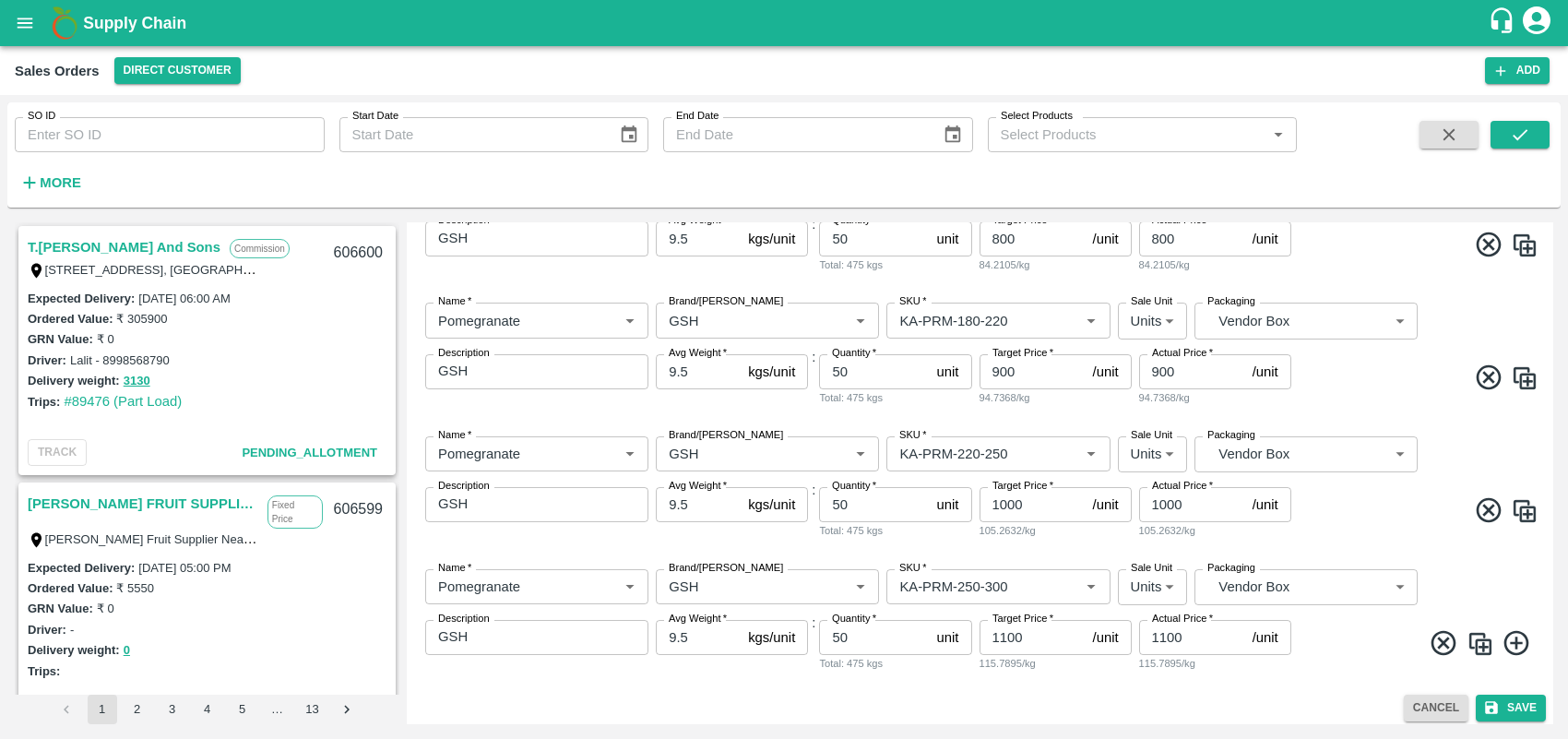
scroll to position [535, 0]
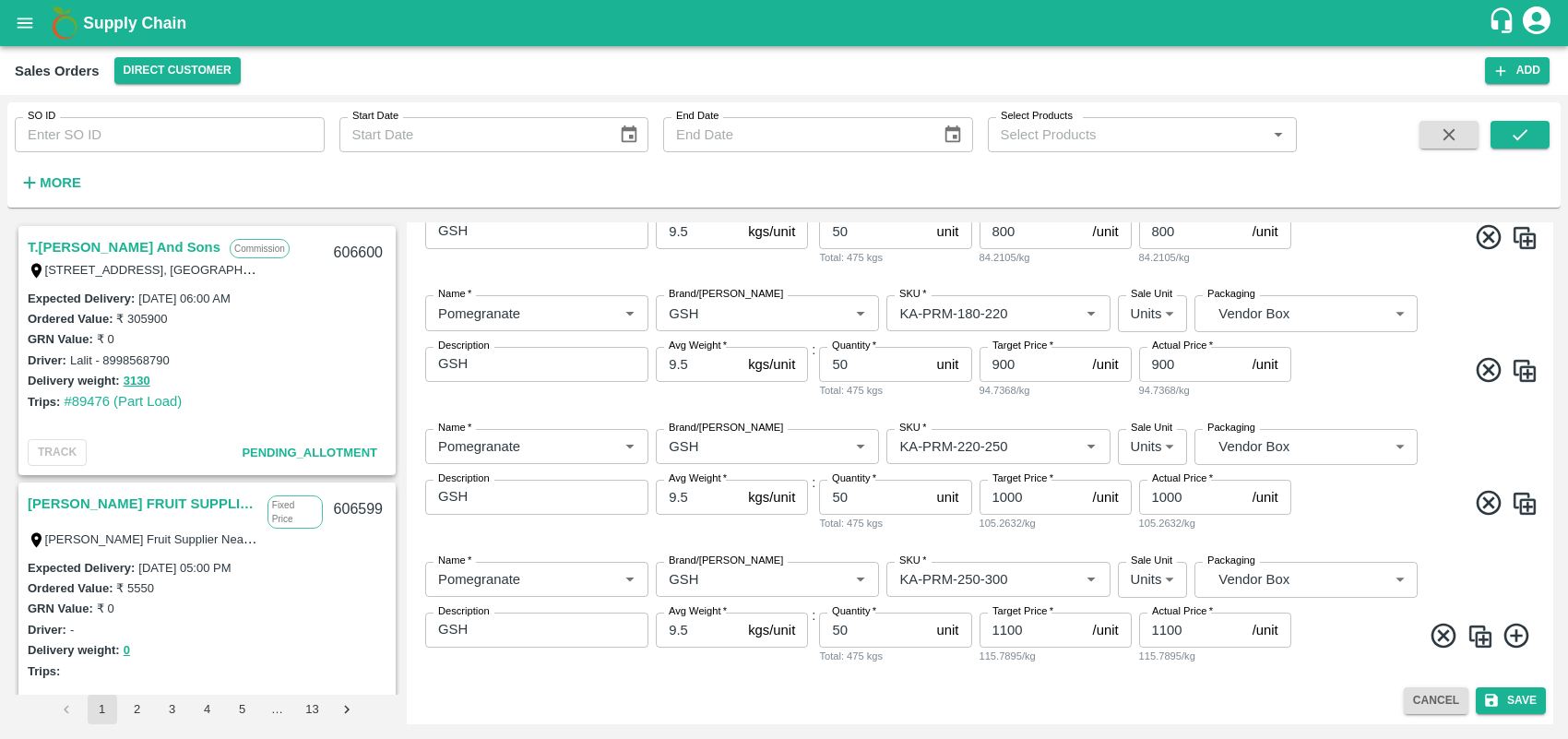
click at [1480, 636] on img at bounding box center [1481, 636] width 28 height 28
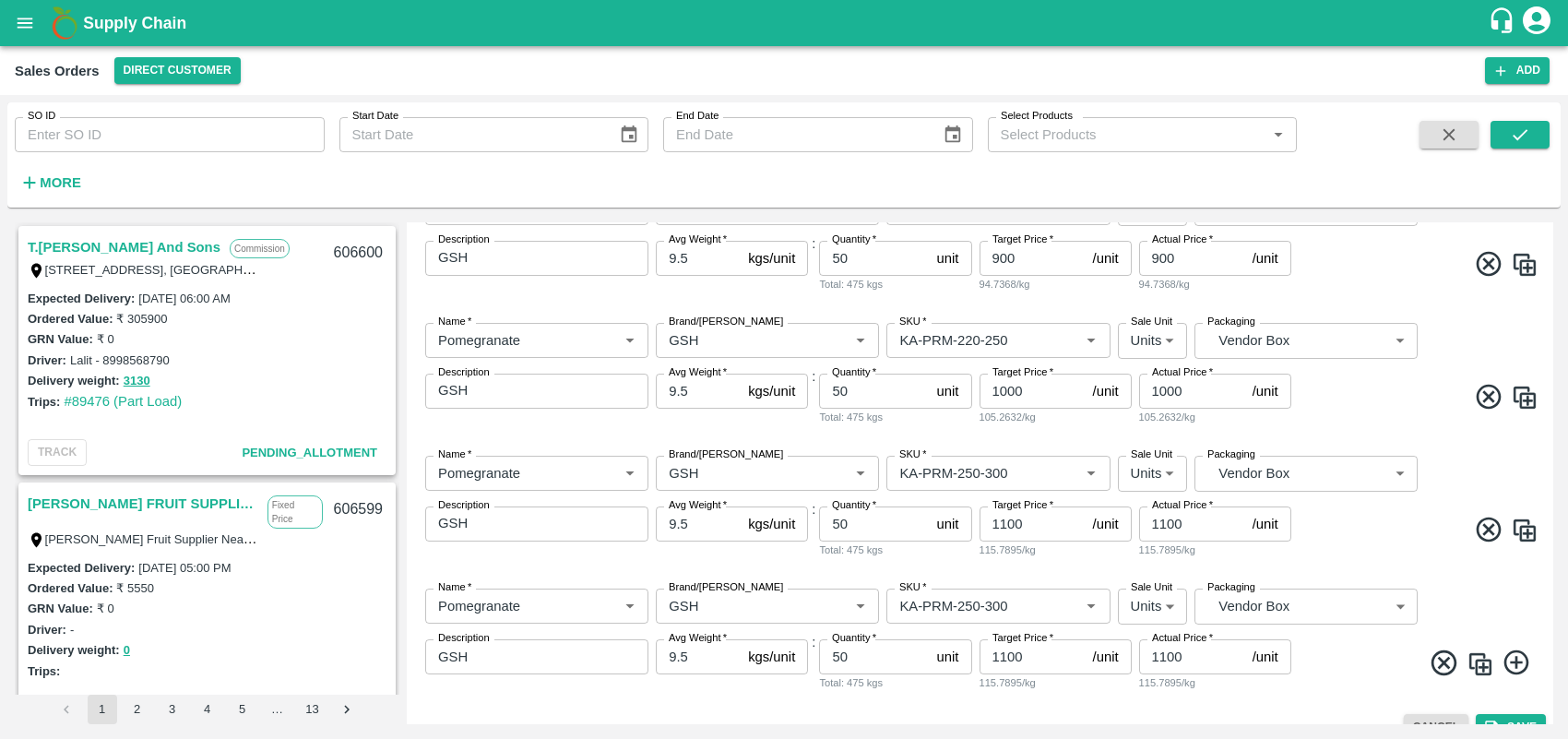
scroll to position [657, 0]
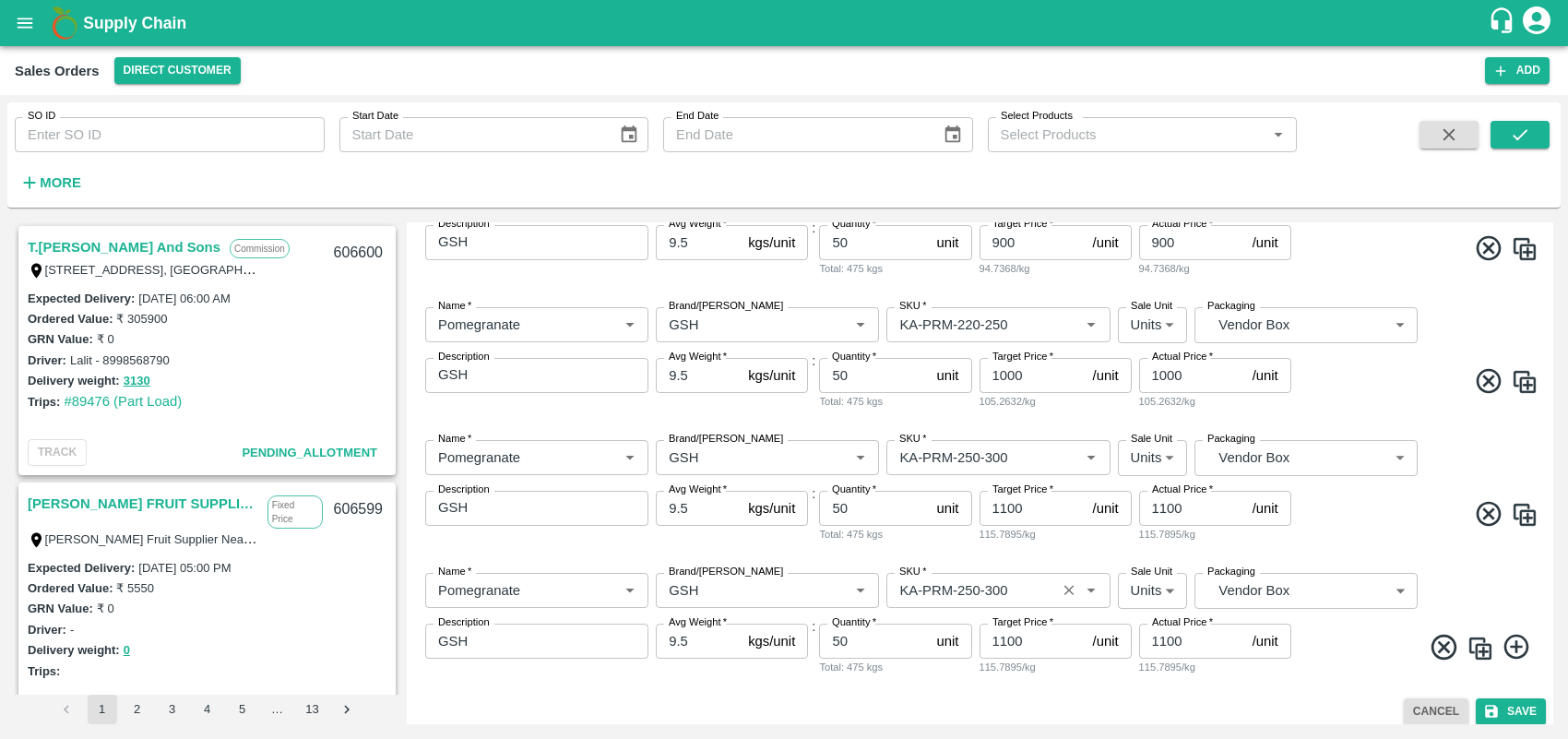
click at [1003, 586] on input "SKU   *" at bounding box center [971, 590] width 158 height 24
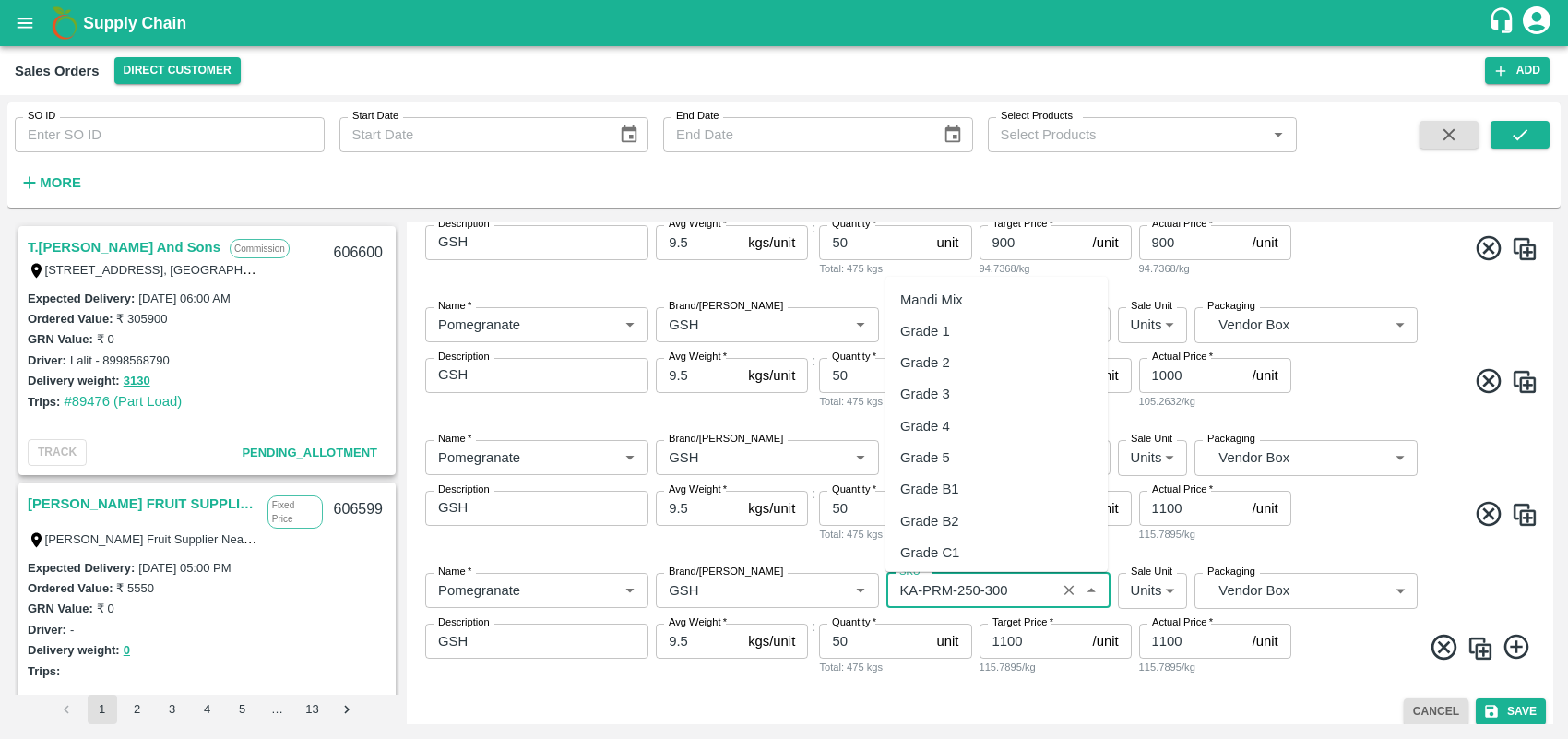
scroll to position [4707, 0]
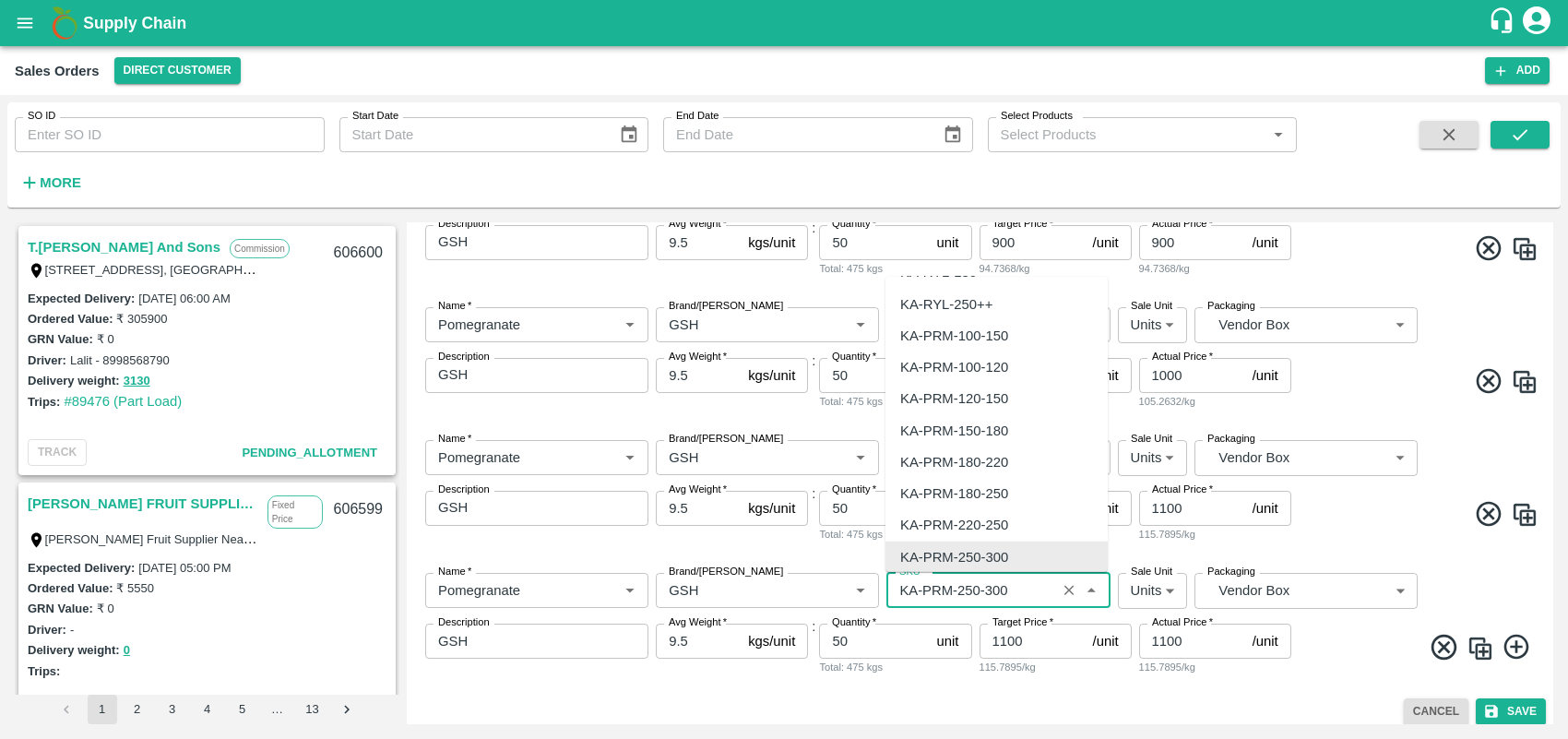
click at [1022, 590] on input "SKU   *" at bounding box center [971, 590] width 158 height 24
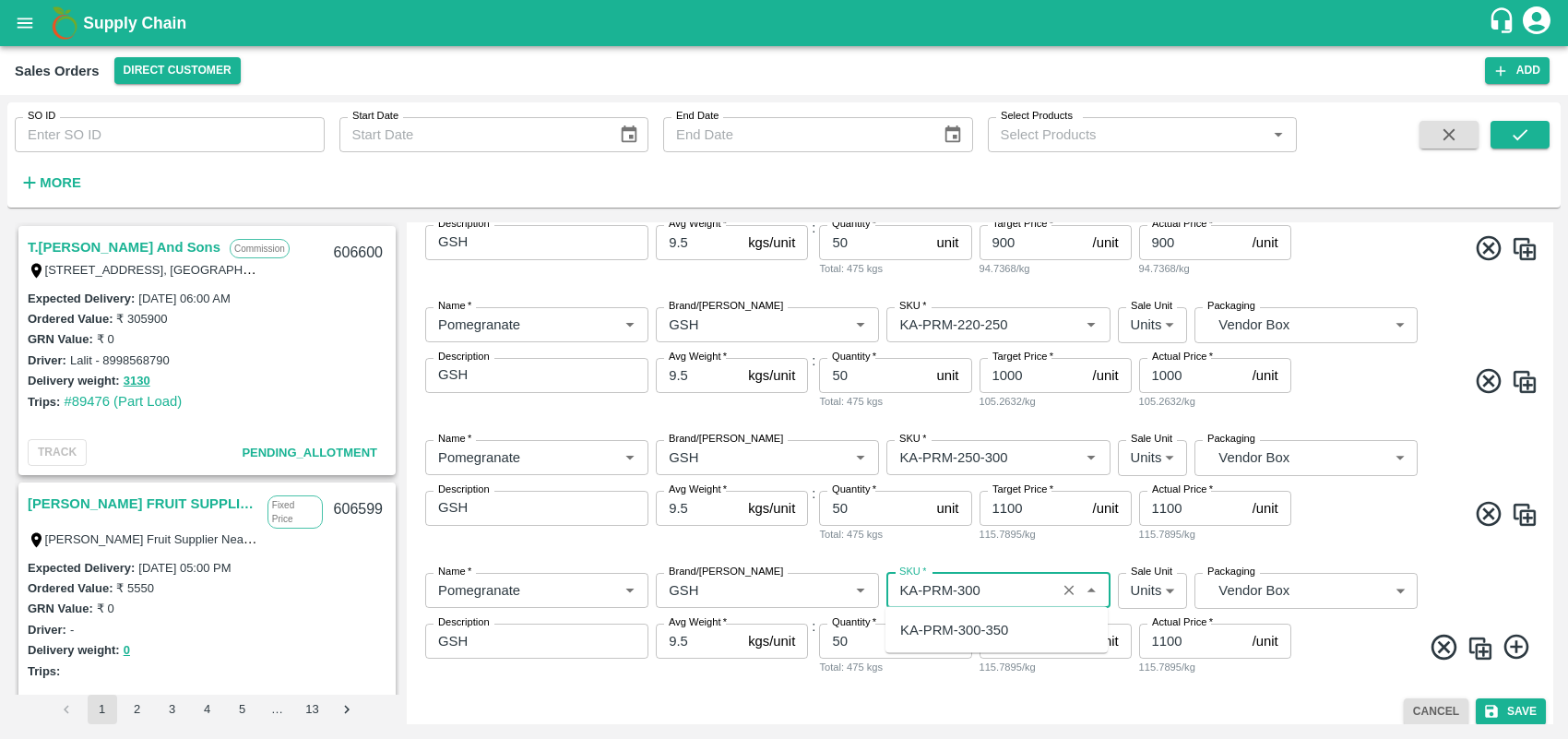
click at [1012, 629] on div "KA-PRM-300-350" at bounding box center [997, 629] width 223 height 31
type input "KA-PRM-300-350"
click at [1004, 646] on input "1100" at bounding box center [1033, 640] width 106 height 35
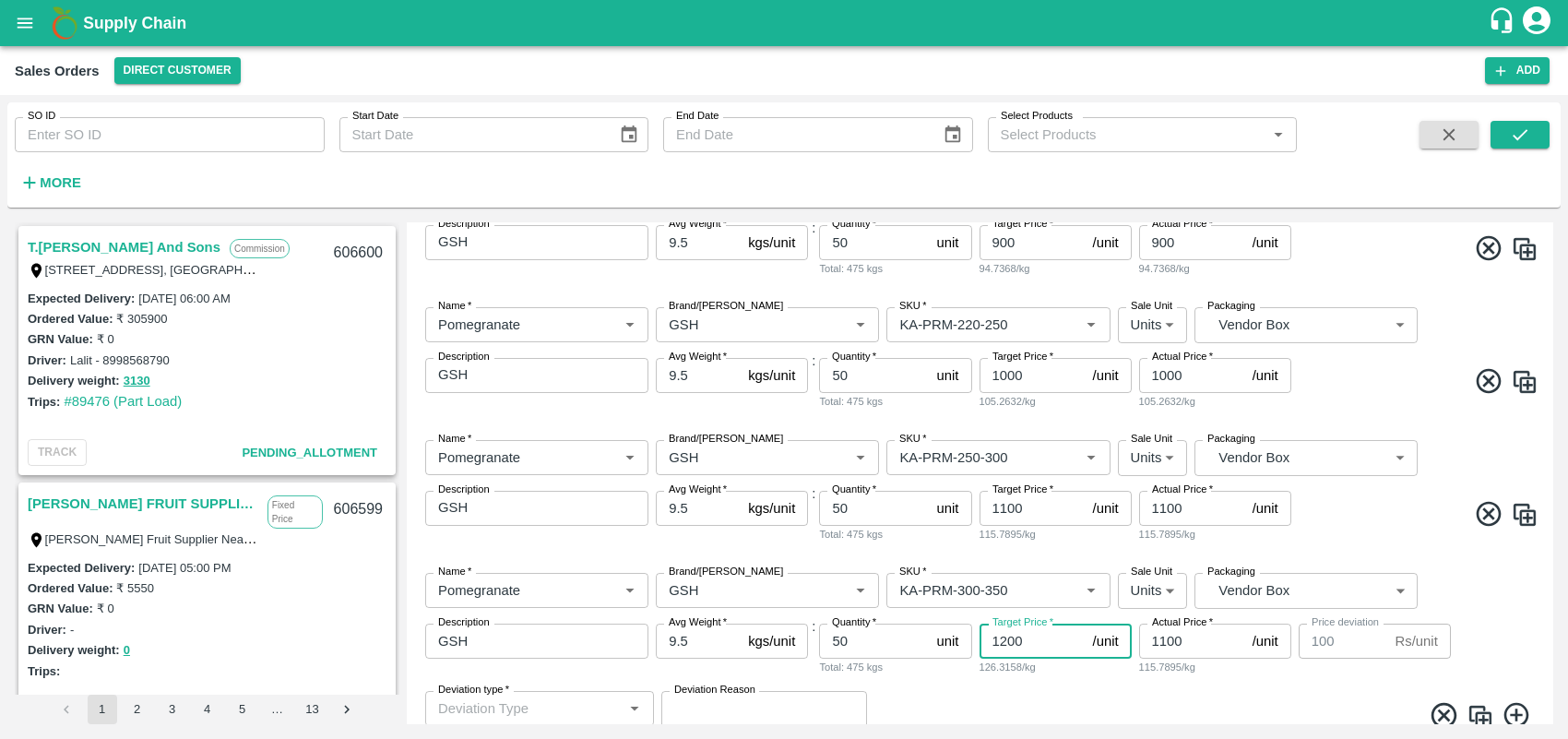
type input "1200"
click at [1164, 641] on input "1100" at bounding box center [1192, 640] width 106 height 35
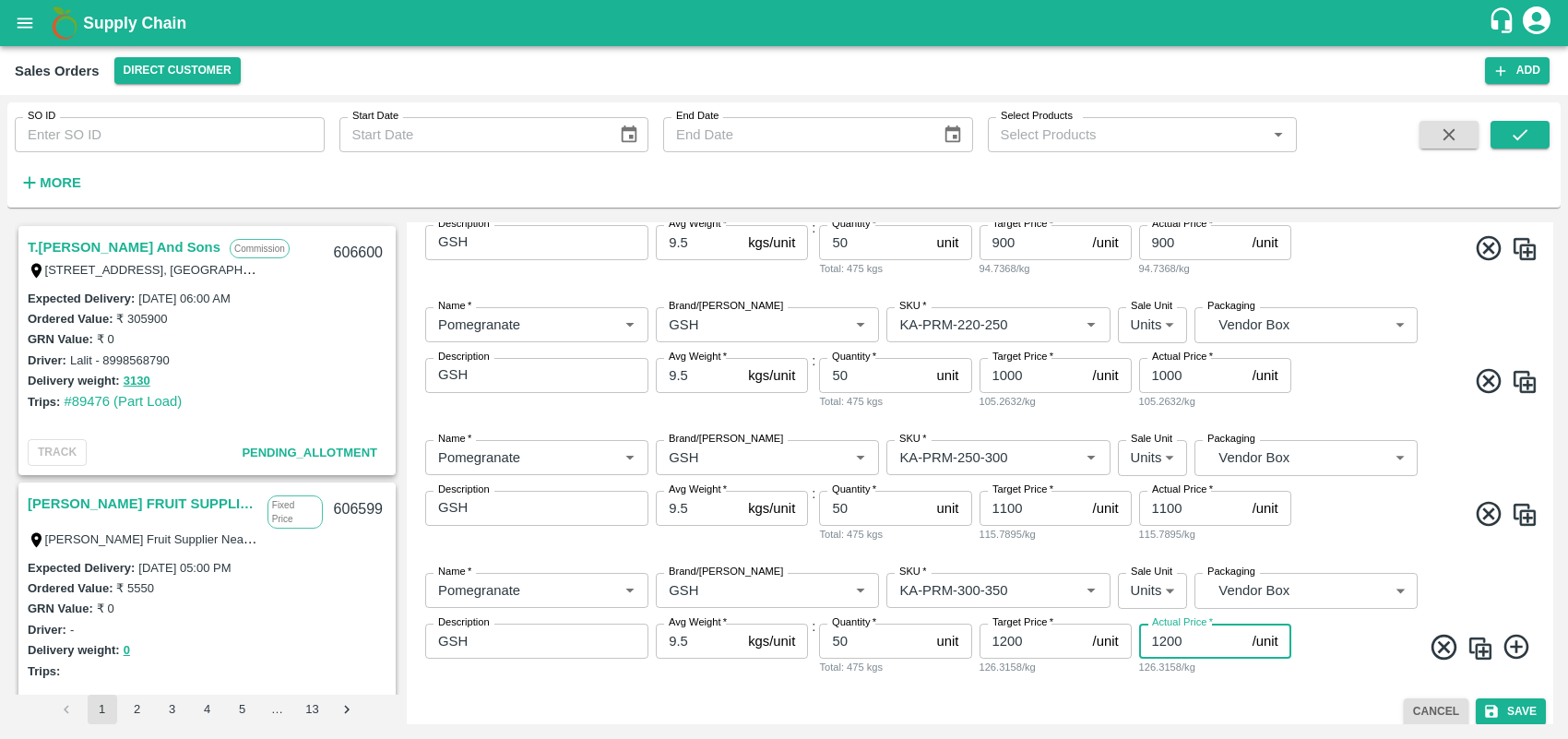
type input "1200"
click at [1291, 683] on div "Name   * Name   * Brand/[PERSON_NAME]/[PERSON_NAME]   * SKU   * Sale Unit Units…" at bounding box center [980, 624] width 1132 height 133
click at [1476, 646] on img at bounding box center [1481, 648] width 28 height 28
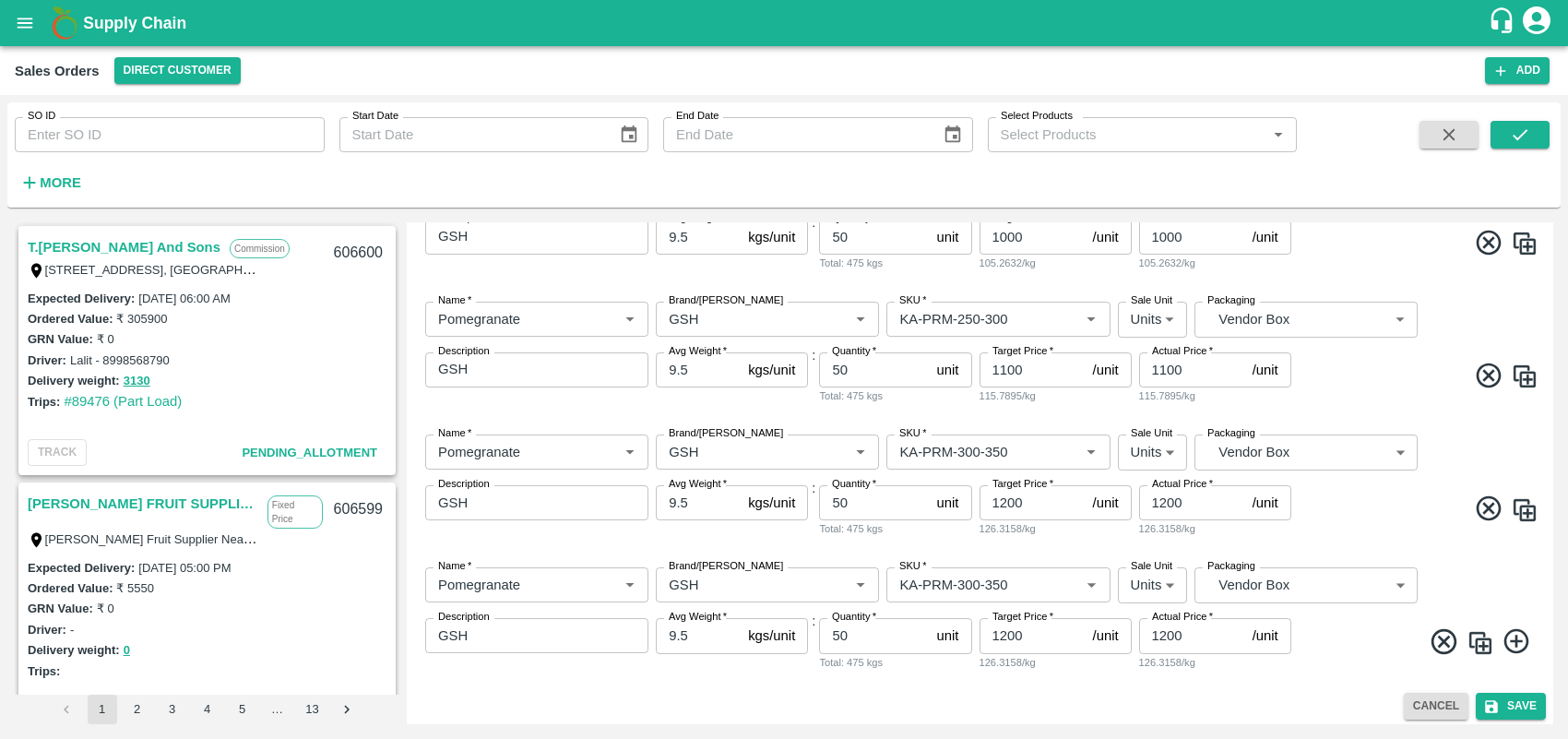
scroll to position [801, 0]
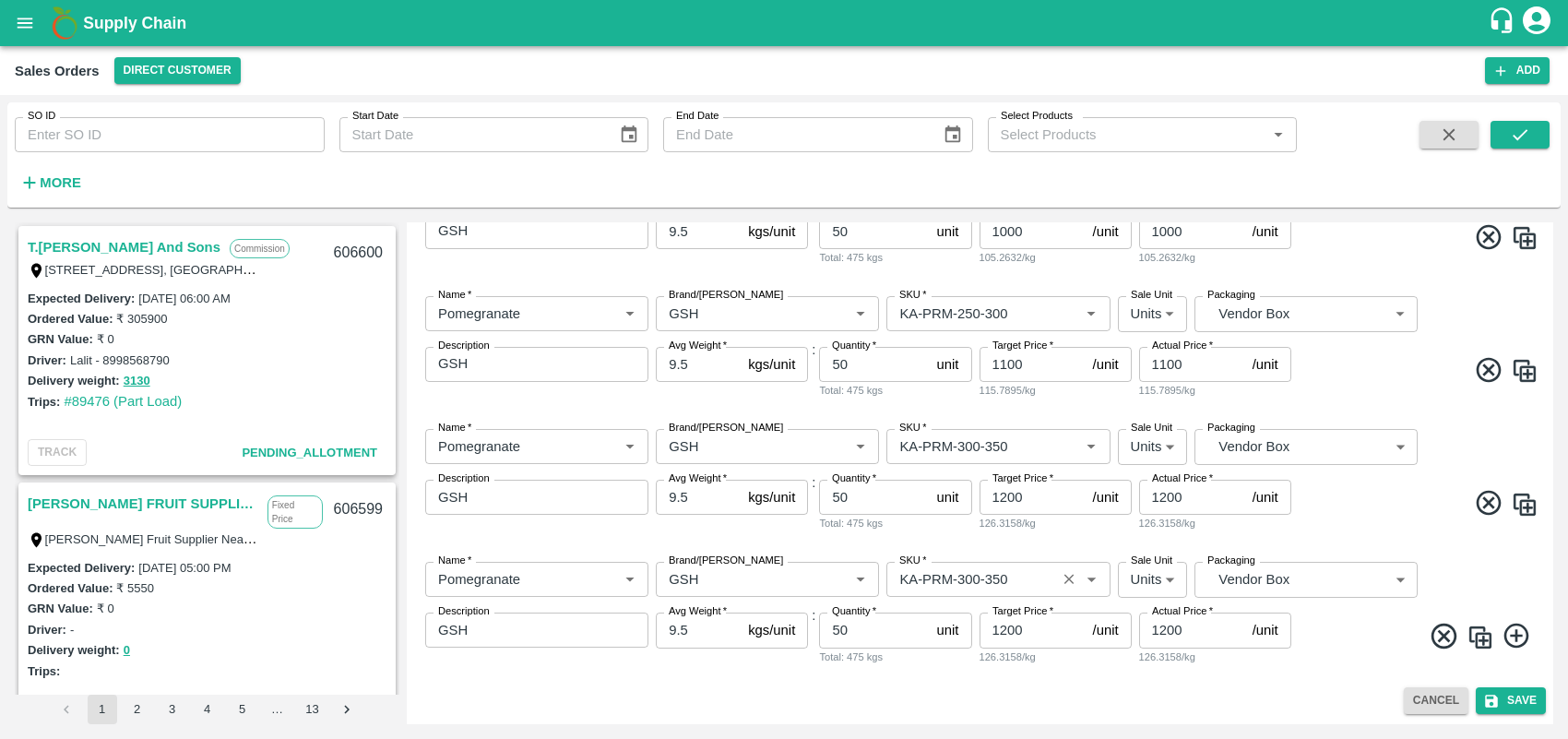
click at [1013, 569] on input "SKU   *" at bounding box center [971, 579] width 158 height 24
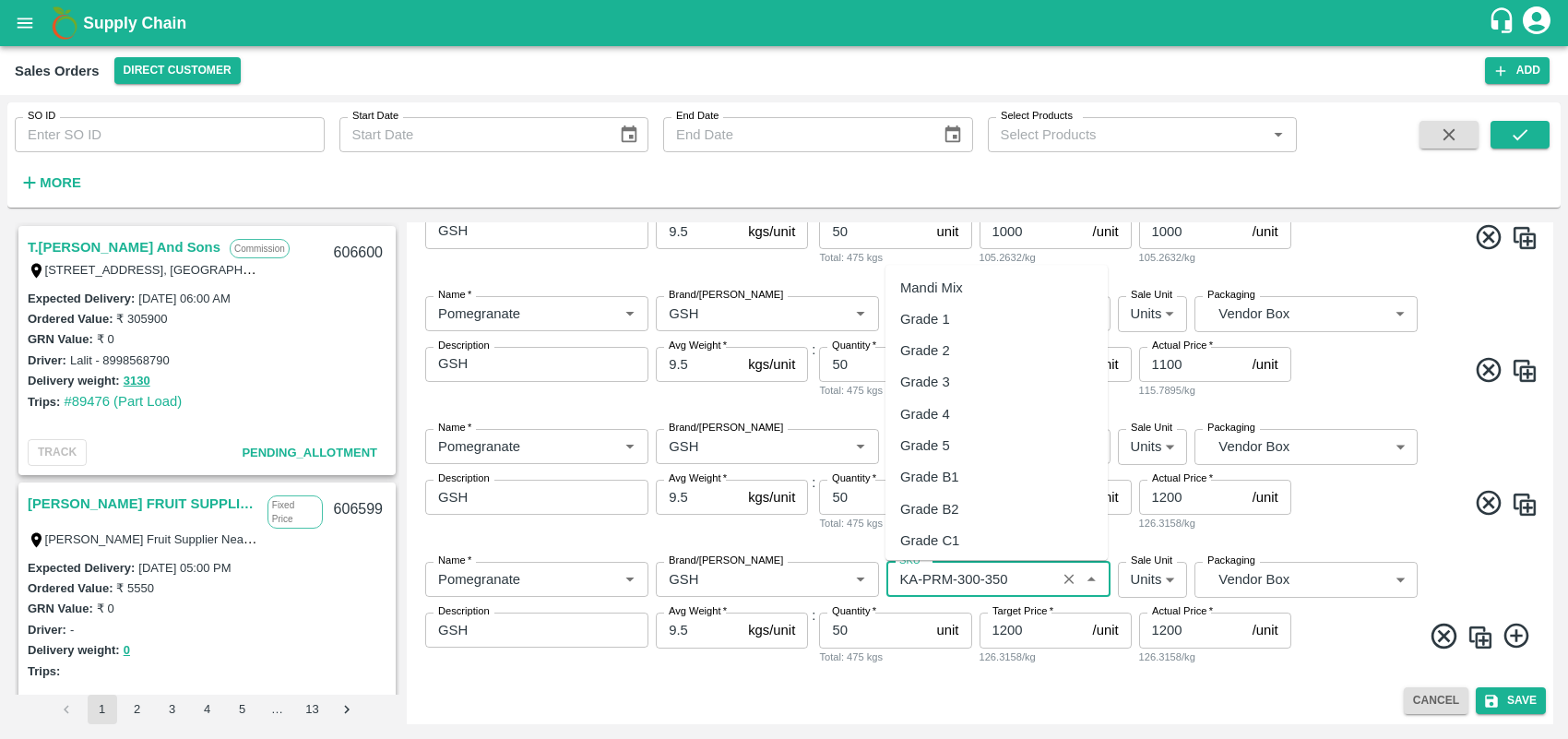
scroll to position [4739, 0]
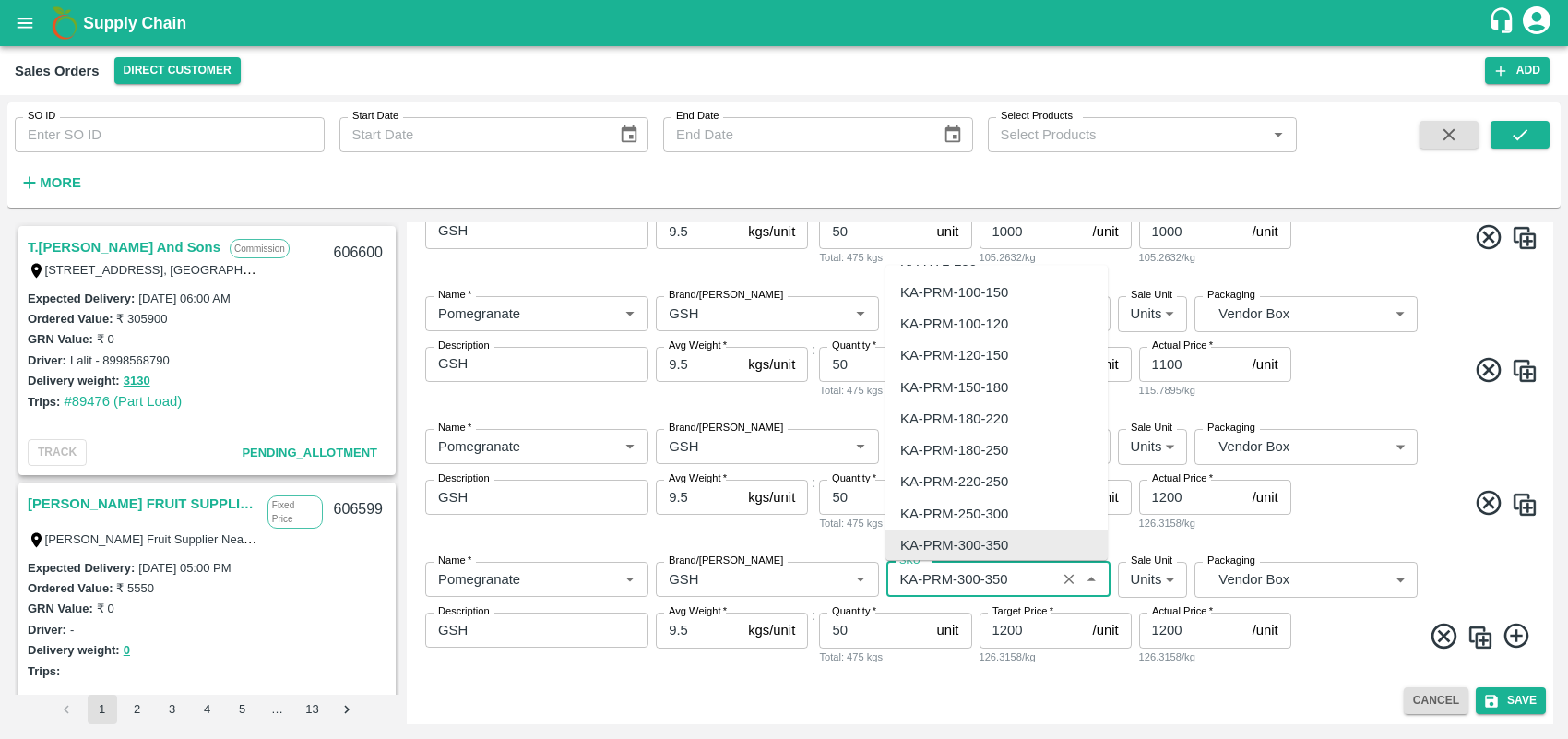
click at [1013, 569] on input "SKU   *" at bounding box center [971, 579] width 158 height 24
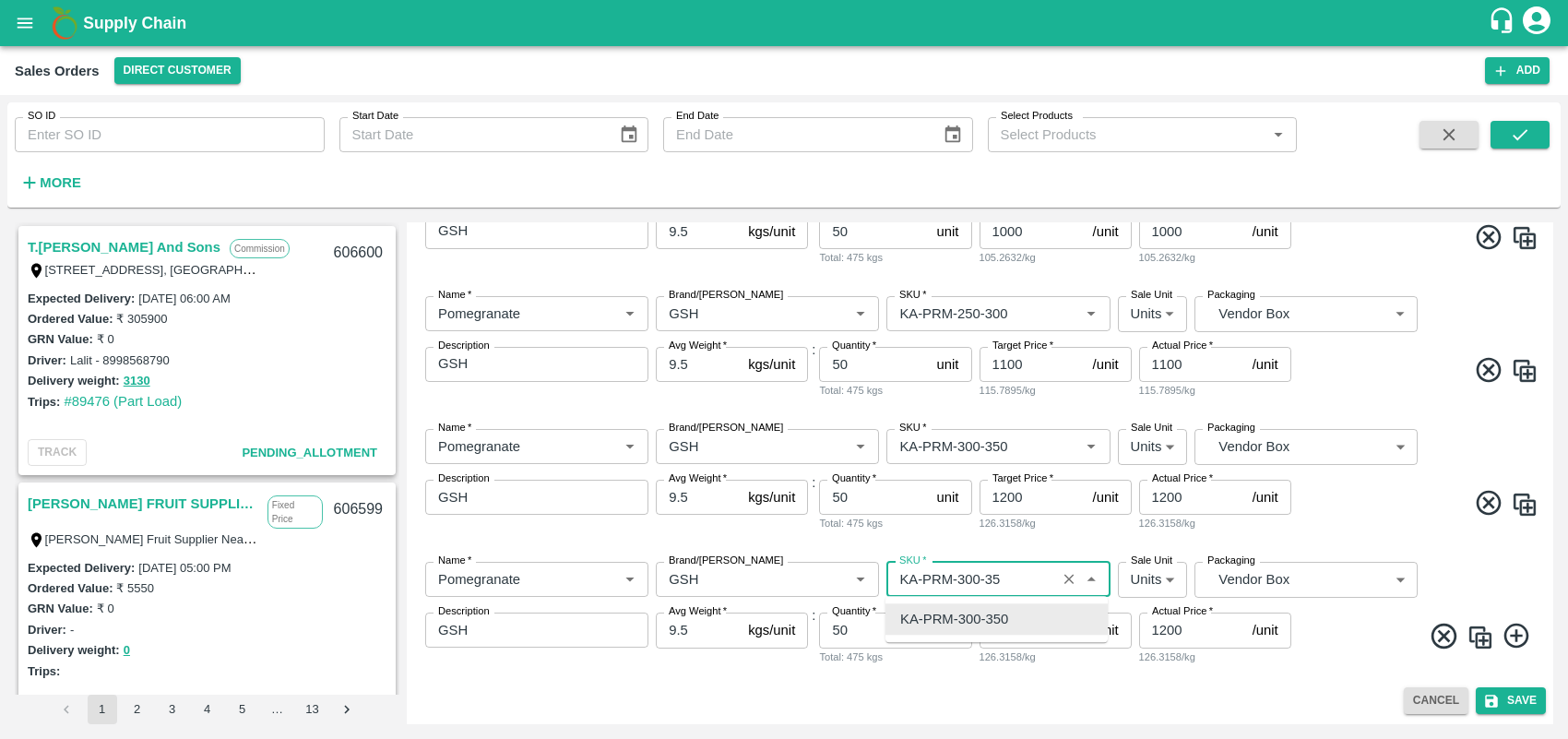
scroll to position [0, 0]
click at [999, 614] on div "KA-PRM-350-400" at bounding box center [954, 619] width 108 height 20
type input "KA-PRM-350-400"
click at [1009, 629] on input "1200" at bounding box center [1033, 629] width 106 height 35
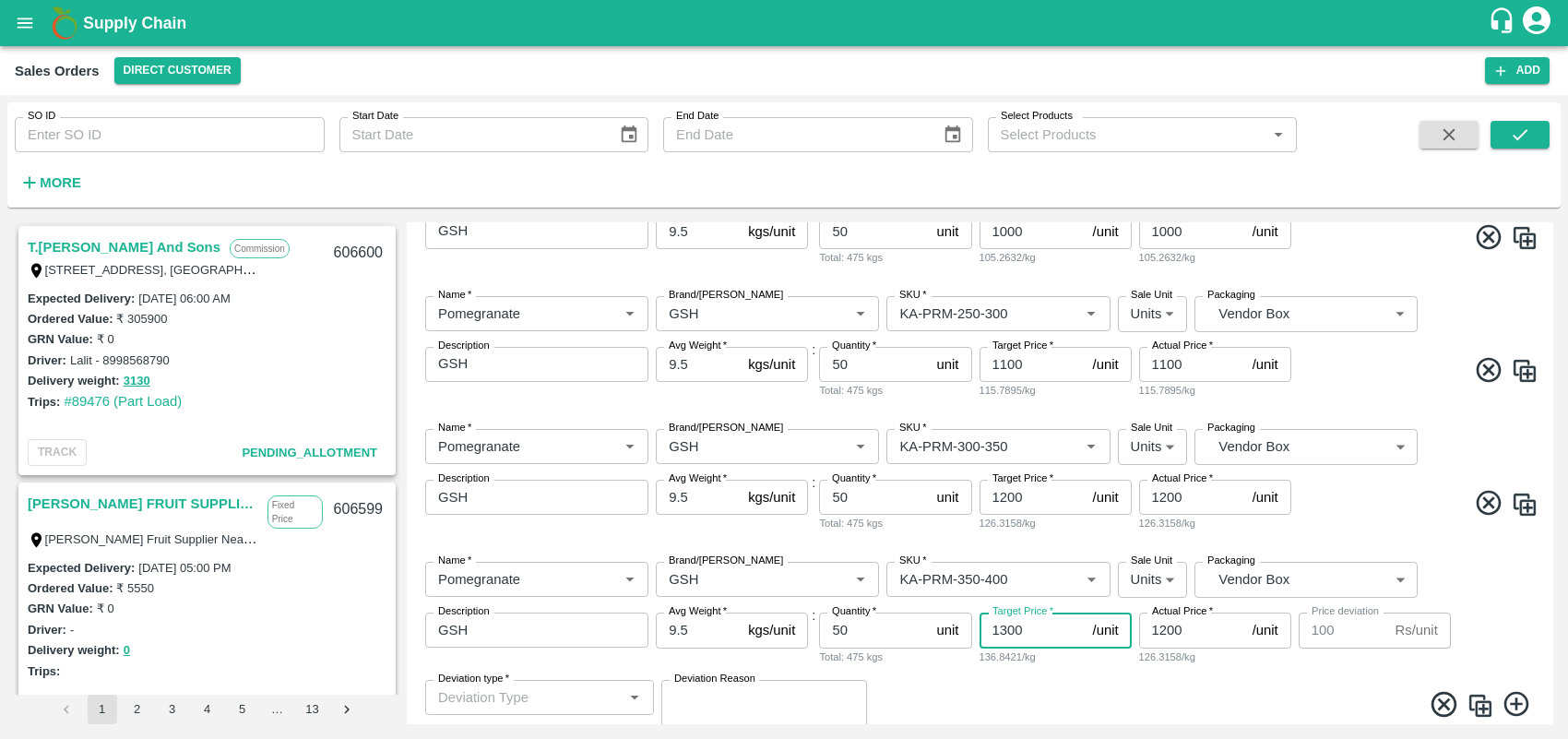
type input "1300"
click at [1165, 632] on input "1200" at bounding box center [1192, 629] width 106 height 35
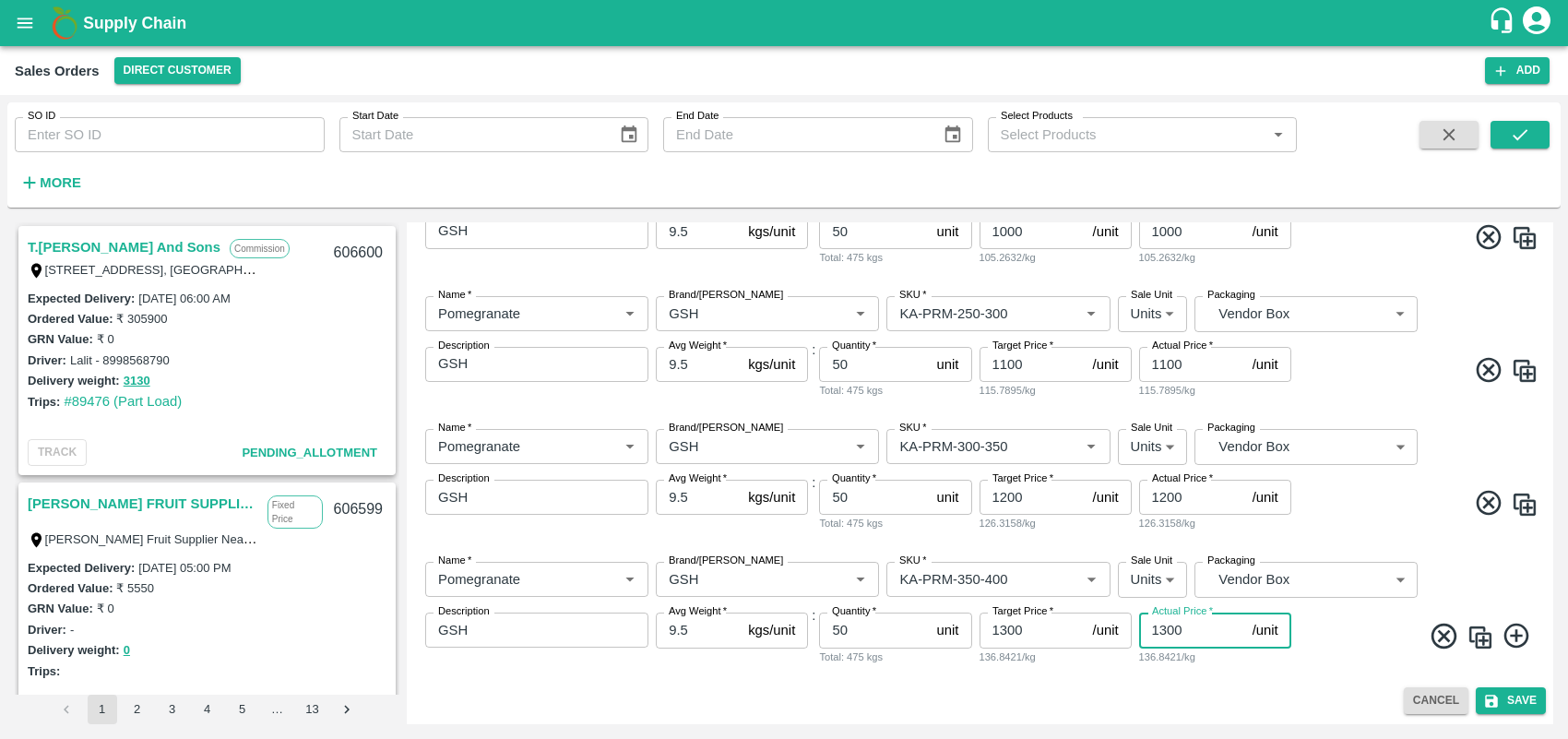
type input "1300"
click at [1283, 682] on div "Add Sales Order DC   * Direct Customer 6 DC Sale Type   * Commission 2 Sale Typ…" at bounding box center [980, 473] width 1147 height 501
click at [1479, 630] on img at bounding box center [1481, 637] width 28 height 28
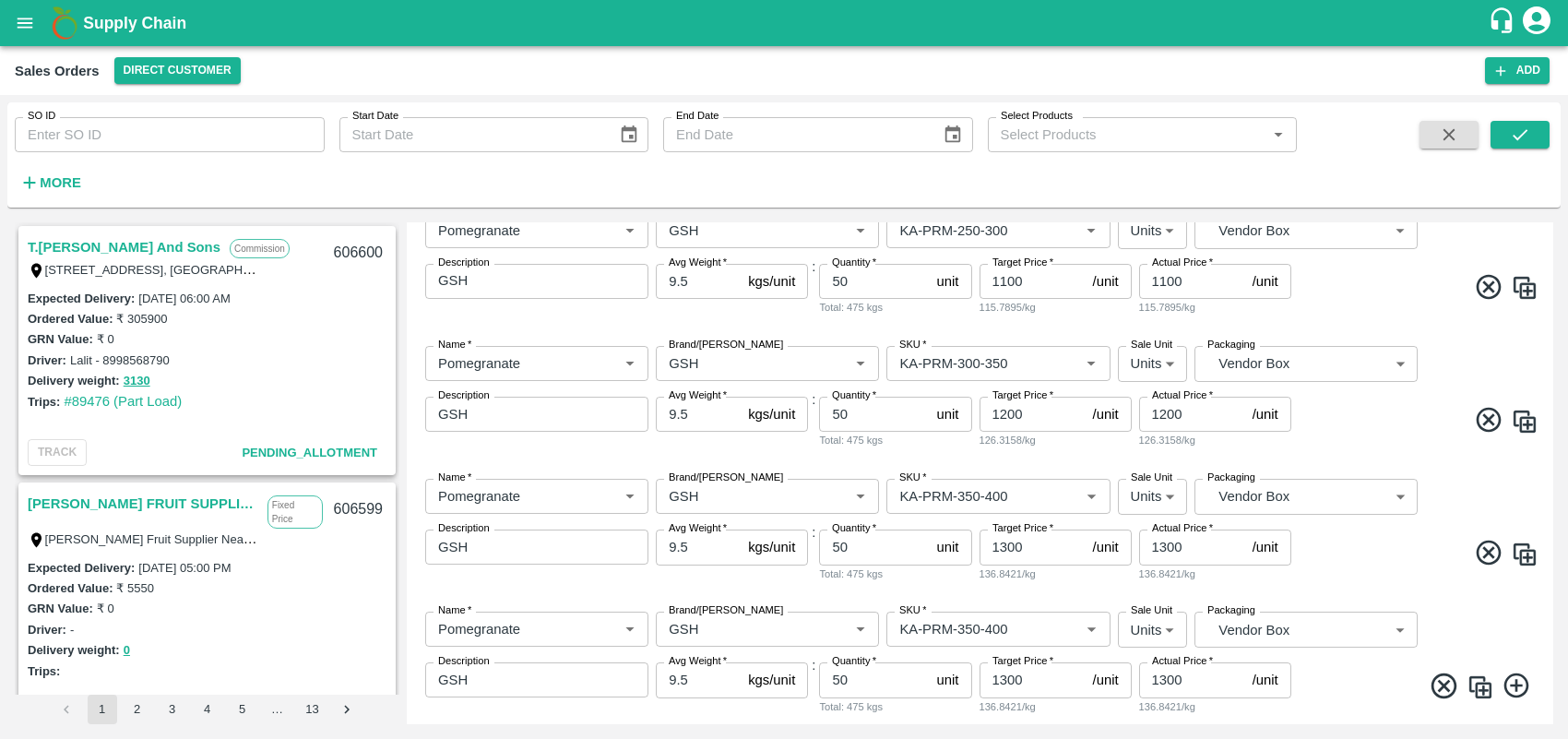
scroll to position [934, 0]
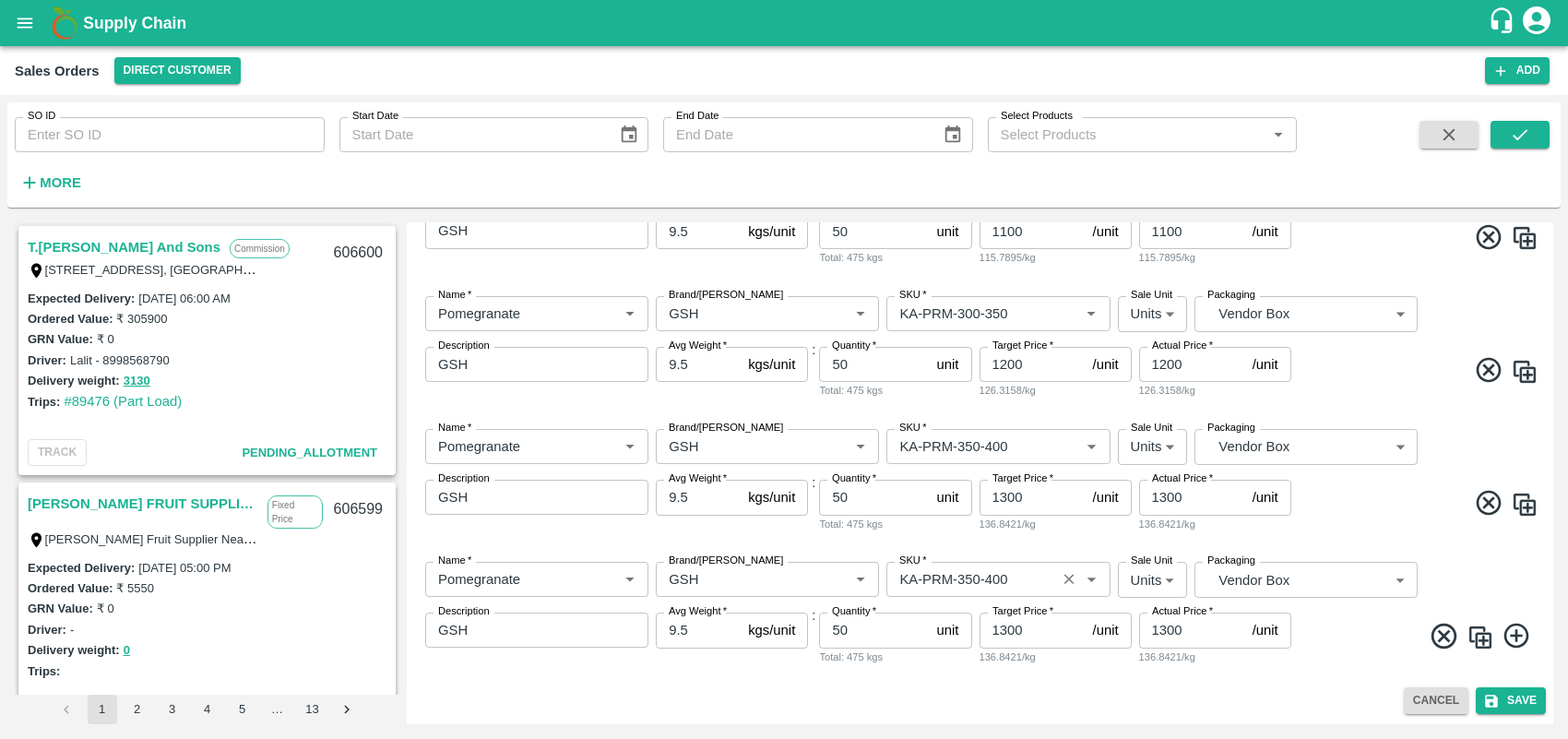
click at [1021, 586] on input "SKU   *" at bounding box center [971, 579] width 158 height 24
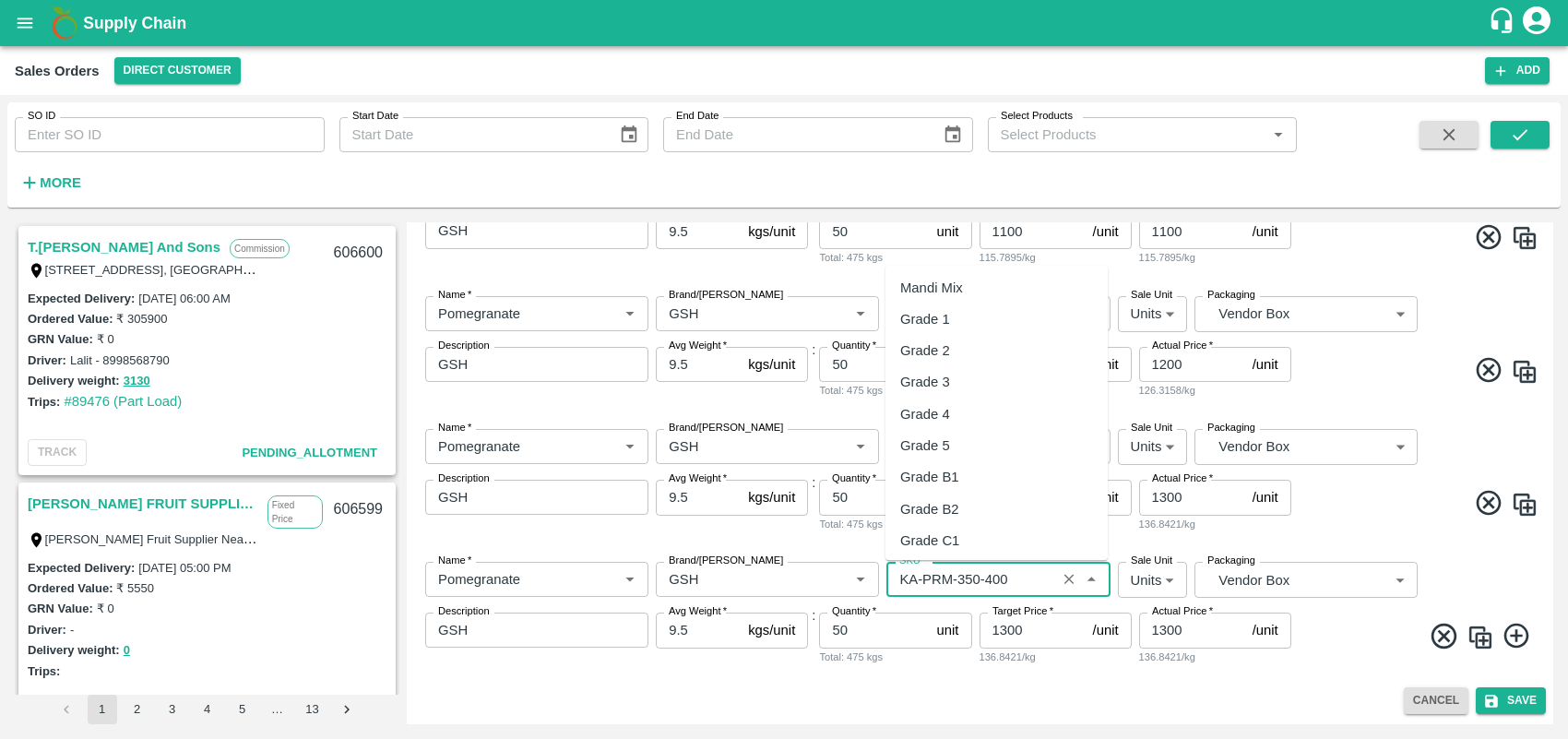
scroll to position [4771, 0]
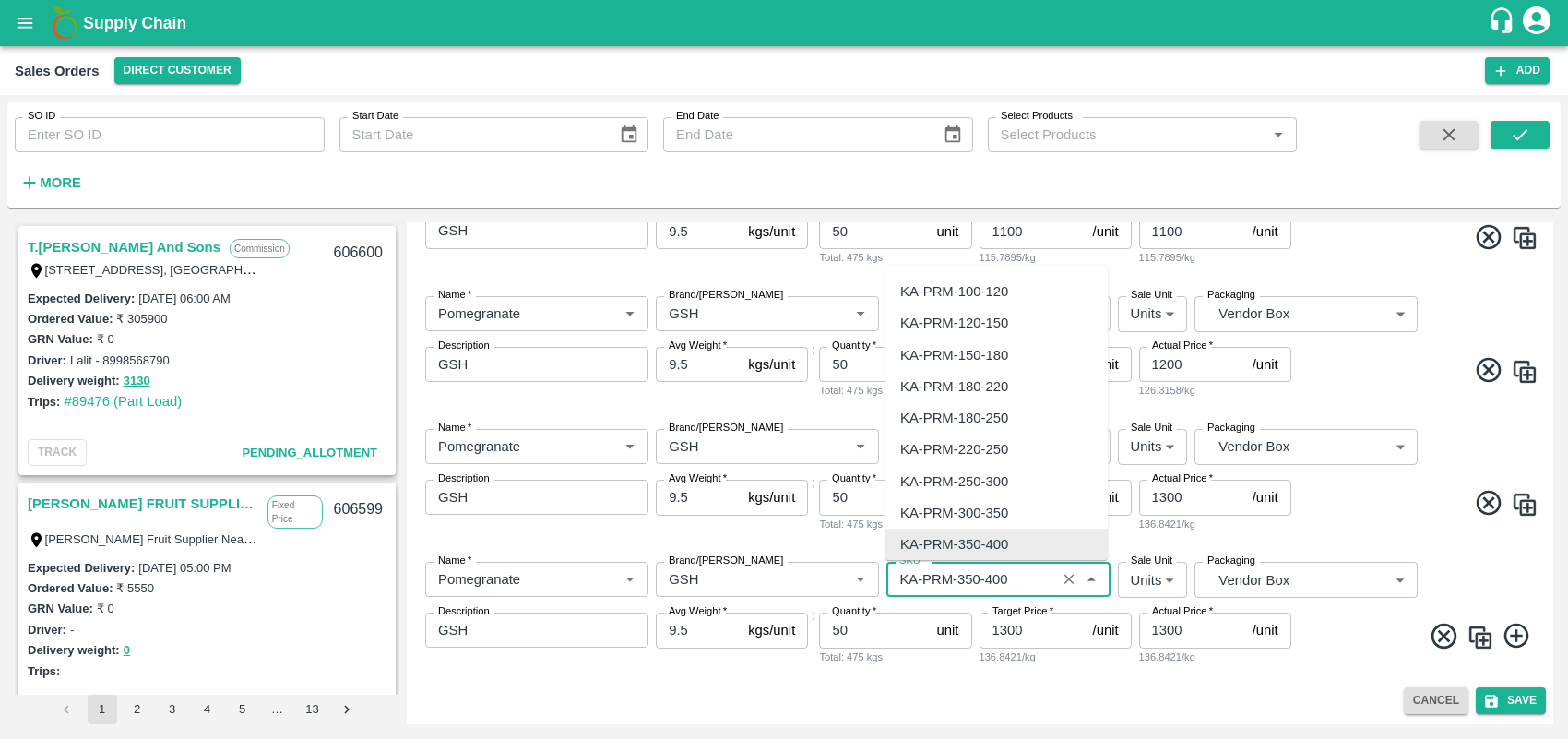
click at [1021, 586] on input "SKU   *" at bounding box center [971, 579] width 158 height 24
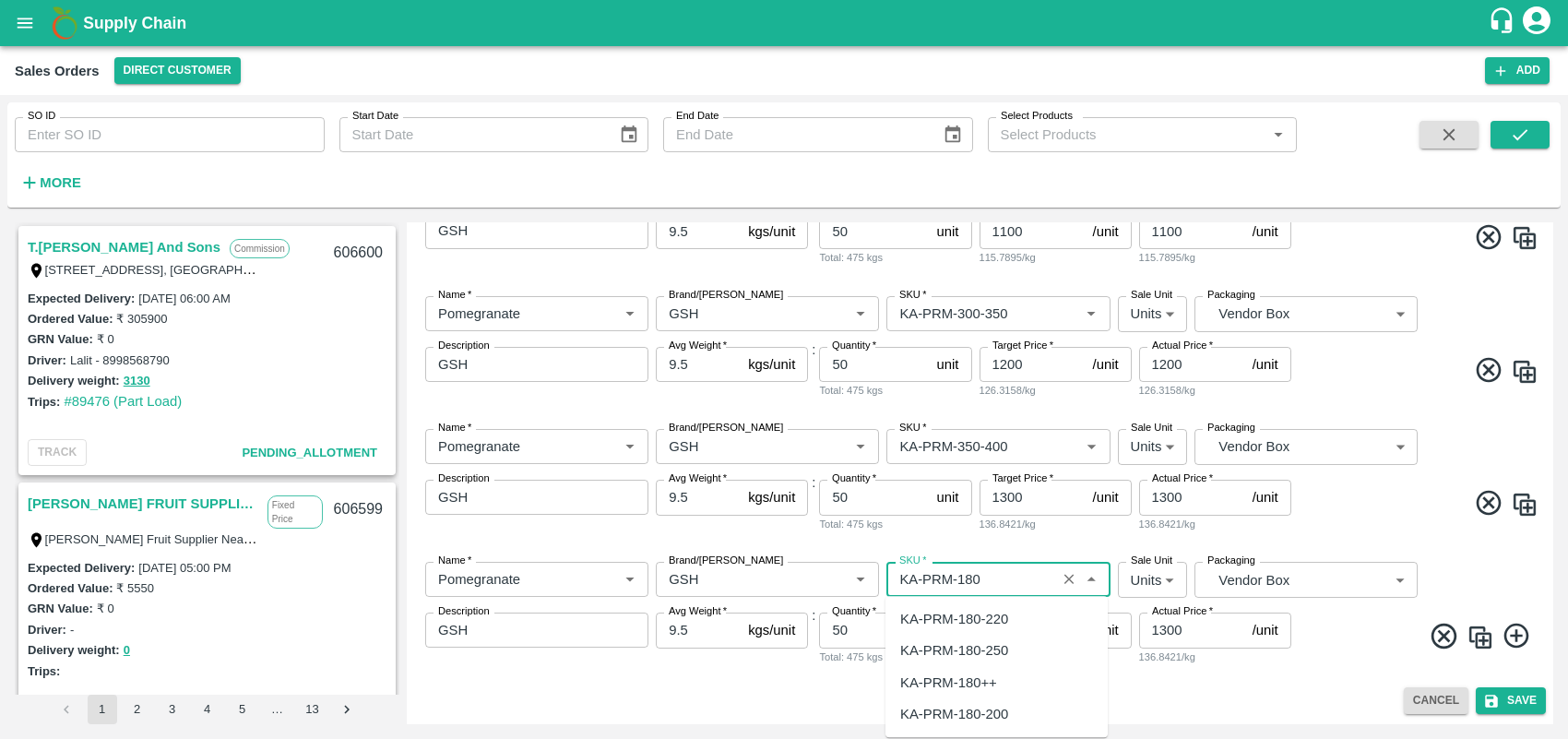
click at [980, 681] on div "KA-PRM-180++" at bounding box center [948, 682] width 97 height 20
type input "KA-PRM-180++"
click at [1045, 637] on input "1300" at bounding box center [1033, 629] width 106 height 35
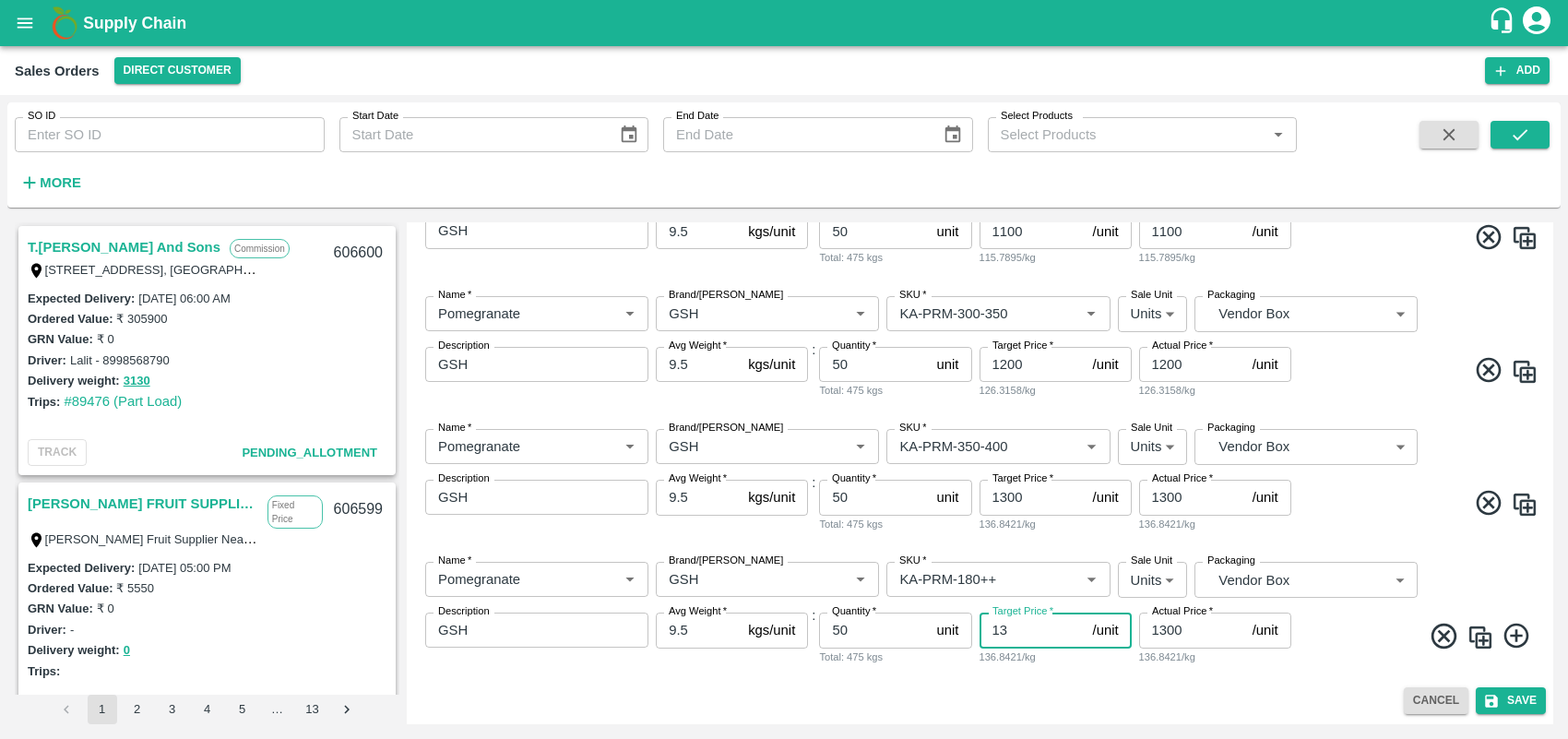
type input "1"
click at [1033, 637] on input "700" at bounding box center [1033, 629] width 106 height 35
type input "7"
type input "800"
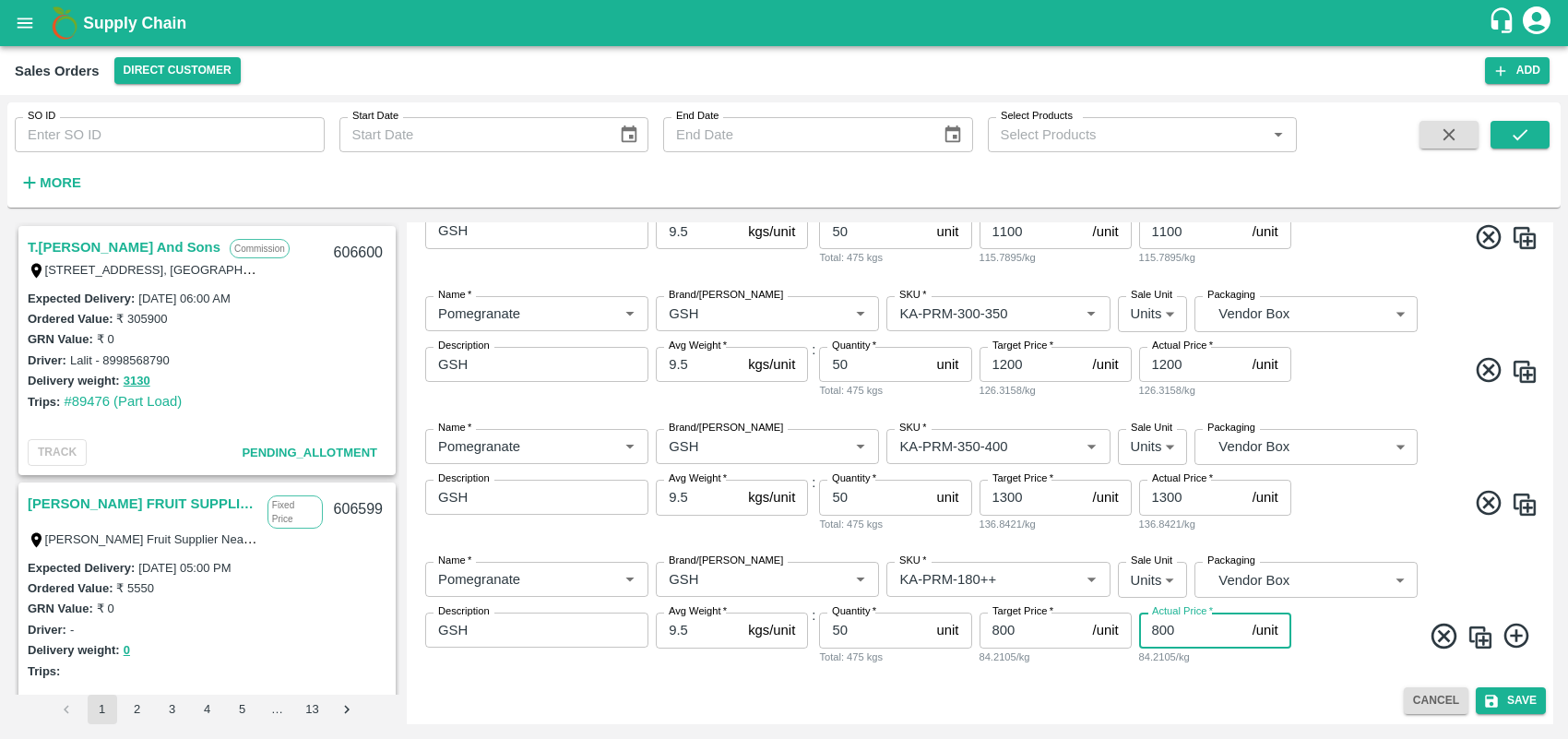
click at [1348, 661] on div "Name   * Name   * Brand/[PERSON_NAME]/[PERSON_NAME]   * SKU   * Sale Unit Units…" at bounding box center [980, 613] width 1132 height 133
click at [1513, 634] on icon at bounding box center [1516, 635] width 25 height 25
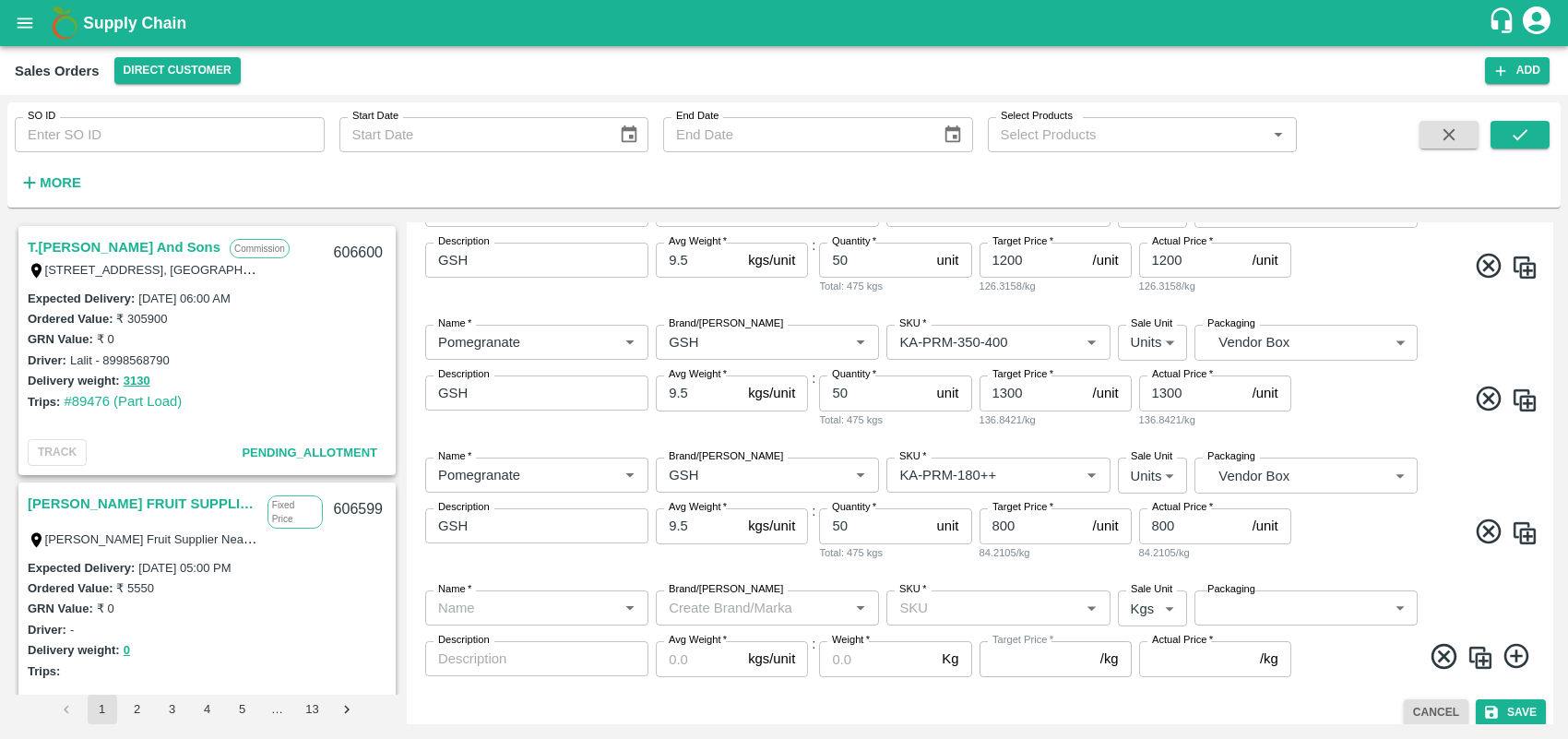
scroll to position [1049, 0]
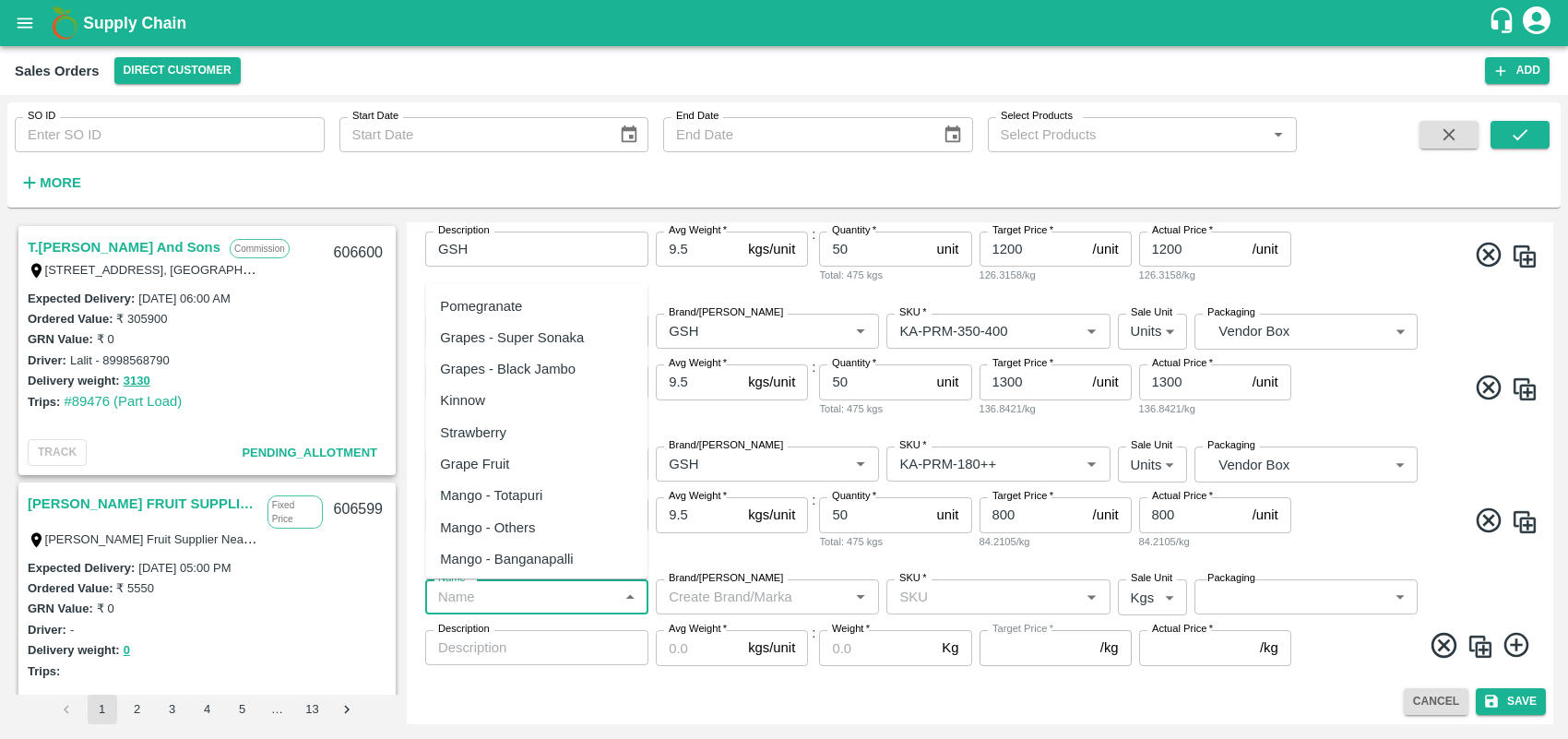
click at [586, 604] on input "Name   *" at bounding box center [521, 597] width 182 height 24
click at [1435, 652] on icon at bounding box center [1443, 645] width 25 height 25
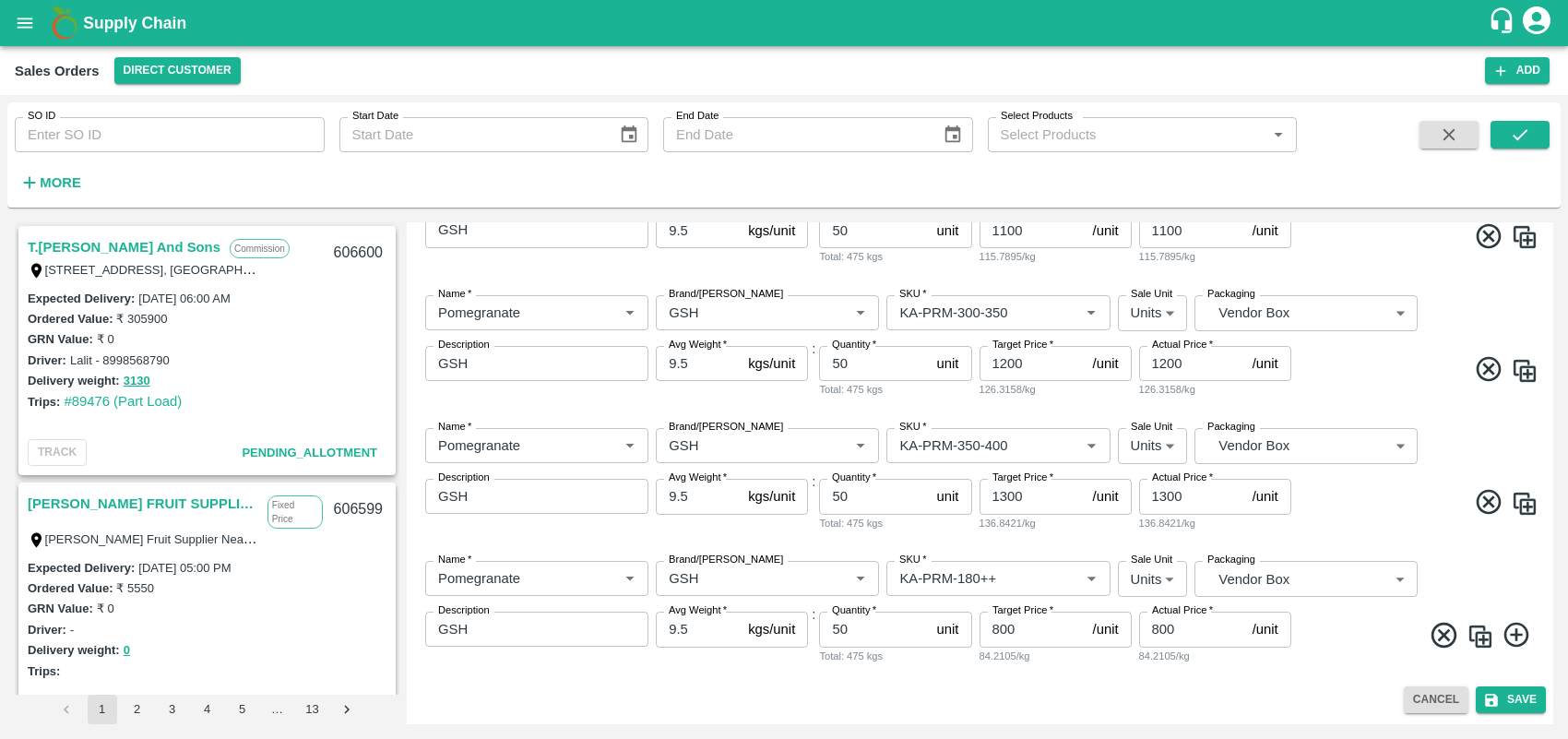
scroll to position [934, 0]
click at [1479, 634] on img at bounding box center [1481, 637] width 28 height 28
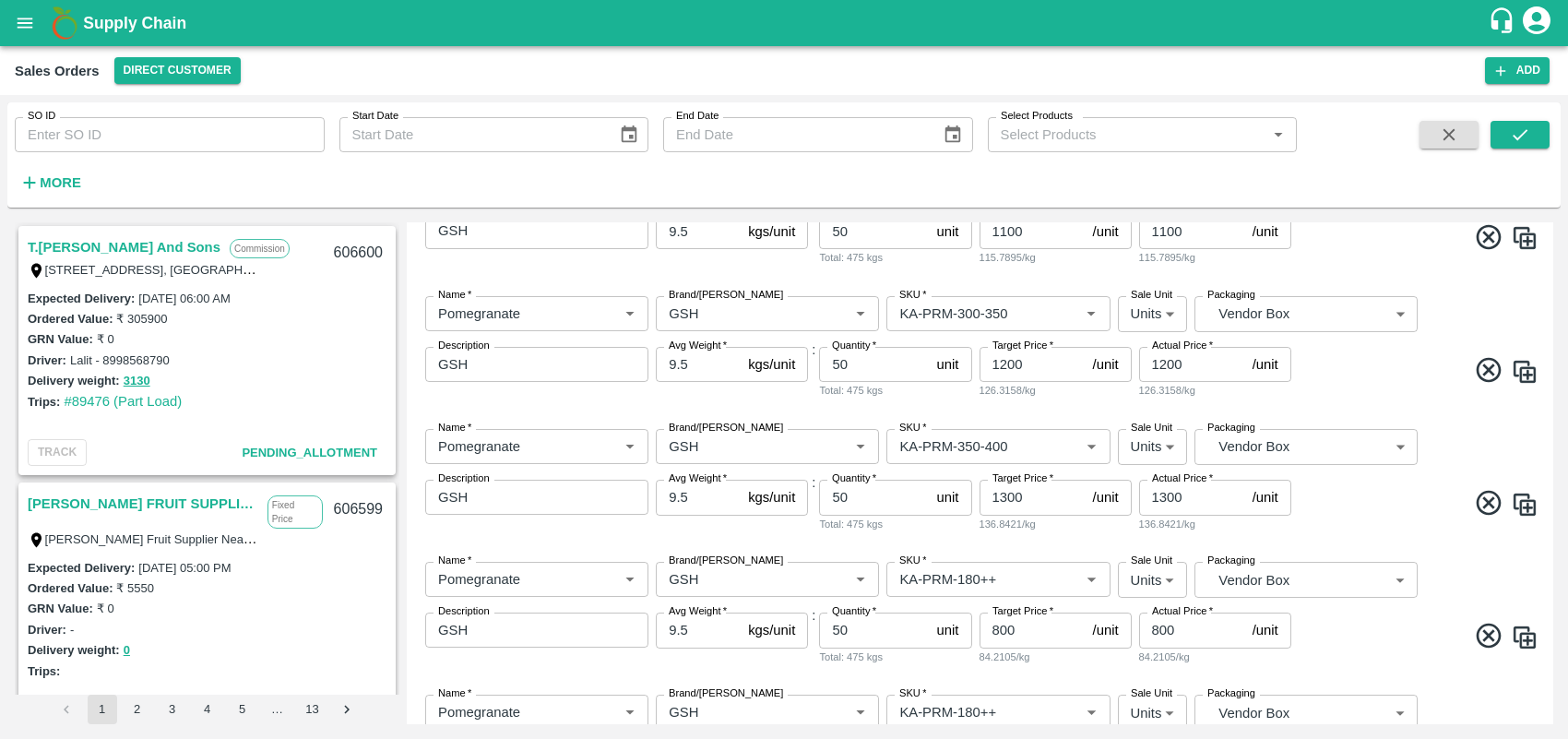
scroll to position [1049, 0]
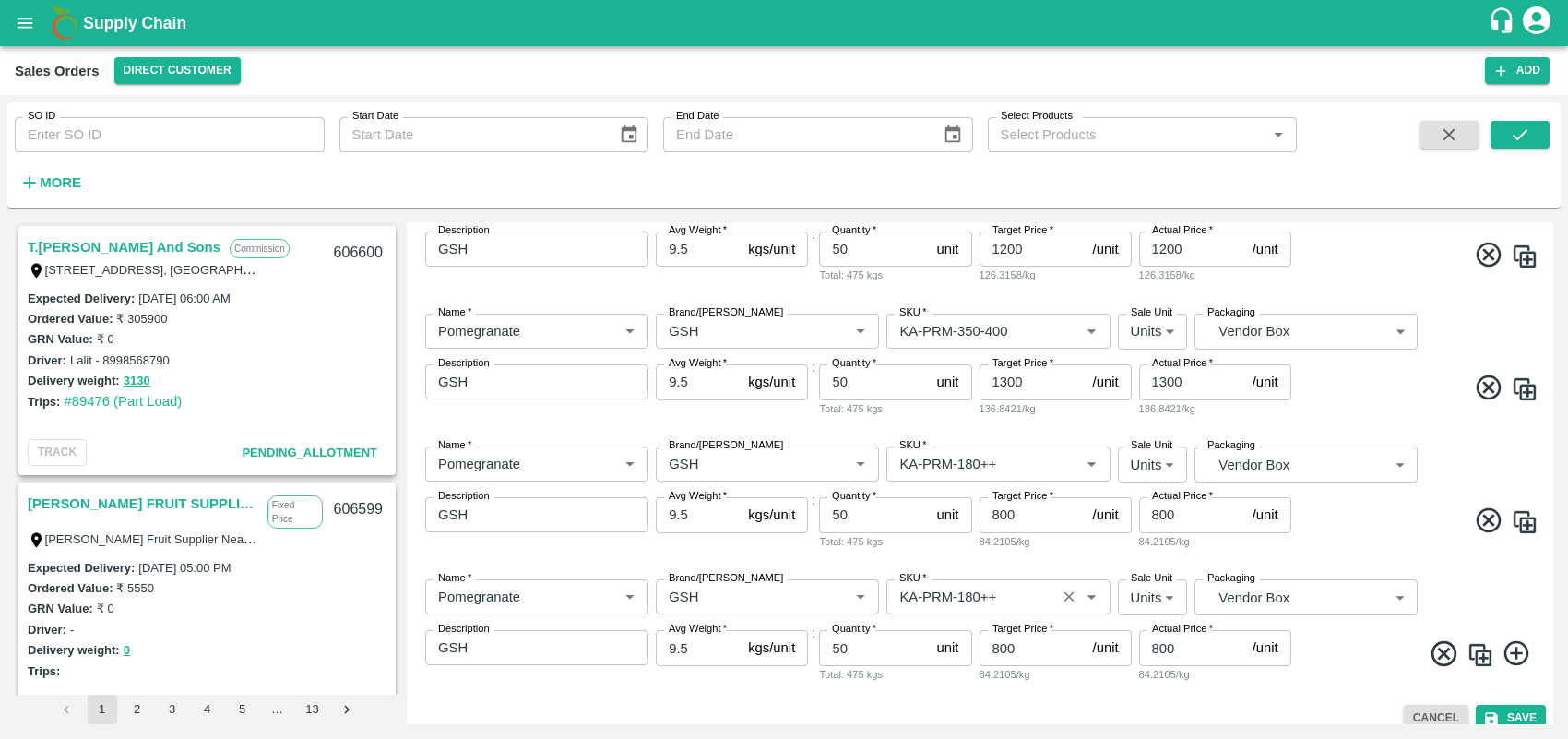
click at [1006, 601] on input "SKU   *" at bounding box center [971, 597] width 158 height 24
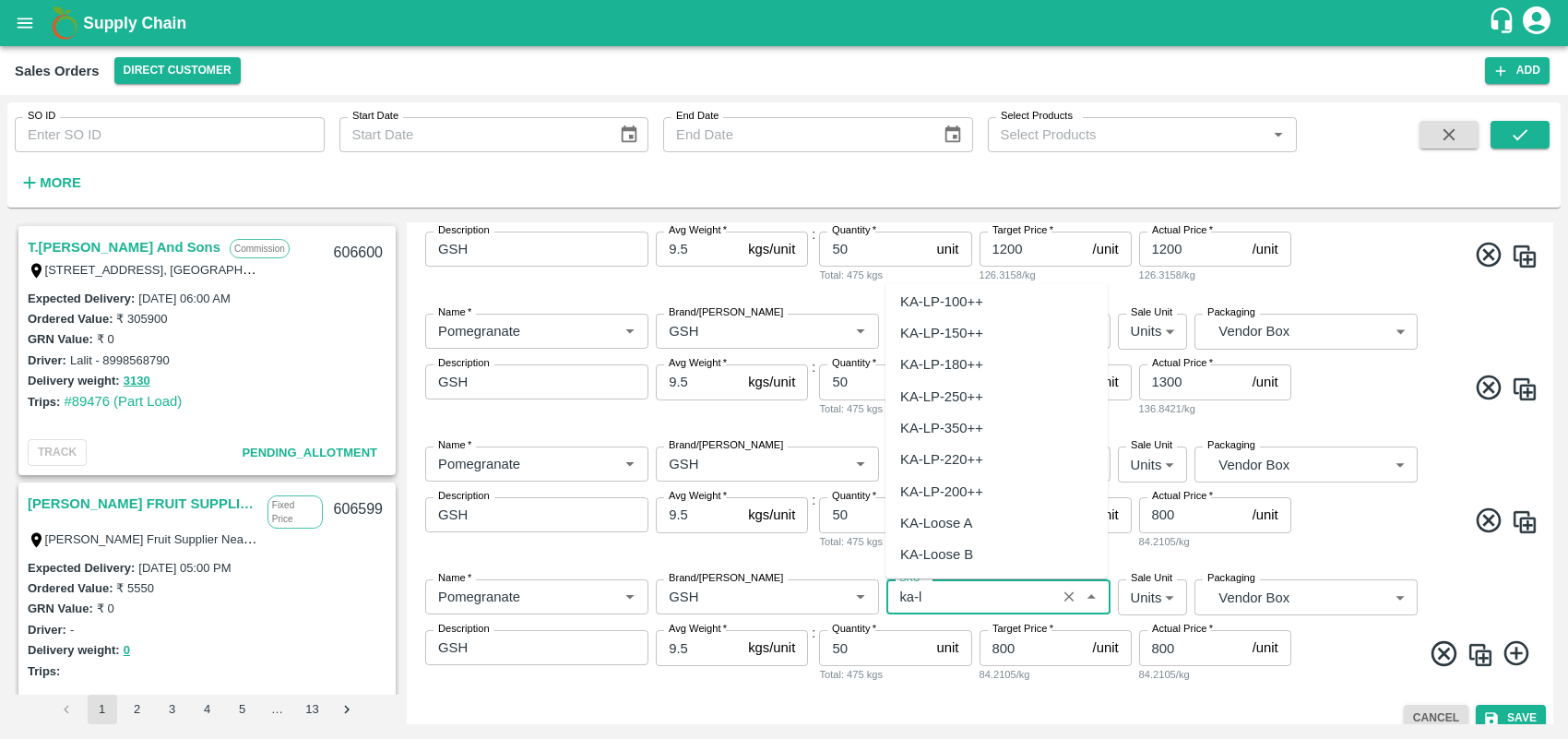
scroll to position [0, 0]
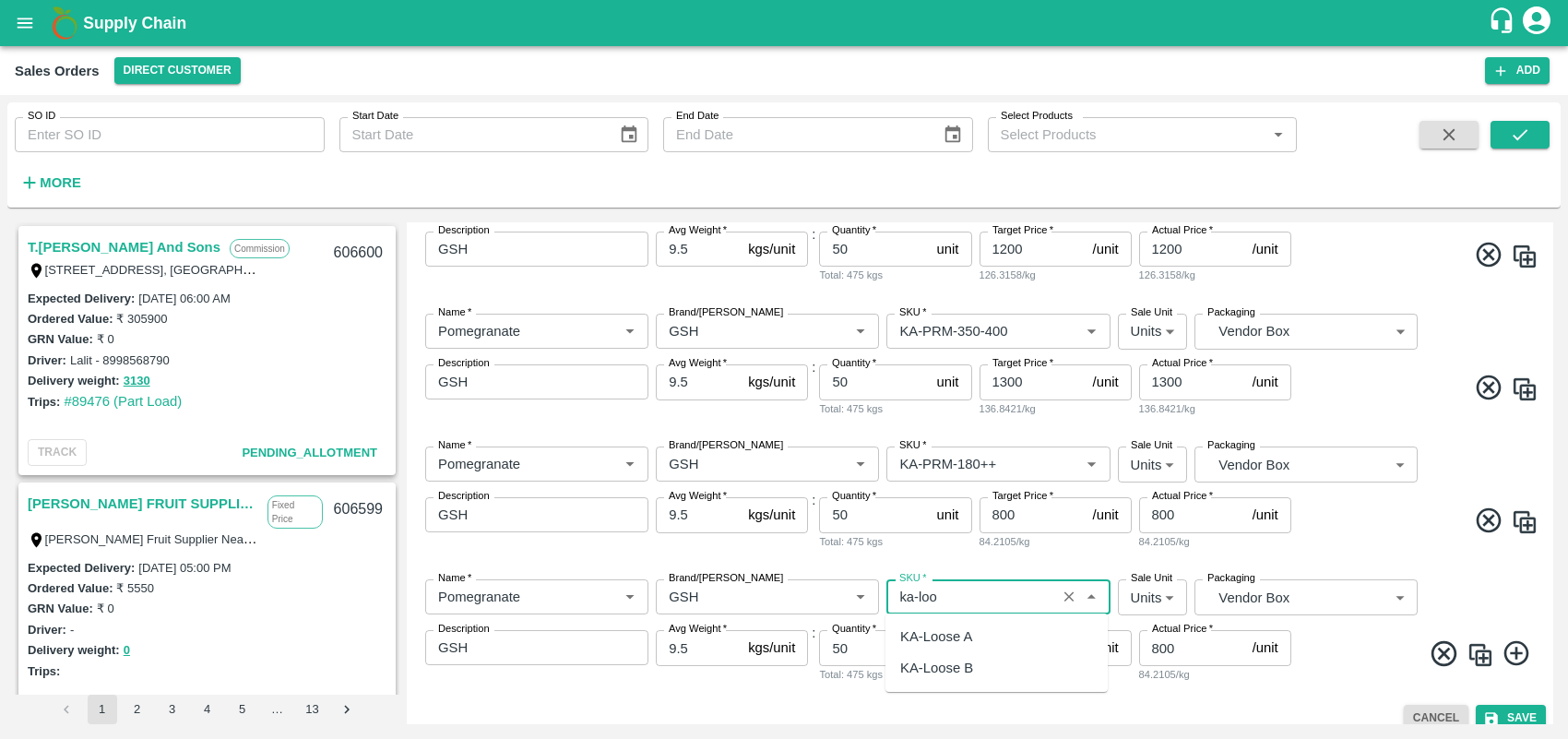
click at [964, 637] on div "KA-Loose A" at bounding box center [936, 636] width 72 height 20
type input "KA-Loose A"
click at [997, 655] on input "800" at bounding box center [1033, 647] width 106 height 35
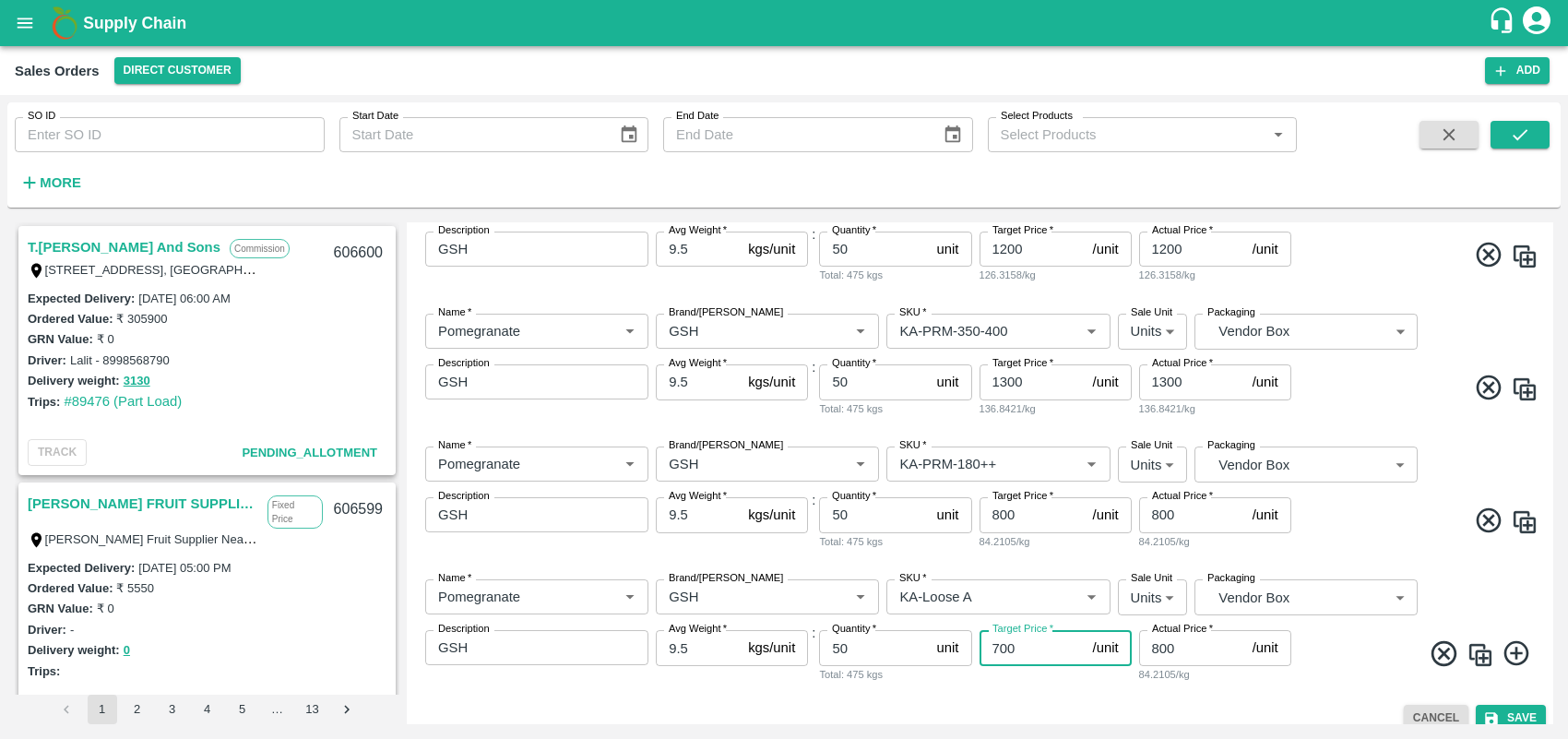
type input "700"
click at [1324, 682] on div "Name   * Name   * Brand/[PERSON_NAME]/[PERSON_NAME]   * SKU   * Sale Unit Units…" at bounding box center [980, 630] width 1132 height 133
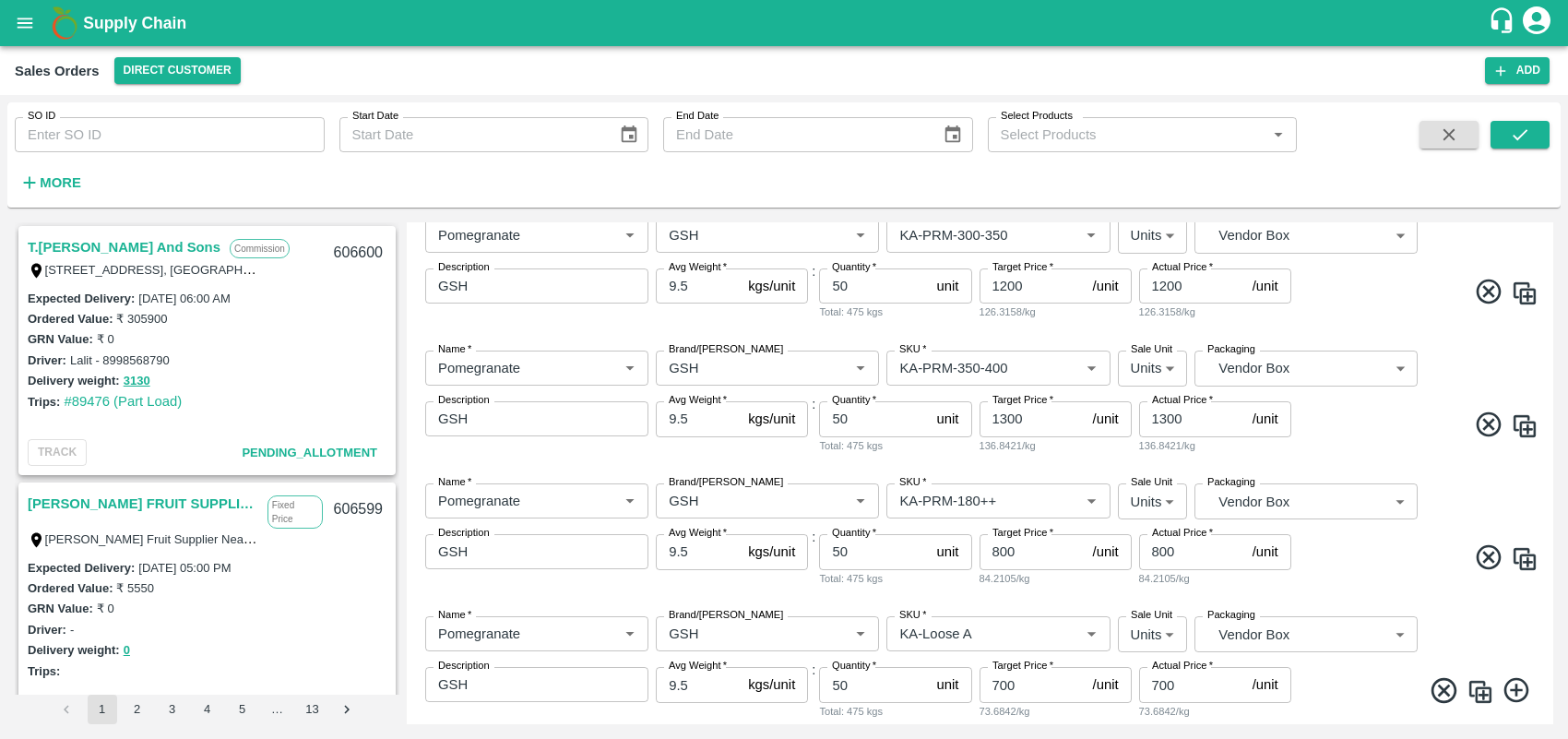
scroll to position [1067, 0]
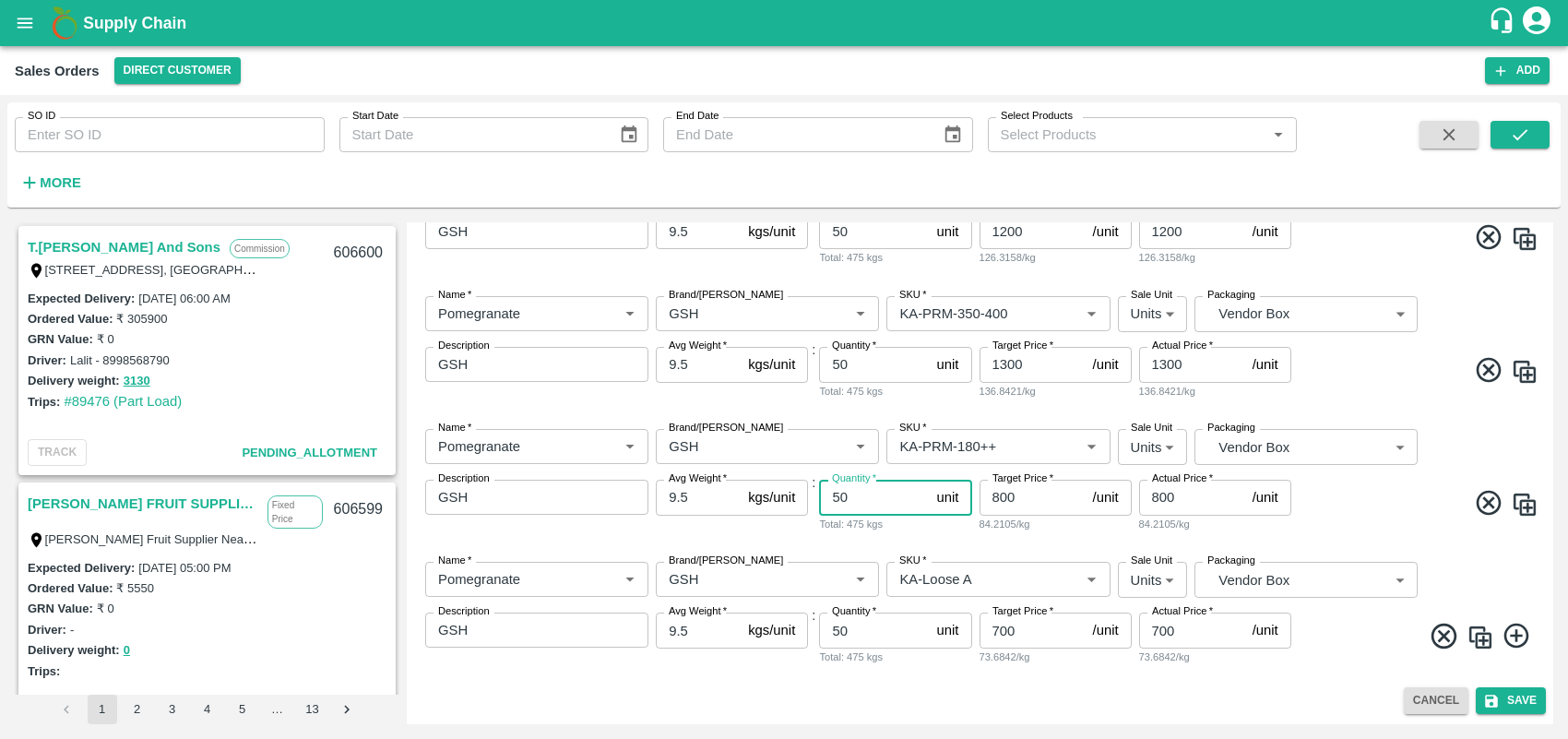
click at [872, 504] on input "50" at bounding box center [874, 496] width 110 height 35
type input "5"
type input "70"
click at [864, 629] on input "50" at bounding box center [874, 629] width 110 height 35
type input "5"
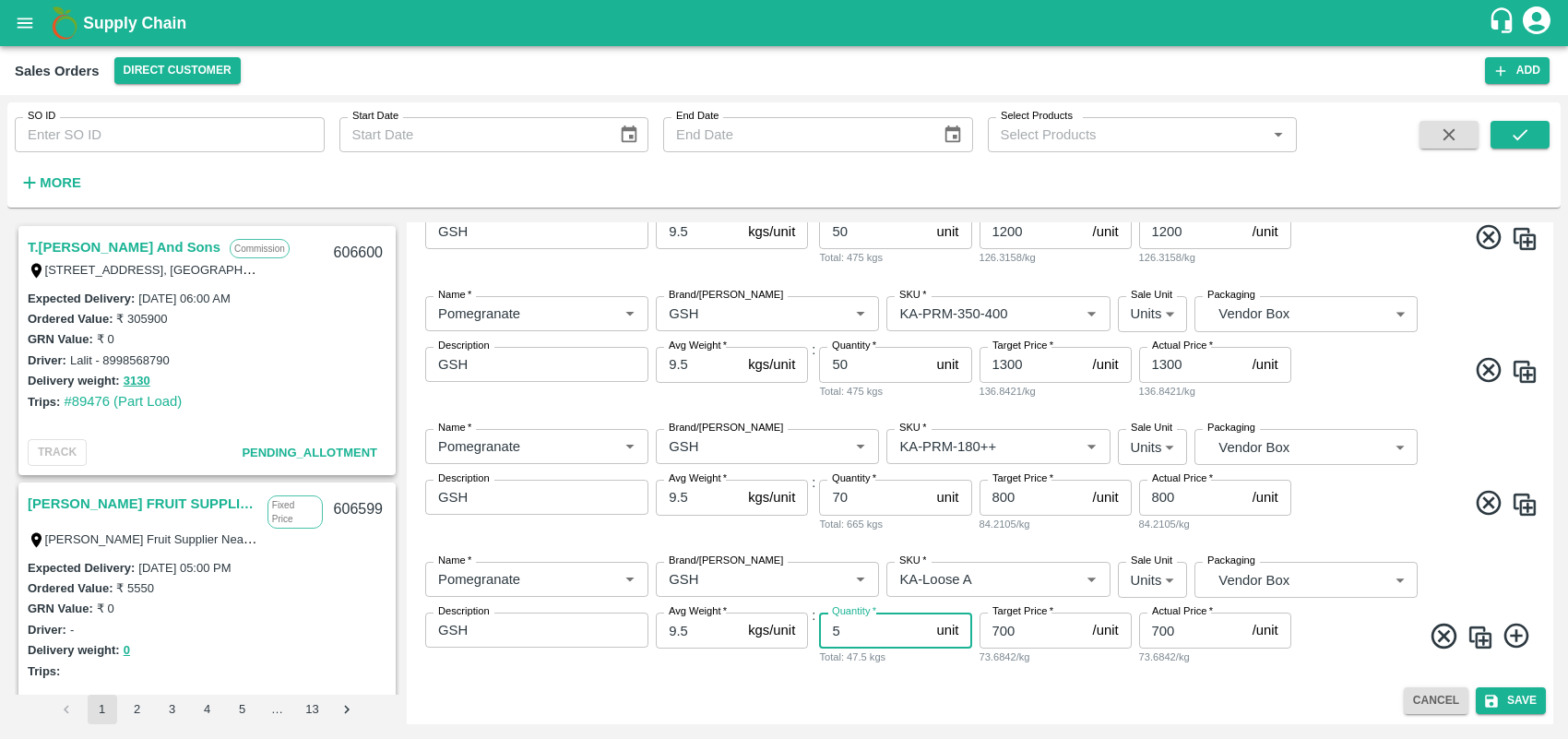
type input "50"
click at [860, 494] on input "70" at bounding box center [874, 496] width 110 height 35
type input "7"
type input "90"
click at [870, 375] on input "50" at bounding box center [874, 364] width 110 height 35
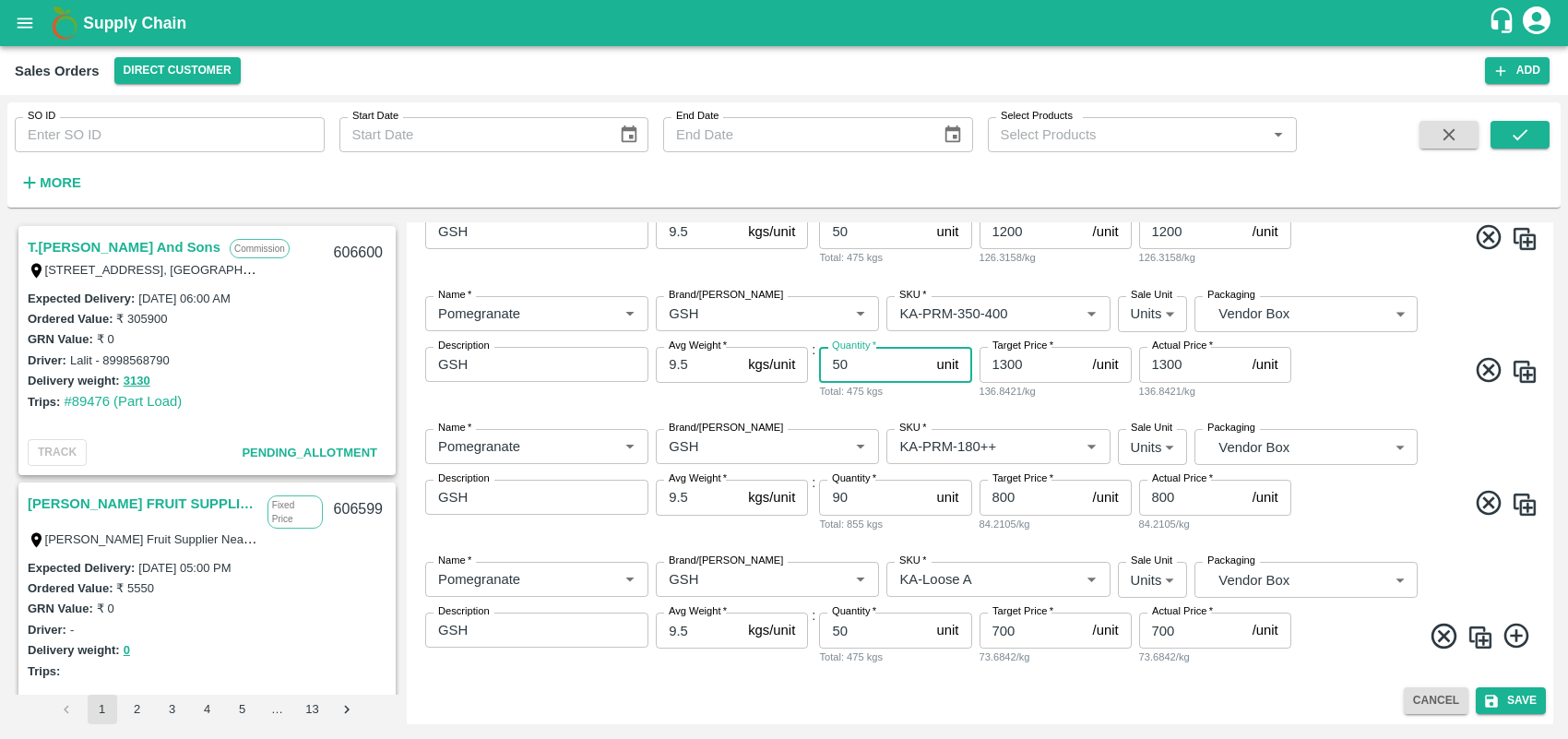
type input "5"
type input "60"
click at [865, 240] on input "50" at bounding box center [874, 231] width 110 height 35
type input "5"
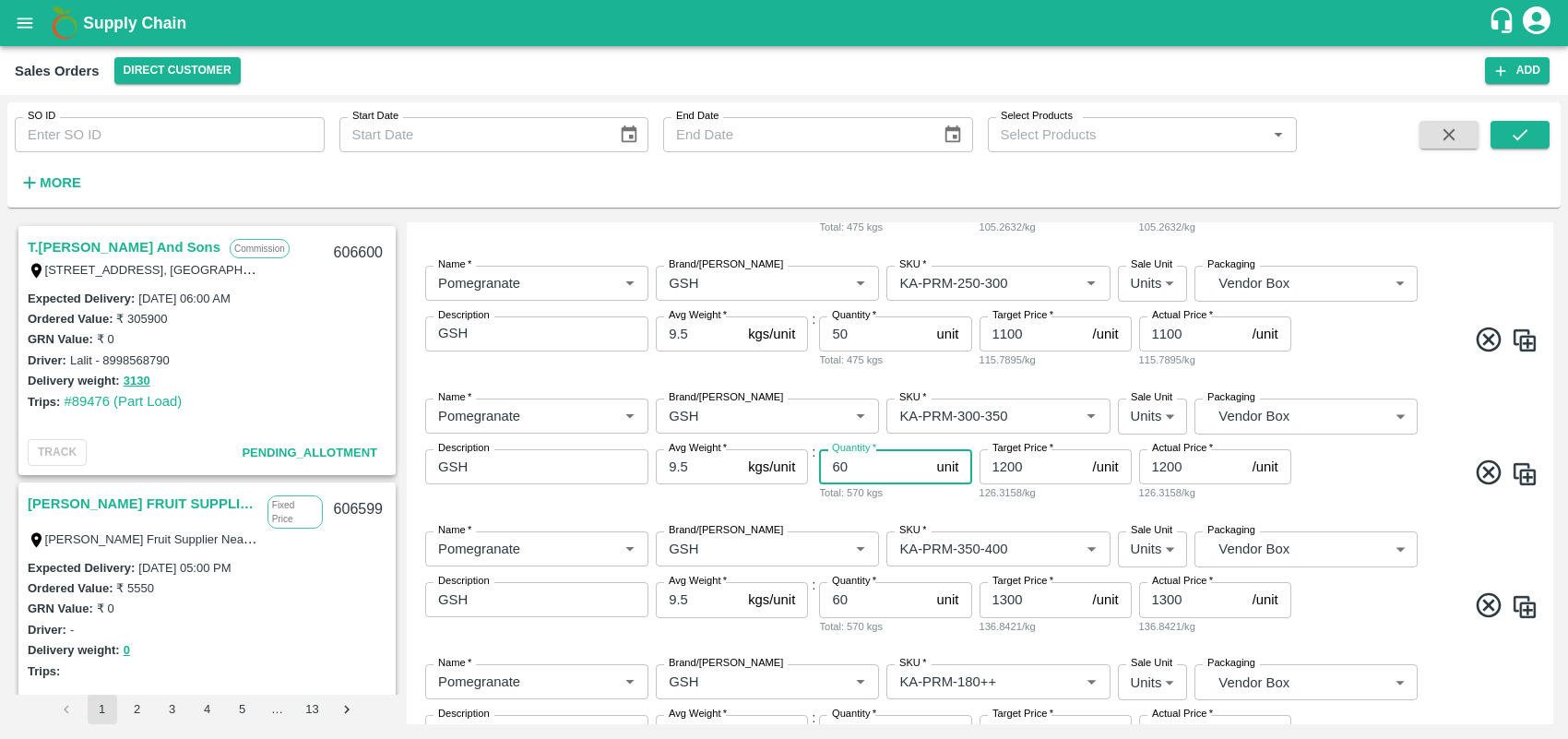
scroll to position [817, 0]
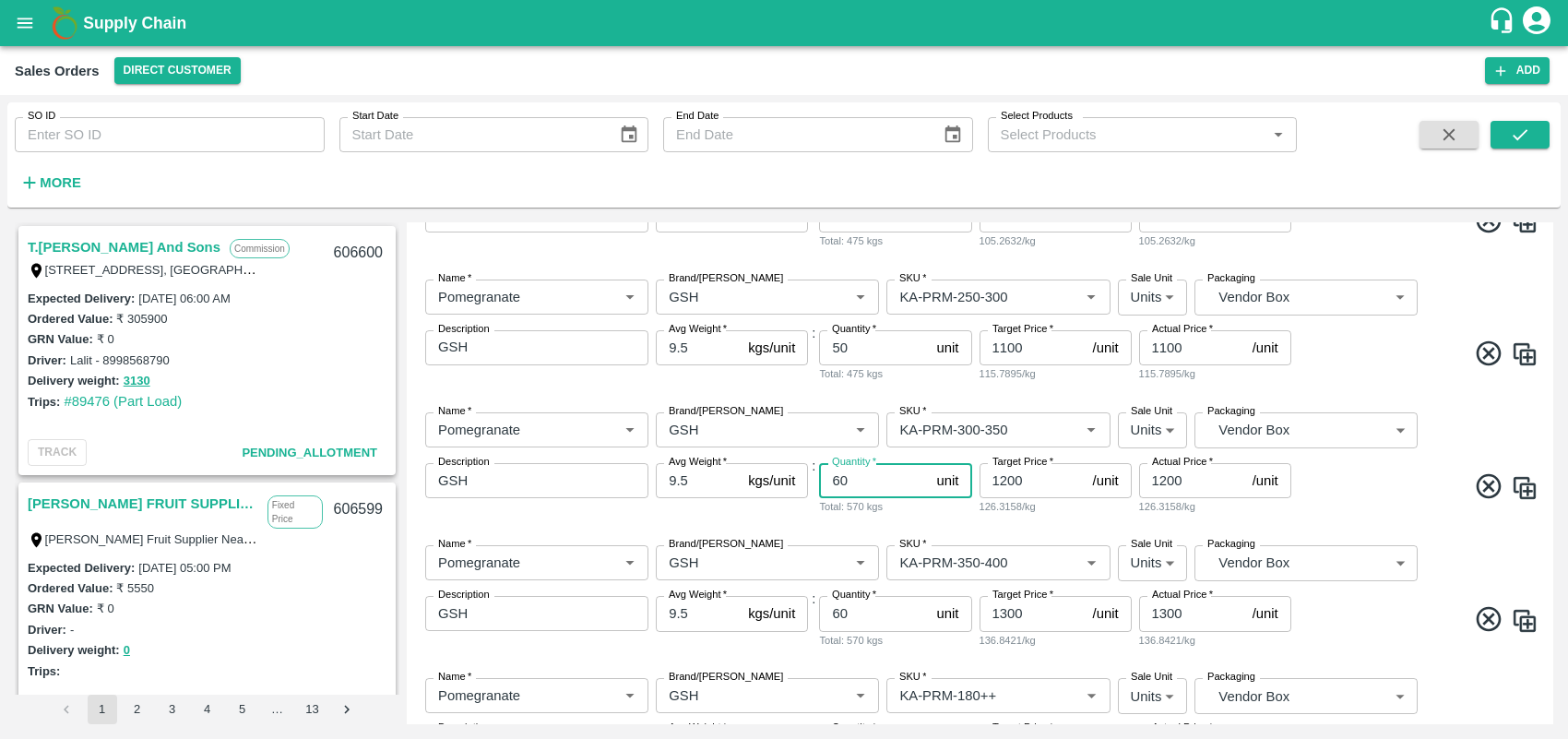
type input "60"
click at [851, 343] on input "50" at bounding box center [874, 348] width 110 height 35
type input "5"
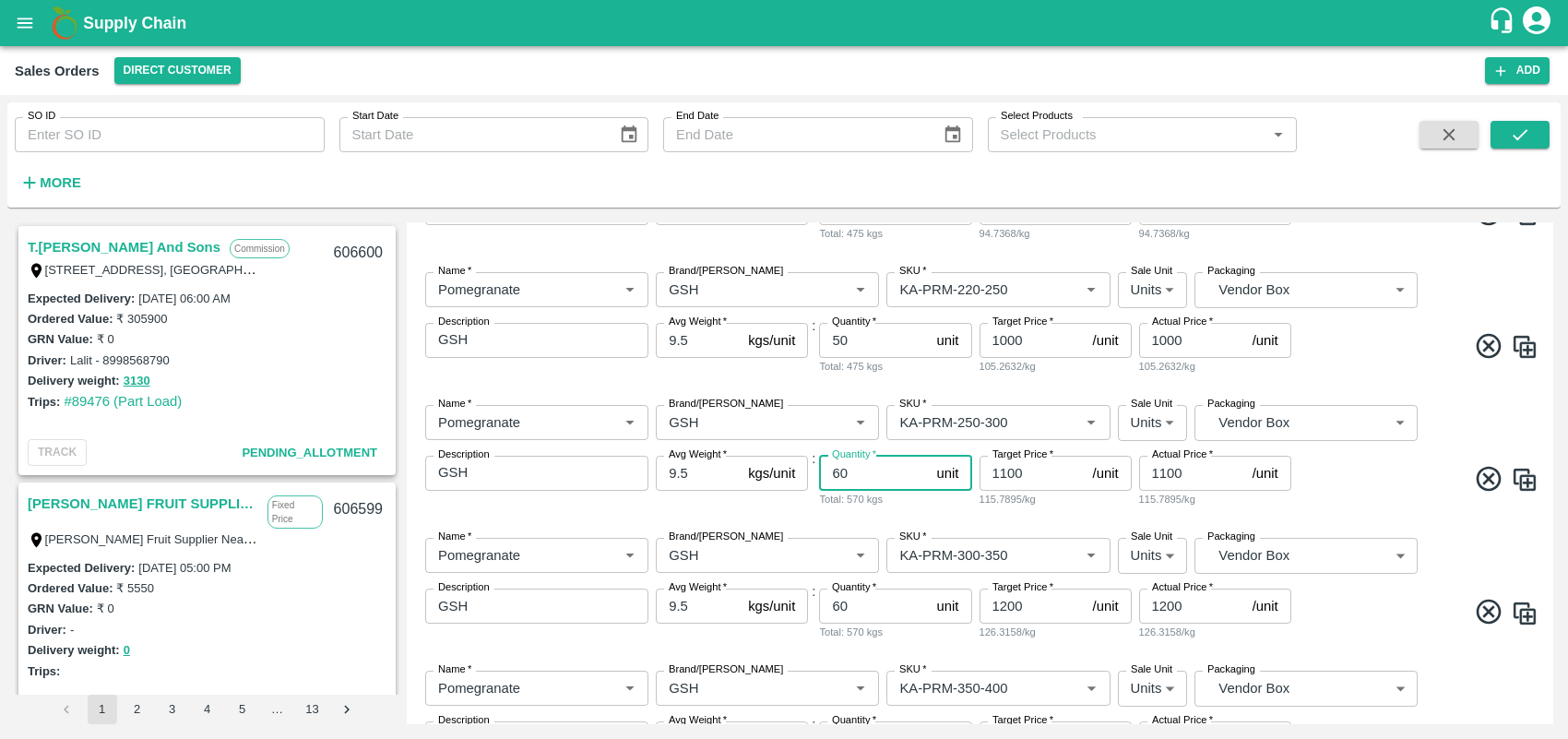
scroll to position [680, 0]
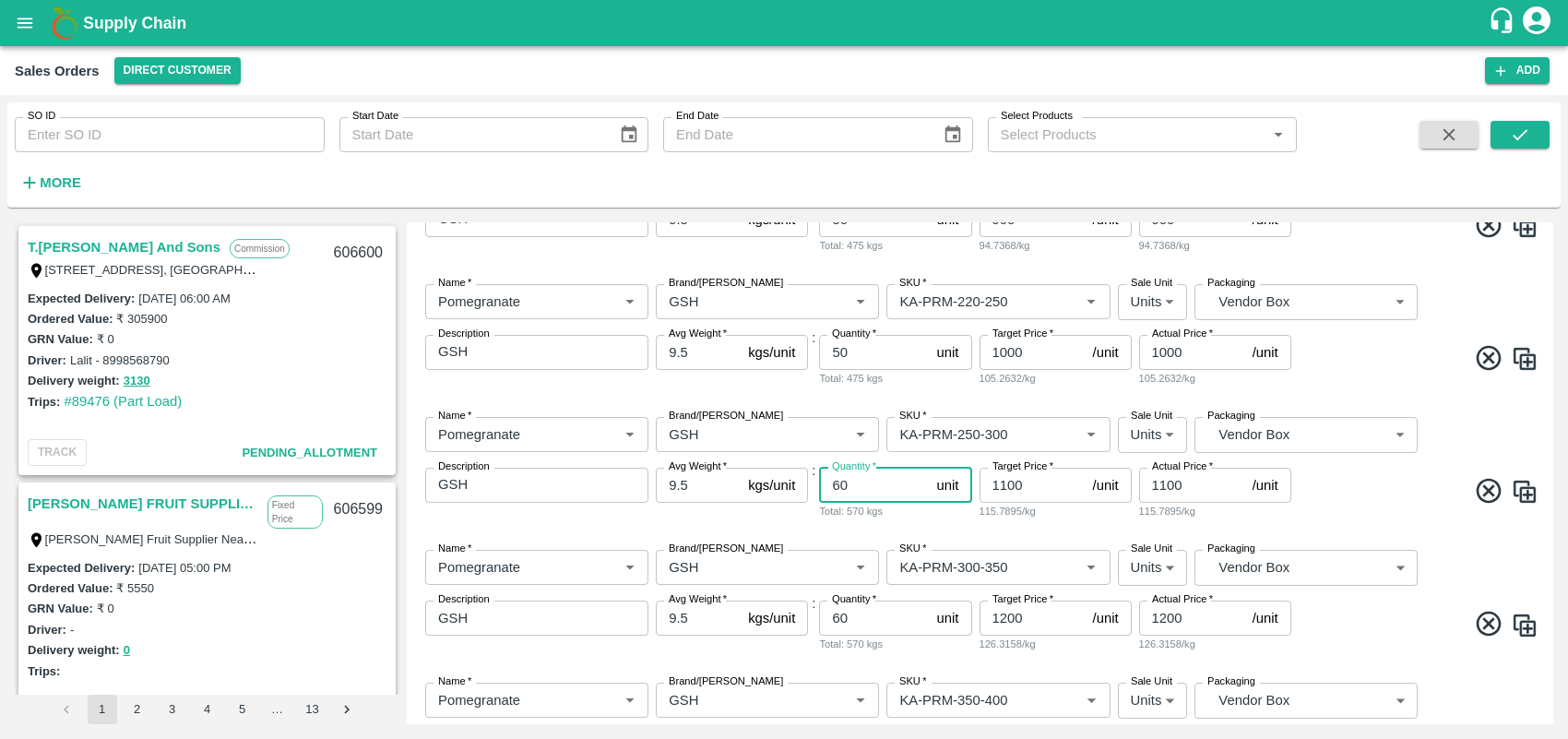
type input "60"
click at [861, 347] on input "50" at bounding box center [874, 352] width 110 height 35
type input "5"
type input "60"
click at [1386, 378] on span at bounding box center [1417, 362] width 244 height 36
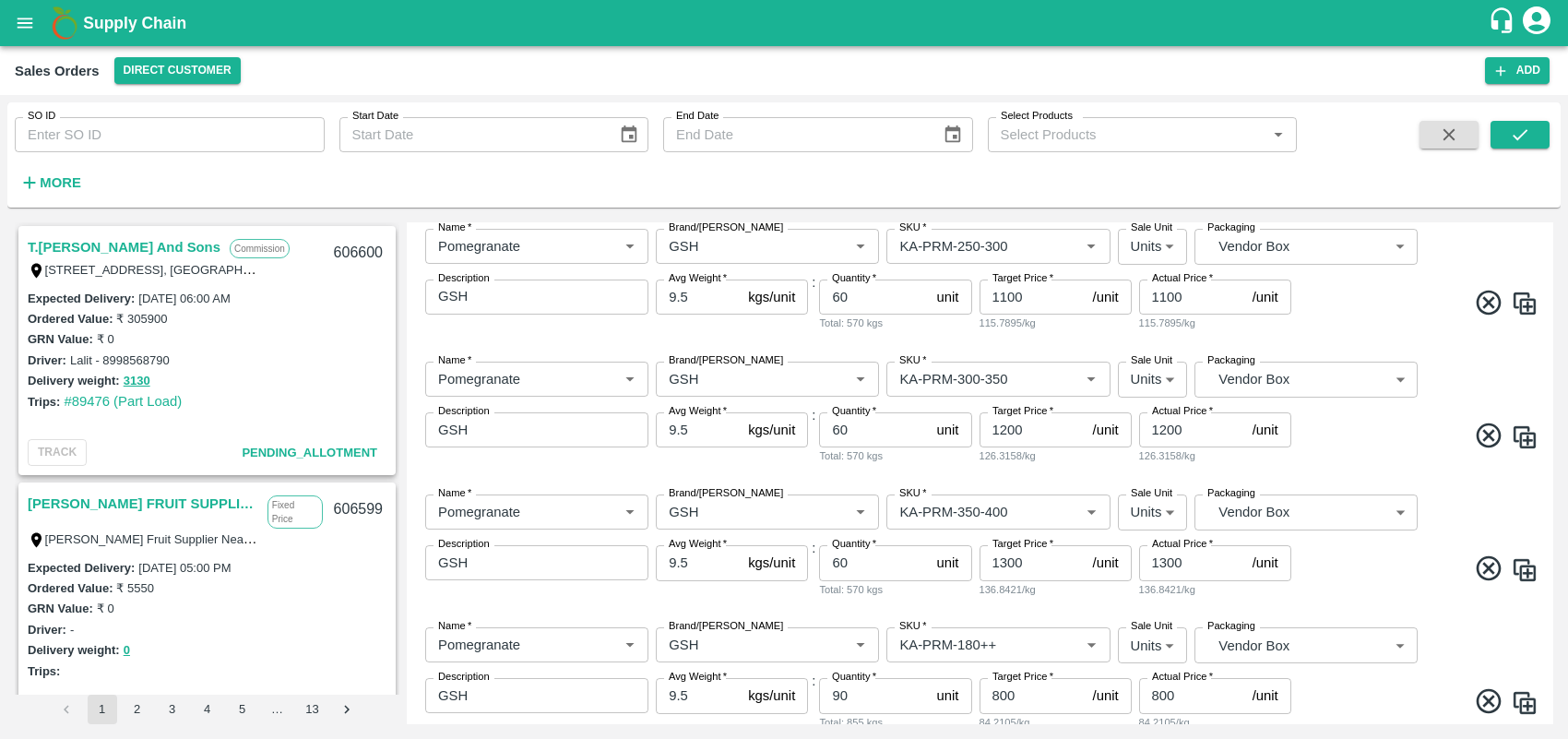
scroll to position [1067, 0]
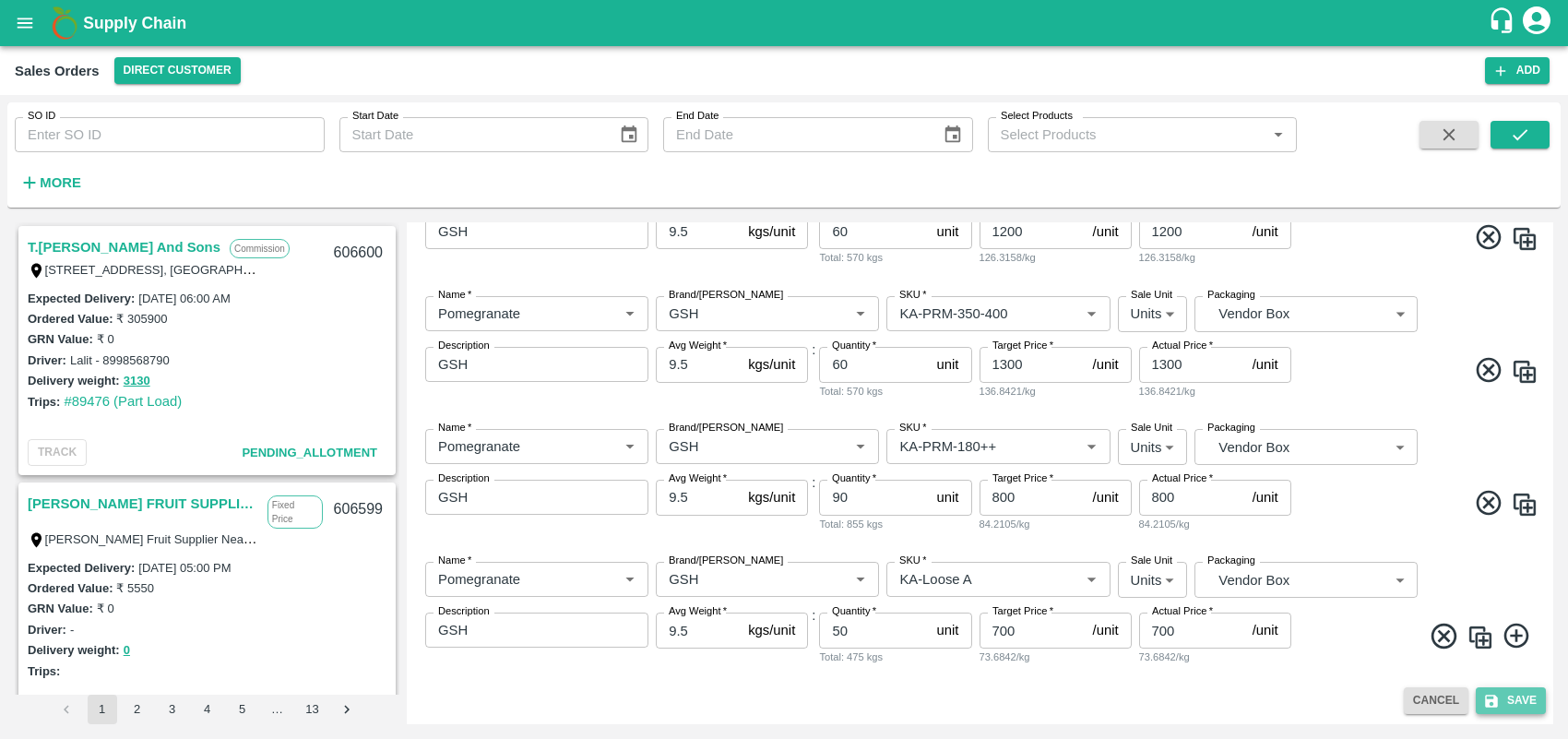
click at [1528, 707] on button "Save" at bounding box center [1511, 700] width 70 height 27
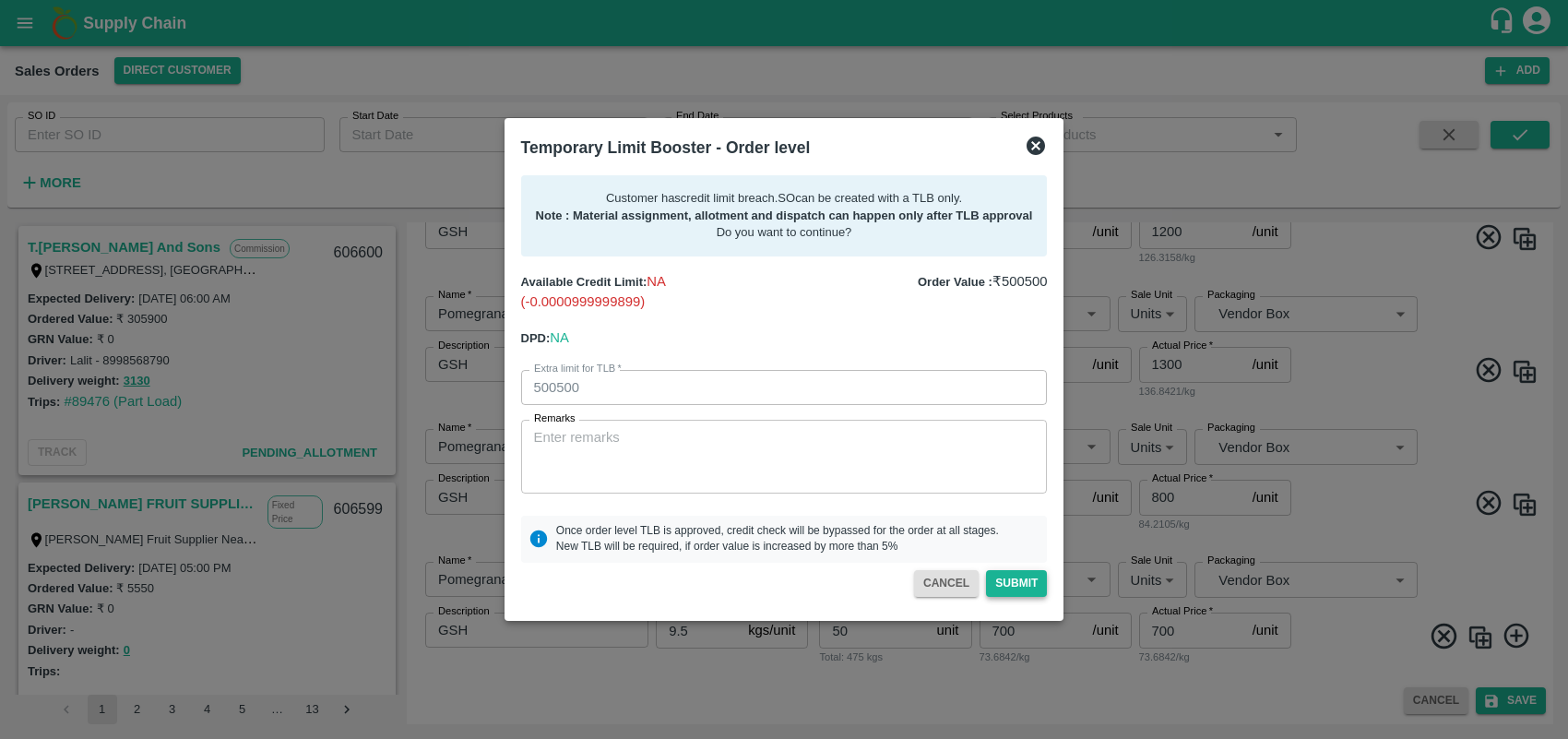
click at [1020, 582] on button "Submit" at bounding box center [1016, 583] width 61 height 27
